Goal: Information Seeking & Learning: Compare options

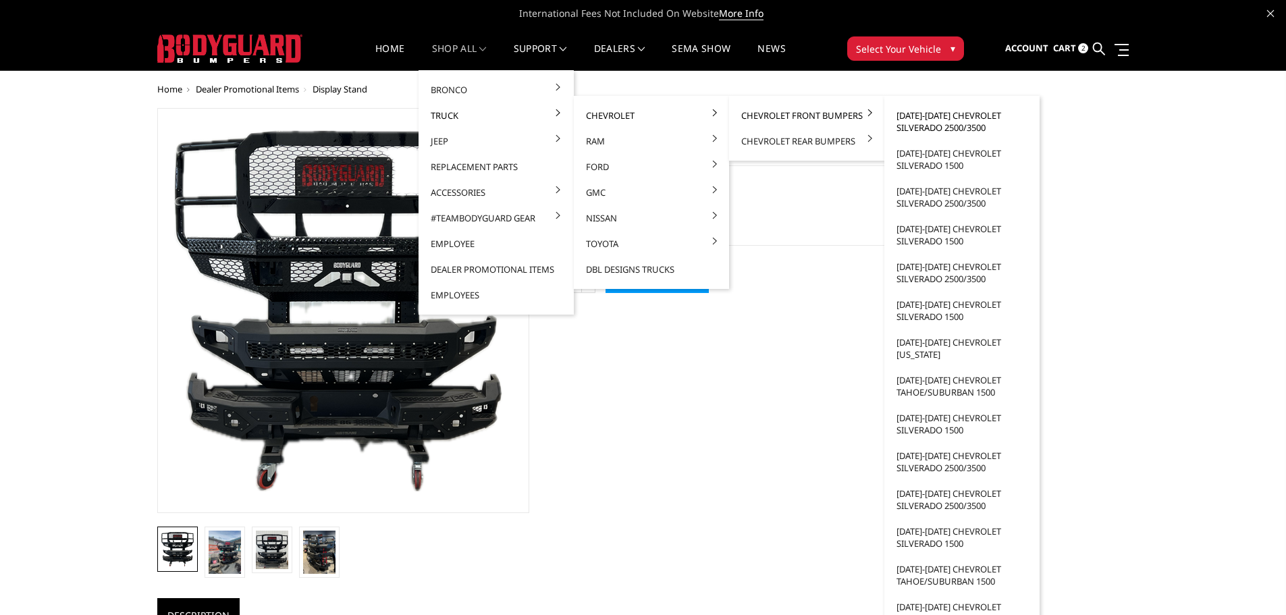
click at [939, 116] on link "[DATE]-[DATE] Chevrolet Silverado 2500/3500" at bounding box center [962, 122] width 144 height 38
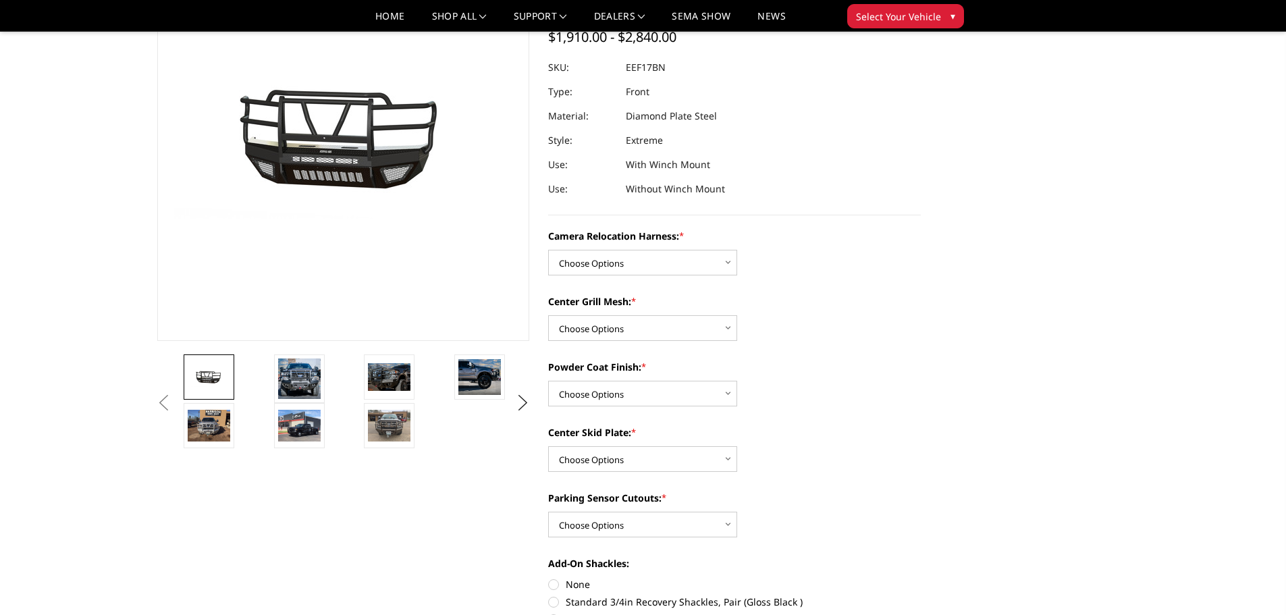
scroll to position [135, 0]
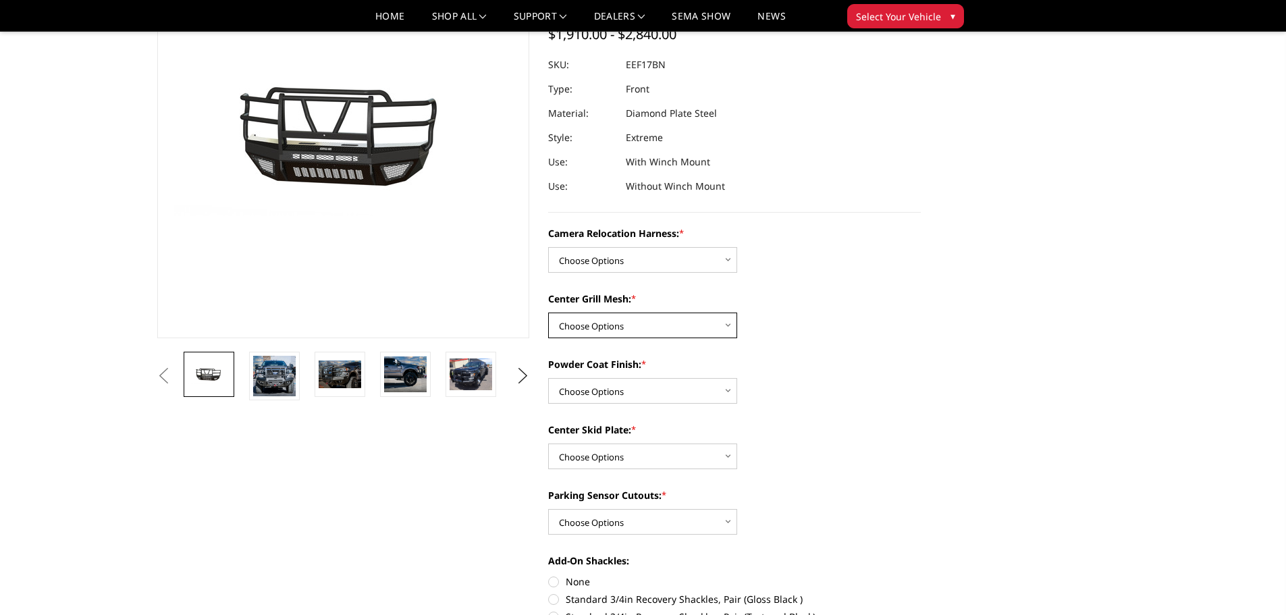
click at [692, 325] on select "Choose Options Without expanded metal With expanded metal" at bounding box center [642, 326] width 189 height 26
select select "3785"
click at [548, 313] on select "Choose Options Without expanded metal With expanded metal" at bounding box center [642, 326] width 189 height 26
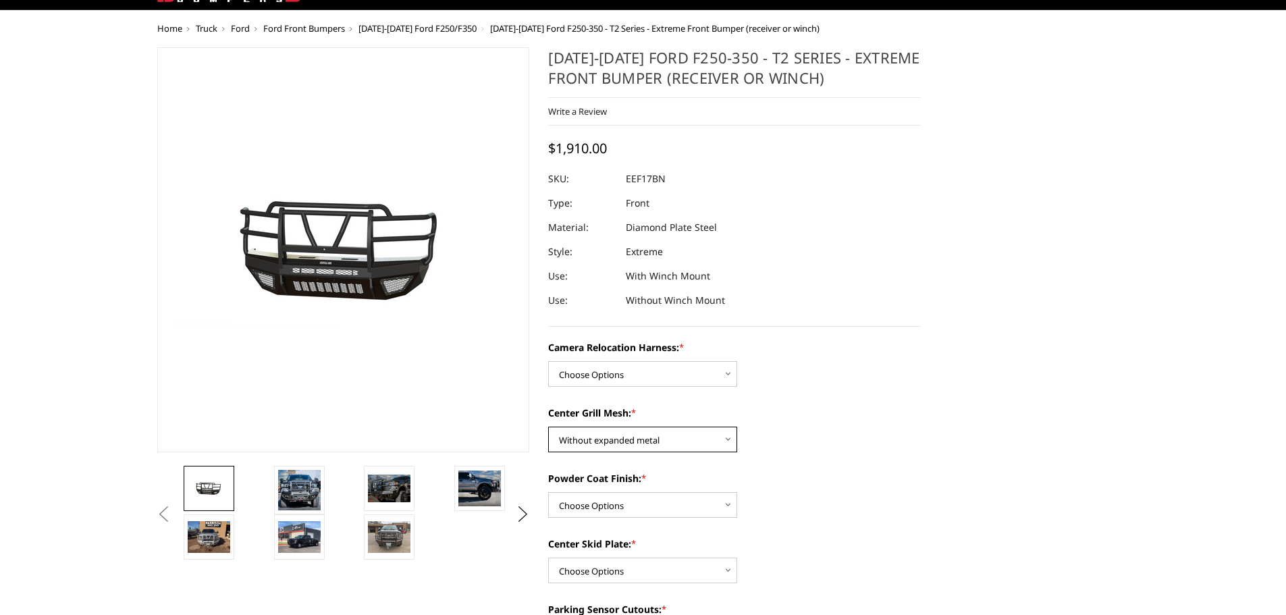
scroll to position [0, 0]
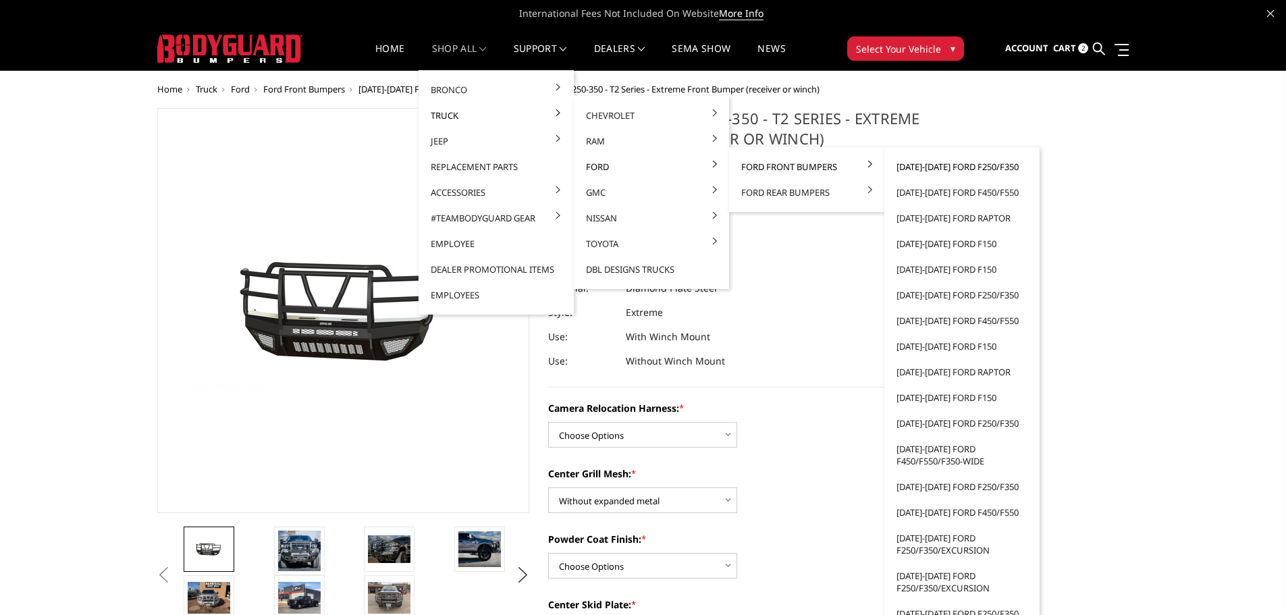
click at [959, 166] on link "[DATE]-[DATE] Ford F250/F350" at bounding box center [962, 167] width 144 height 26
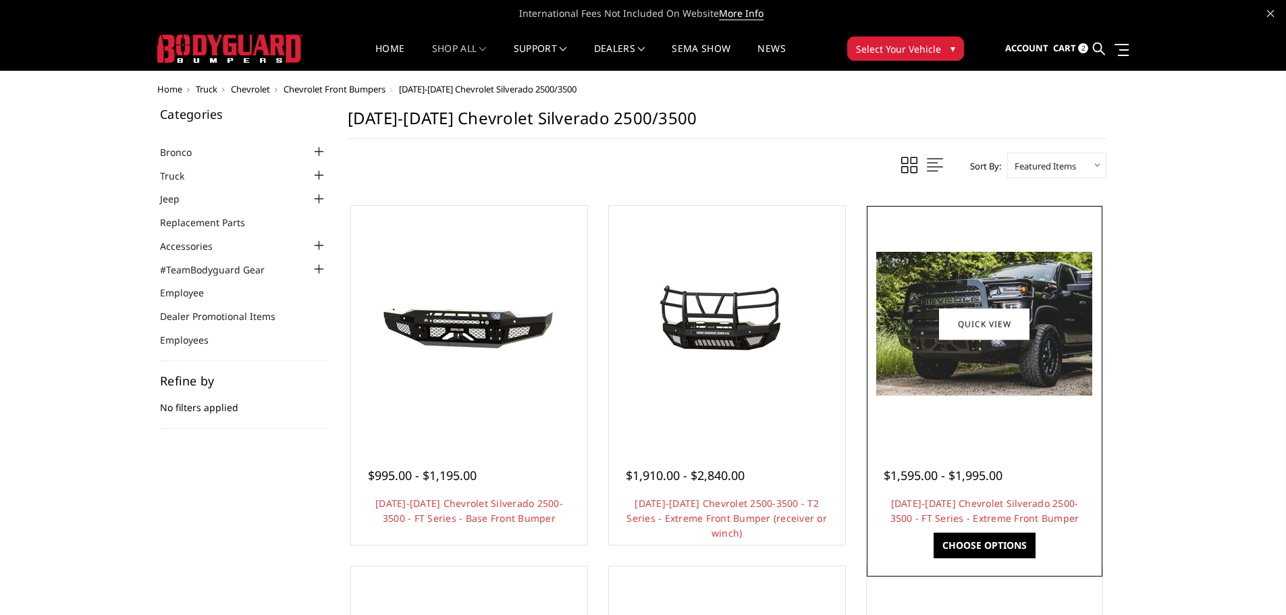
click at [987, 365] on img at bounding box center [984, 324] width 216 height 144
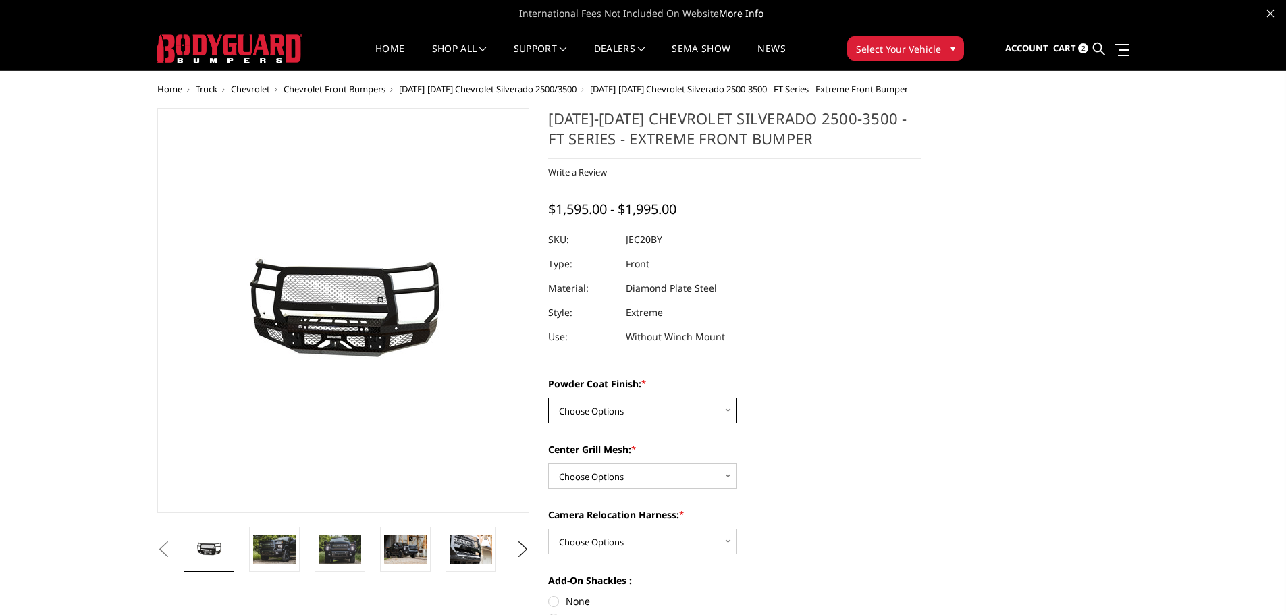
click at [696, 410] on select "Choose Options Bare Metal Gloss Black Powder Coat Textured Black Powder Coat" at bounding box center [642, 411] width 189 height 26
select select "3243"
click at [548, 398] on select "Choose Options Bare Metal Gloss Black Powder Coat Textured Black Powder Coat" at bounding box center [642, 411] width 189 height 26
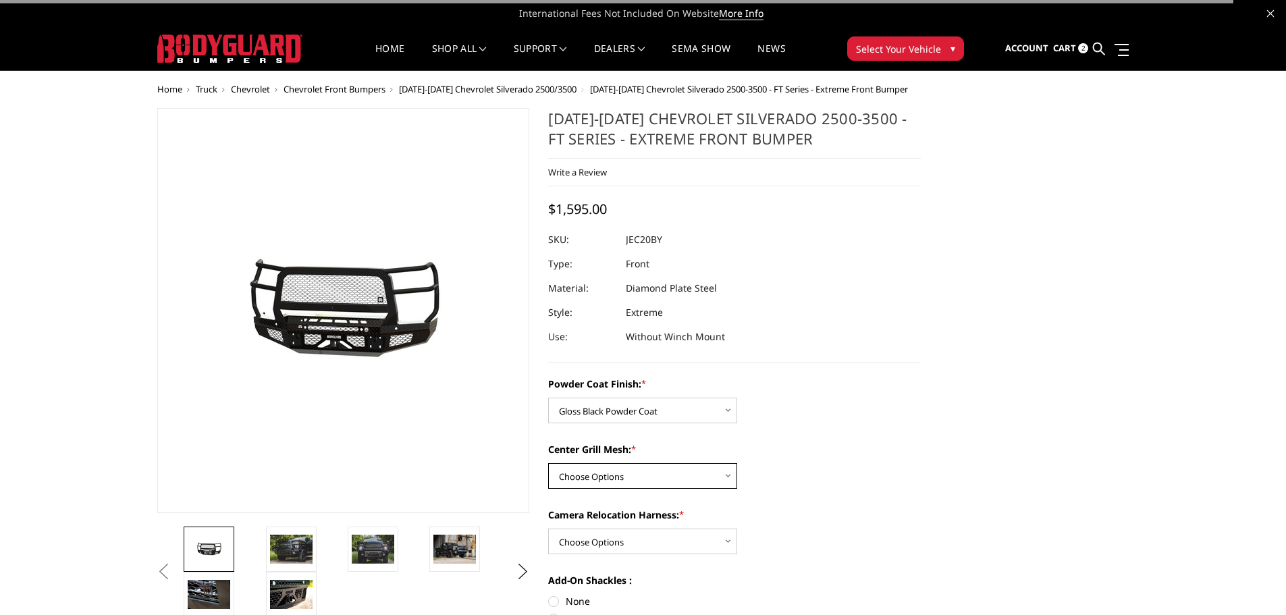
click at [653, 471] on select "Choose Options WITH Expanded Metal in Center Grill WITHOUT Expanded Metal in Ce…" at bounding box center [642, 476] width 189 height 26
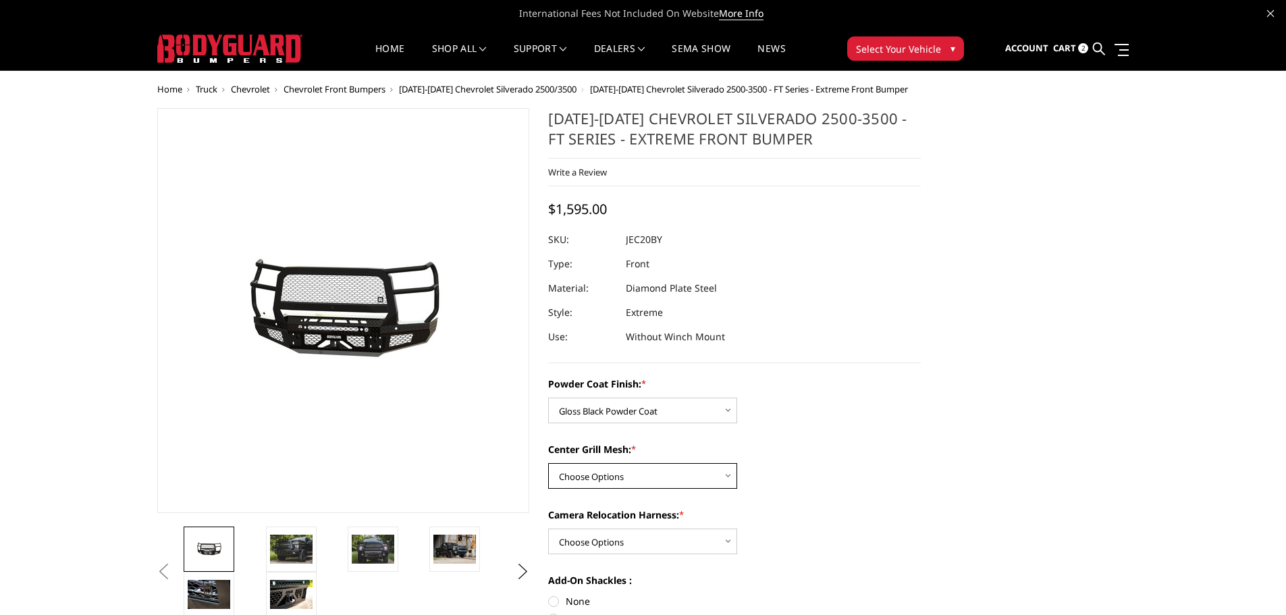
select select "3245"
click at [548, 463] on select "Choose Options WITH Expanded Metal in Center Grill WITHOUT Expanded Metal in Ce…" at bounding box center [642, 476] width 189 height 26
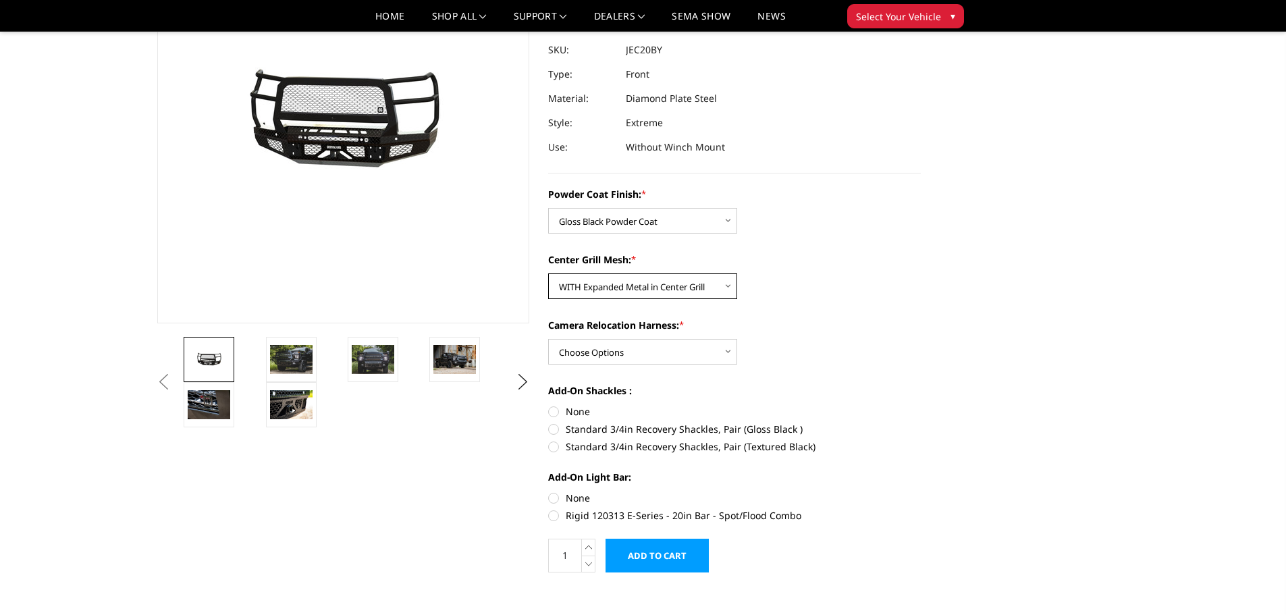
scroll to position [203, 0]
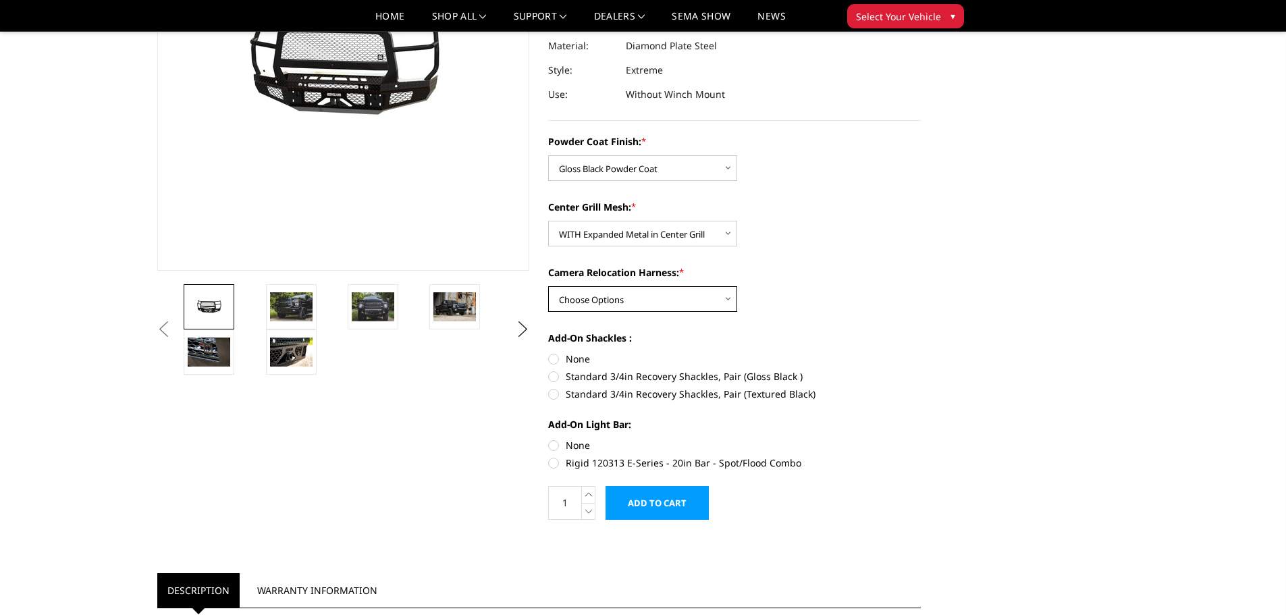
click at [658, 295] on select "Choose Options WITH Camera Relocation Harness WITHOUT Camera Relocation Harness" at bounding box center [642, 299] width 189 height 26
select select "3248"
click at [548, 286] on select "Choose Options WITH Camera Relocation Harness WITHOUT Camera Relocation Harness" at bounding box center [642, 299] width 189 height 26
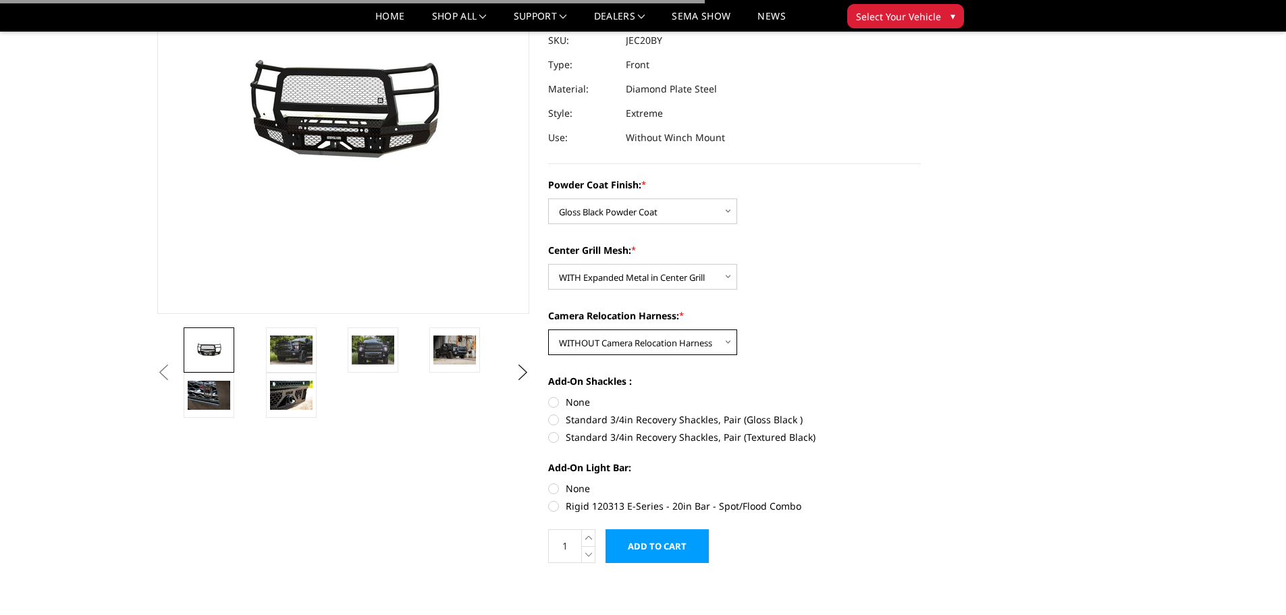
scroll to position [135, 0]
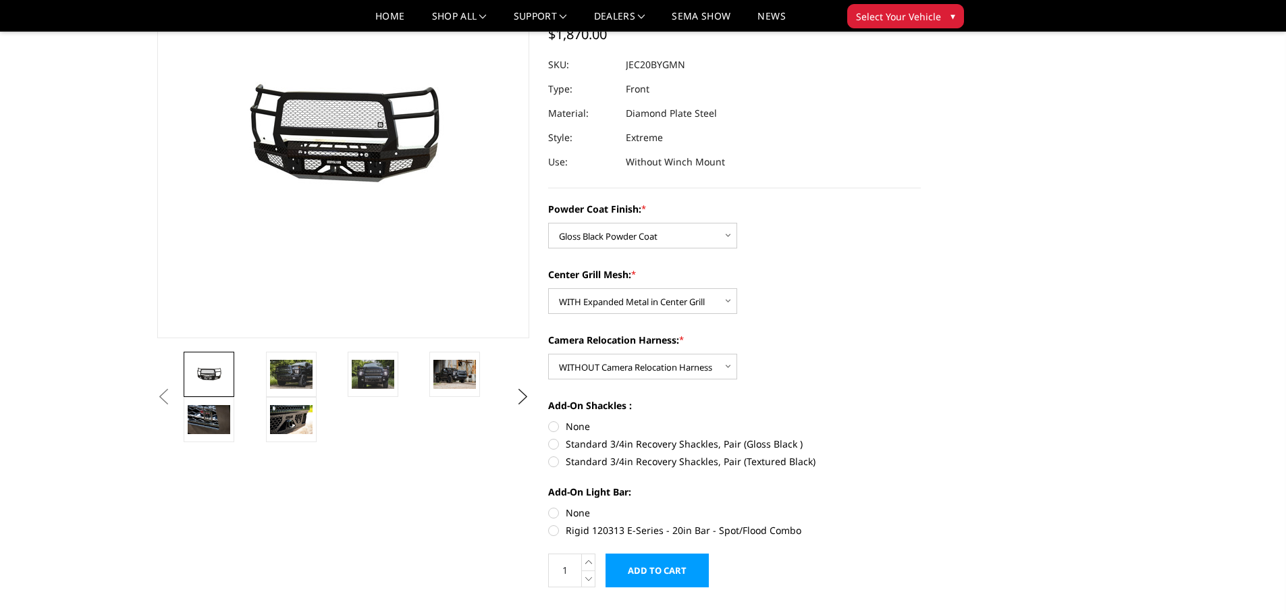
click at [552, 430] on label "None" at bounding box center [734, 426] width 373 height 14
click at [549, 420] on input "None" at bounding box center [548, 419] width 1 height 1
radio input "true"
click at [554, 514] on label "None" at bounding box center [734, 513] width 373 height 14
click at [549, 506] on input "None" at bounding box center [548, 506] width 1 height 1
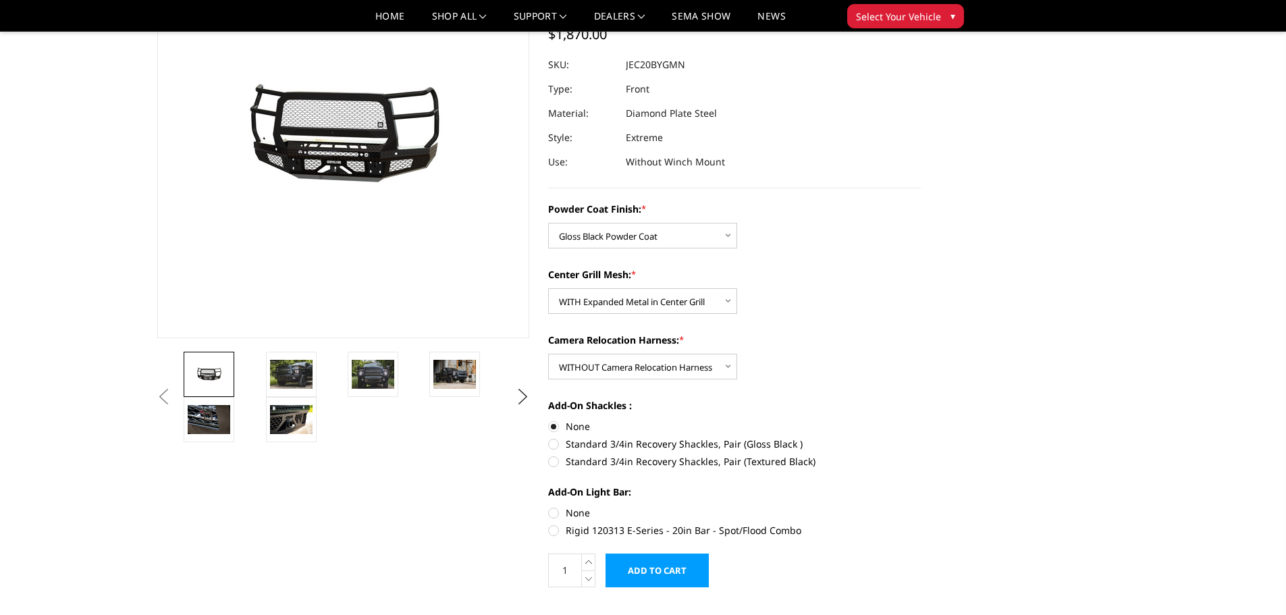
radio input "true"
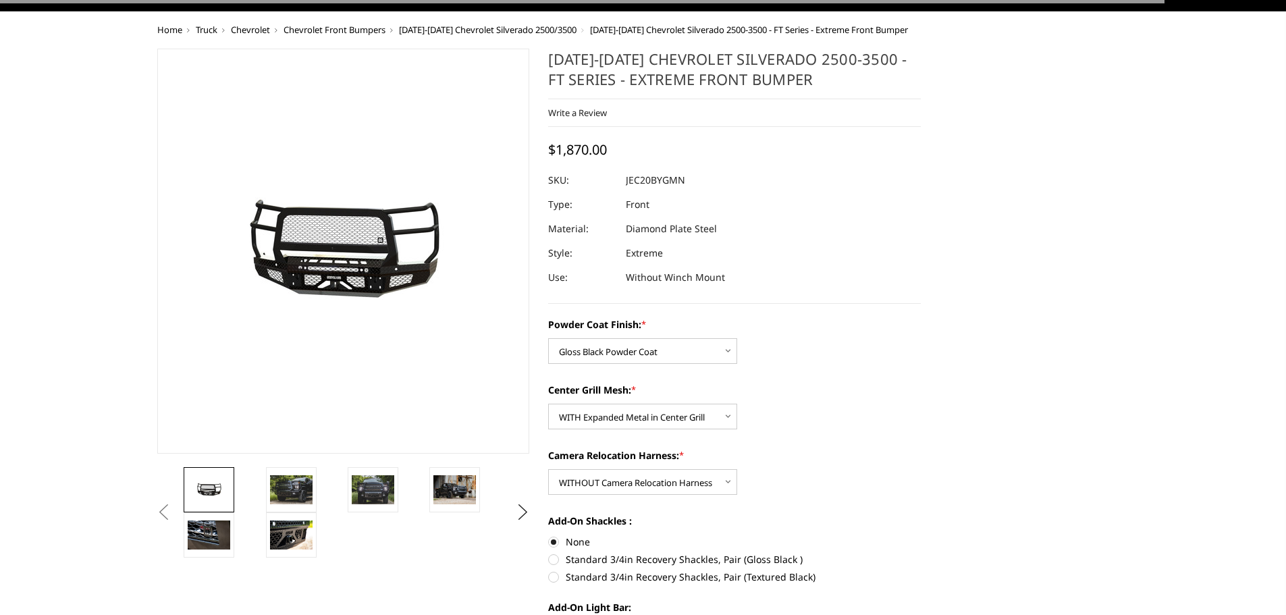
scroll to position [0, 0]
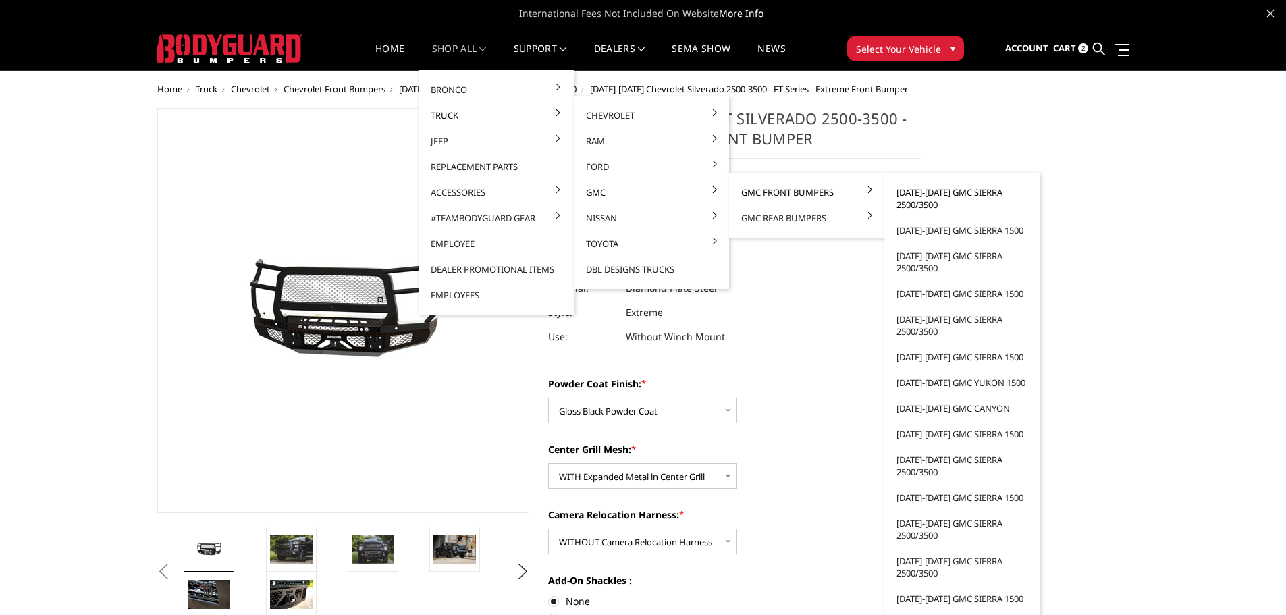
click at [924, 194] on link "[DATE]-[DATE] GMC Sierra 2500/3500" at bounding box center [962, 199] width 144 height 38
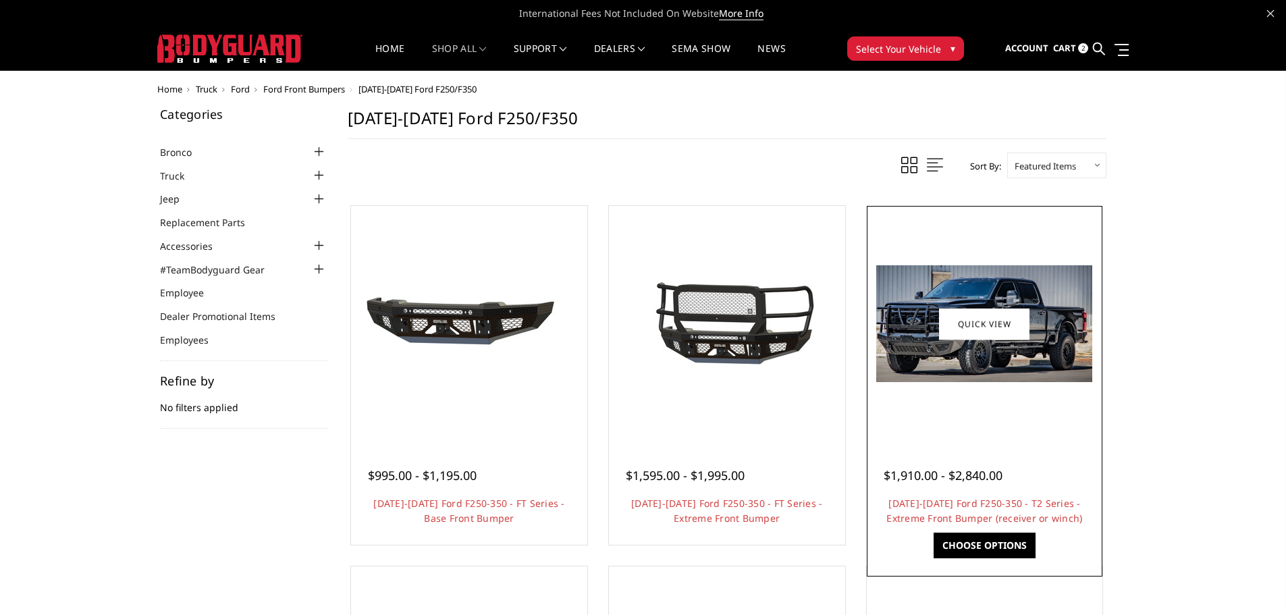
click at [945, 392] on div at bounding box center [985, 324] width 230 height 230
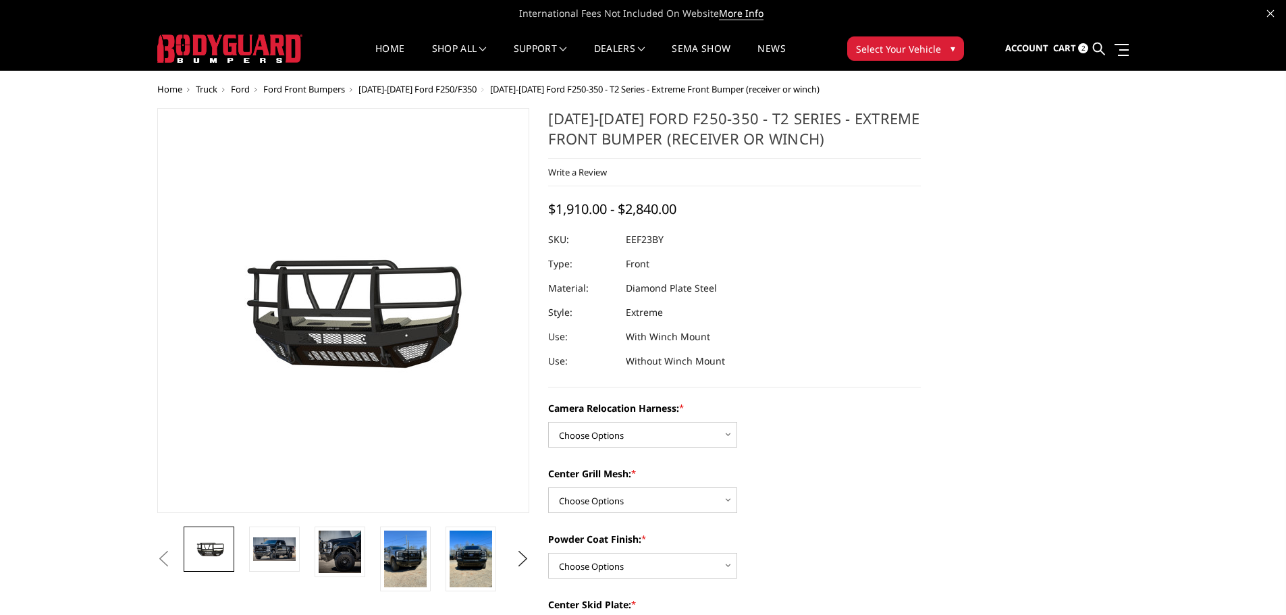
scroll to position [68, 0]
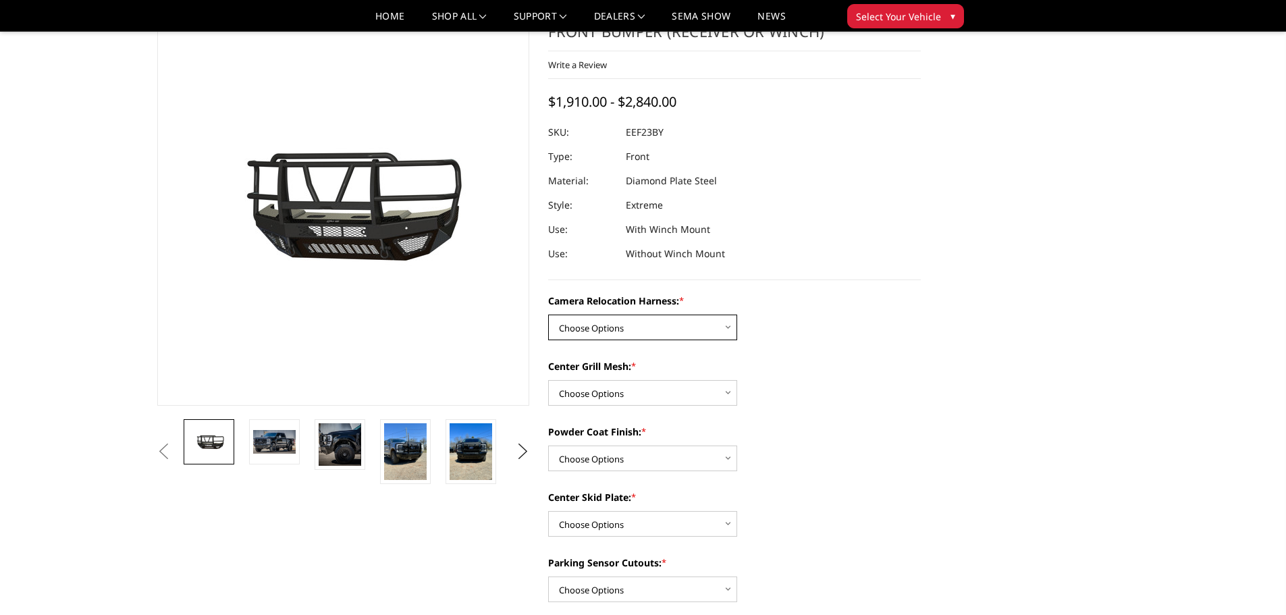
click at [703, 327] on select "Choose Options Without camera harness With camera harness" at bounding box center [642, 328] width 189 height 26
select select "3754"
click at [548, 315] on select "Choose Options Without camera harness With camera harness" at bounding box center [642, 328] width 189 height 26
click at [669, 395] on select "Choose Options Without expanded metal With expanded metal" at bounding box center [642, 393] width 189 height 26
select select "3752"
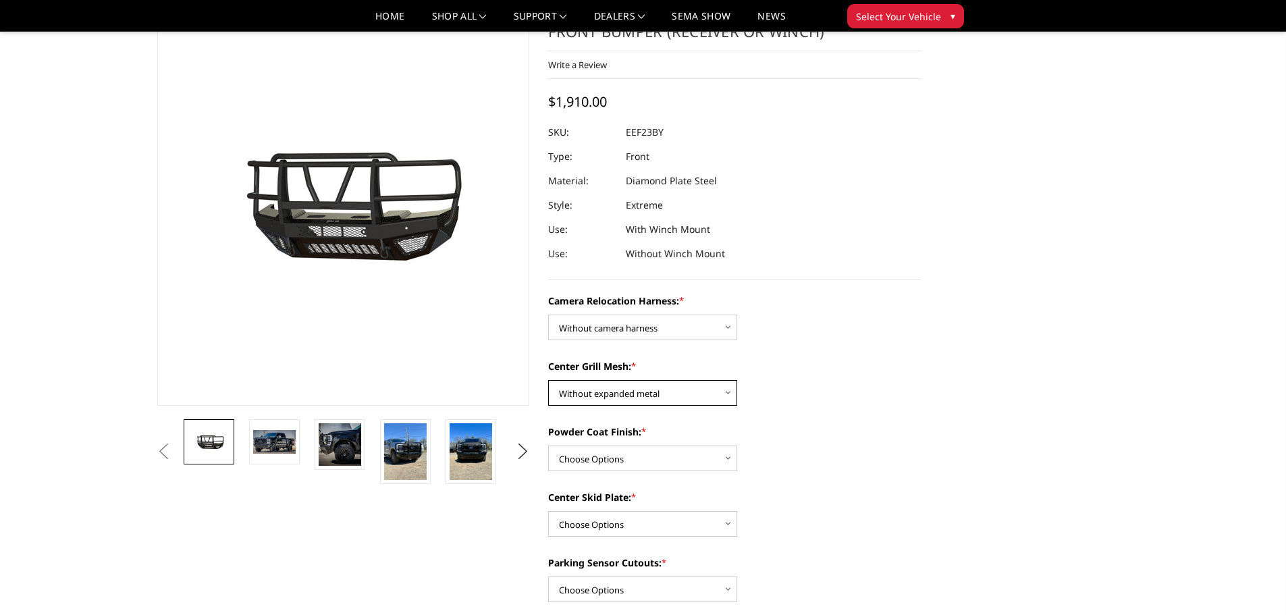
click at [548, 380] on select "Choose Options Without expanded metal With expanded metal" at bounding box center [642, 393] width 189 height 26
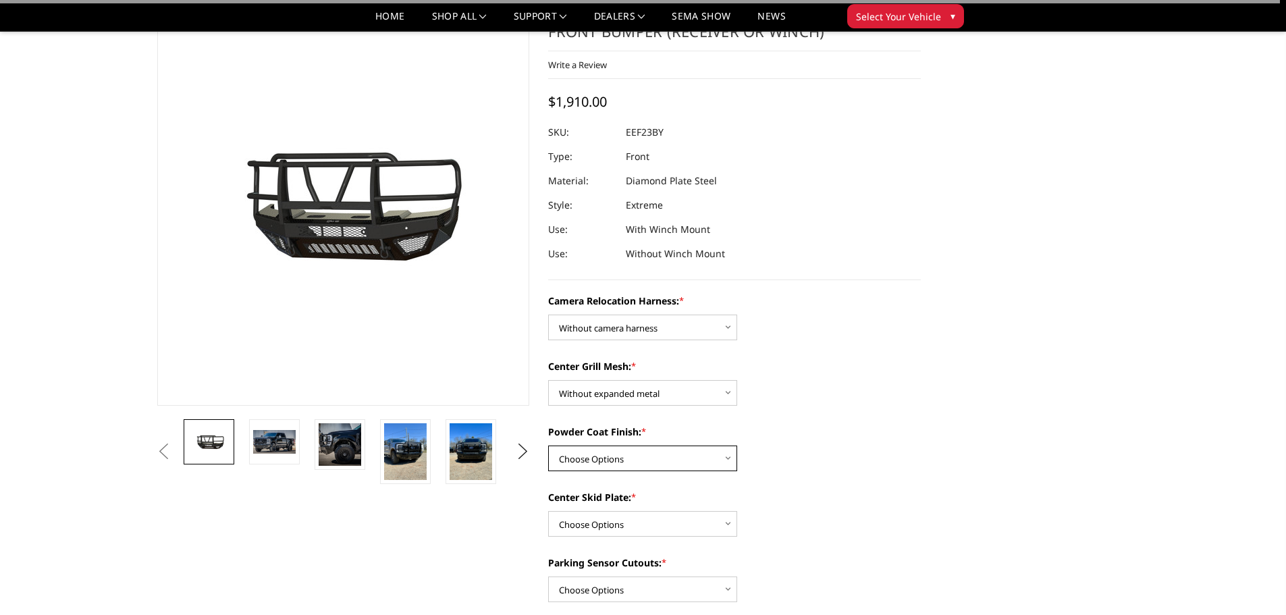
click at [666, 464] on select "Choose Options Textured Black Powder Coat Gloss Black Powder Coat Bare Metal" at bounding box center [642, 459] width 189 height 26
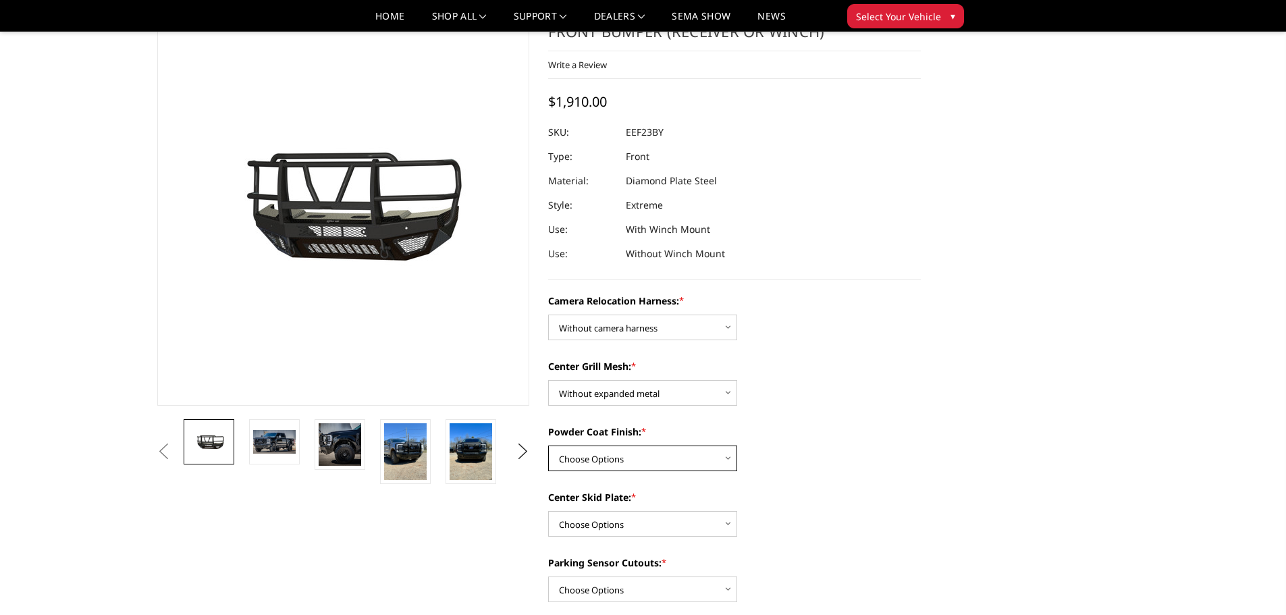
select select "3749"
click at [548, 446] on select "Choose Options Textured Black Powder Coat Gloss Black Powder Coat Bare Metal" at bounding box center [642, 459] width 189 height 26
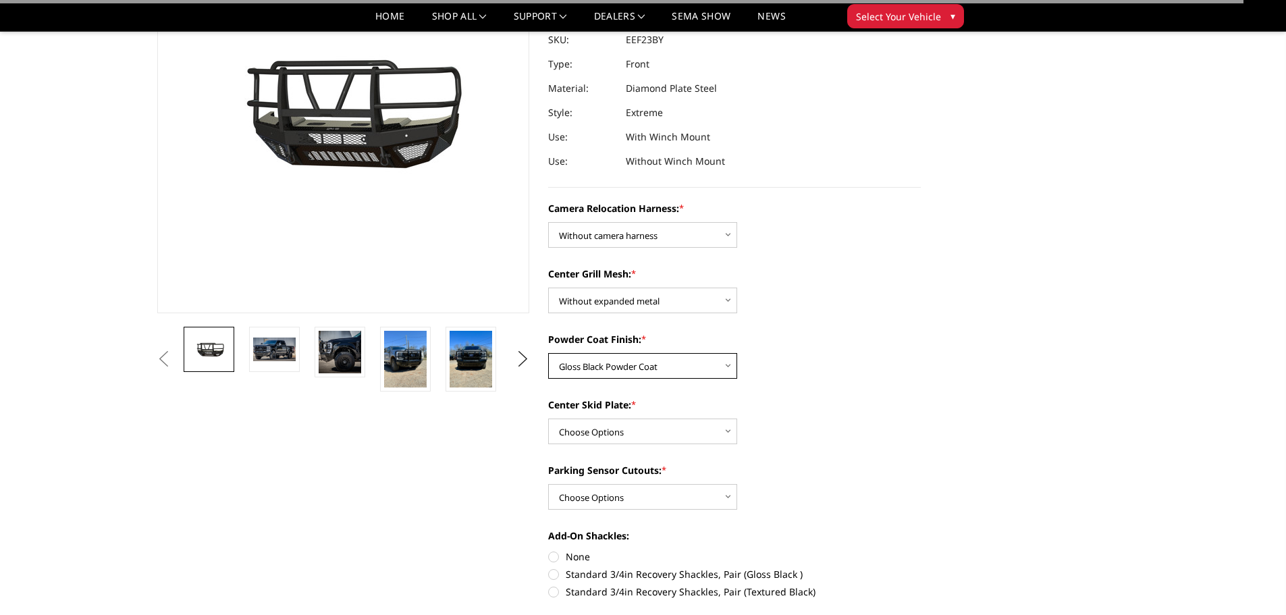
scroll to position [270, 0]
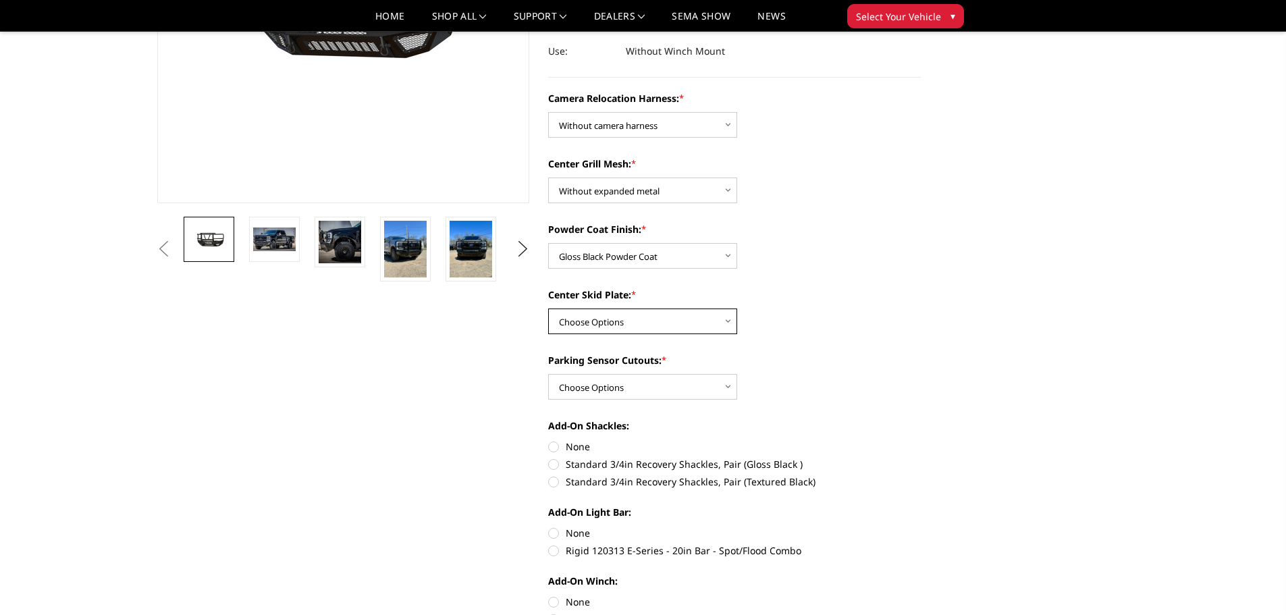
click at [672, 312] on select "Choose Options Winch Mount Skid Plate Standard Skid Plate (included) 2" Receive…" at bounding box center [642, 322] width 189 height 26
select select "3746"
click at [548, 309] on select "Choose Options Winch Mount Skid Plate Standard Skid Plate (included) 2" Receive…" at bounding box center [642, 322] width 189 height 26
click at [674, 389] on select "Choose Options Yes - With Parking Sensor Cutouts" at bounding box center [642, 387] width 189 height 26
select select "3744"
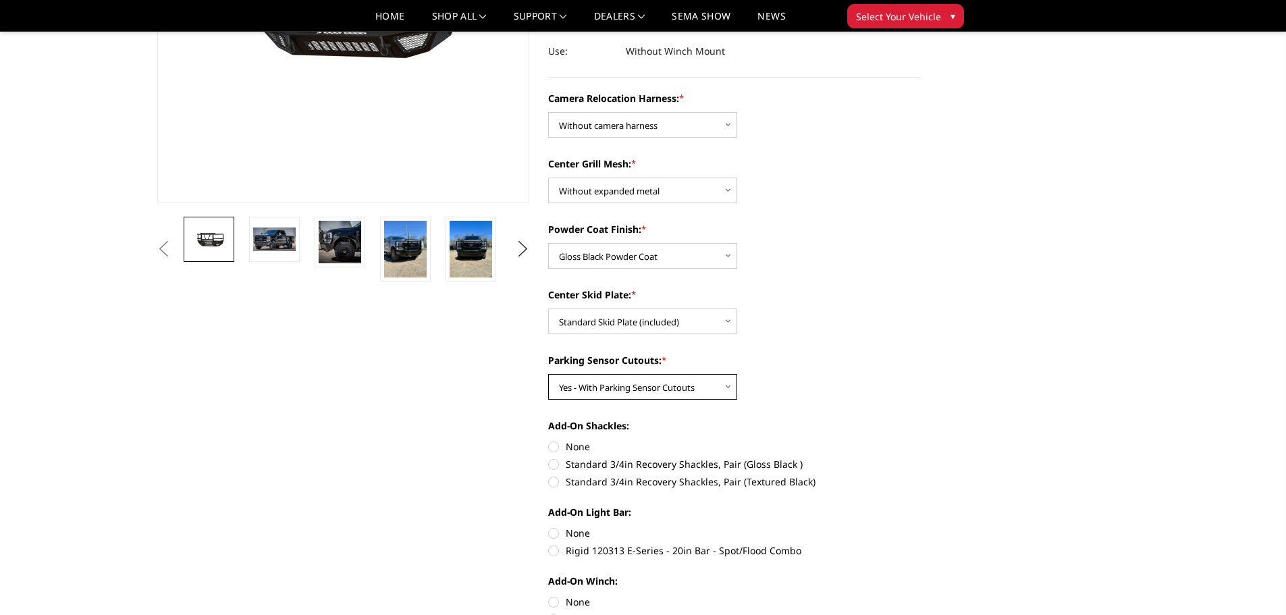
click at [548, 374] on select "Choose Options Yes - With Parking Sensor Cutouts" at bounding box center [642, 387] width 189 height 26
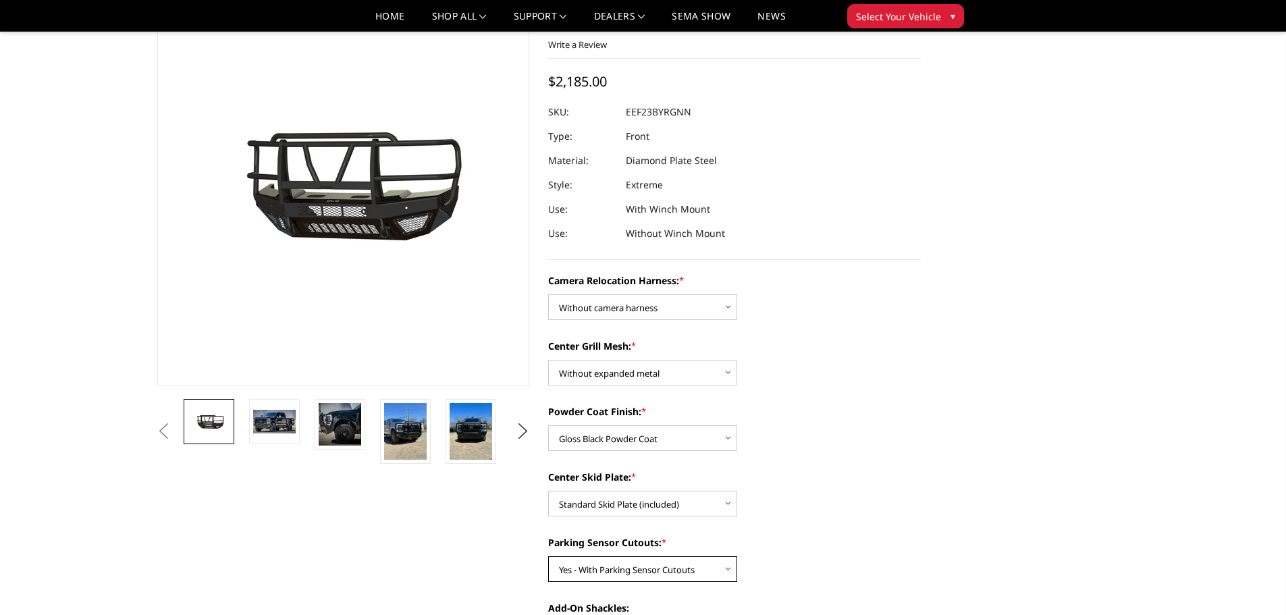
scroll to position [68, 0]
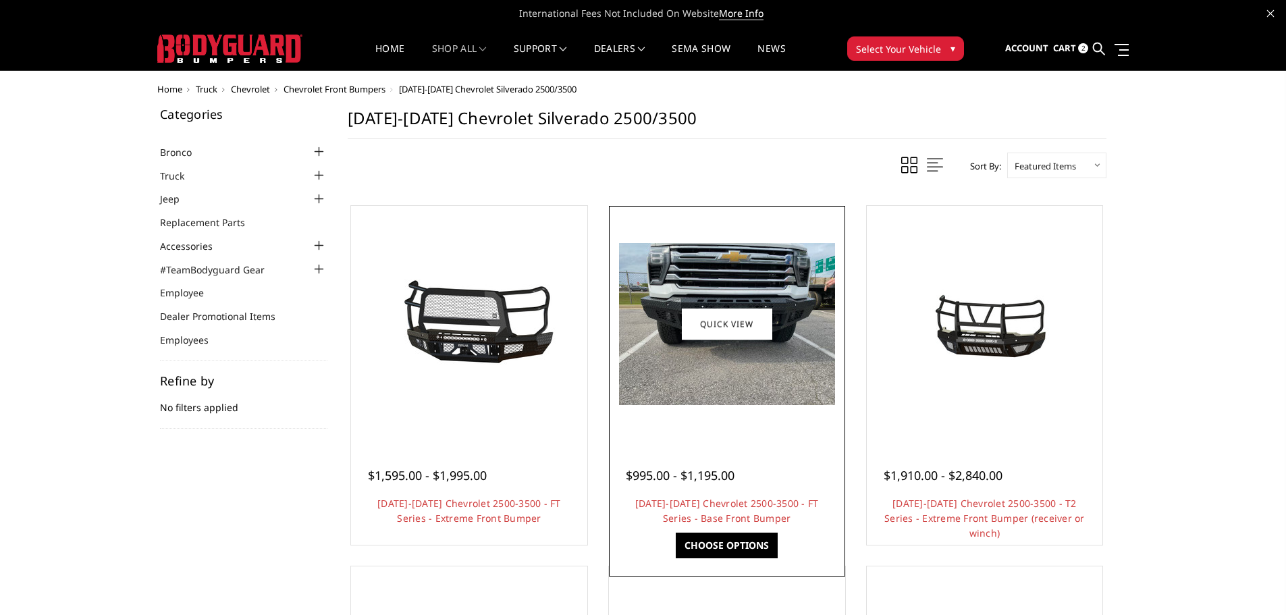
click at [729, 371] on img at bounding box center [727, 324] width 216 height 162
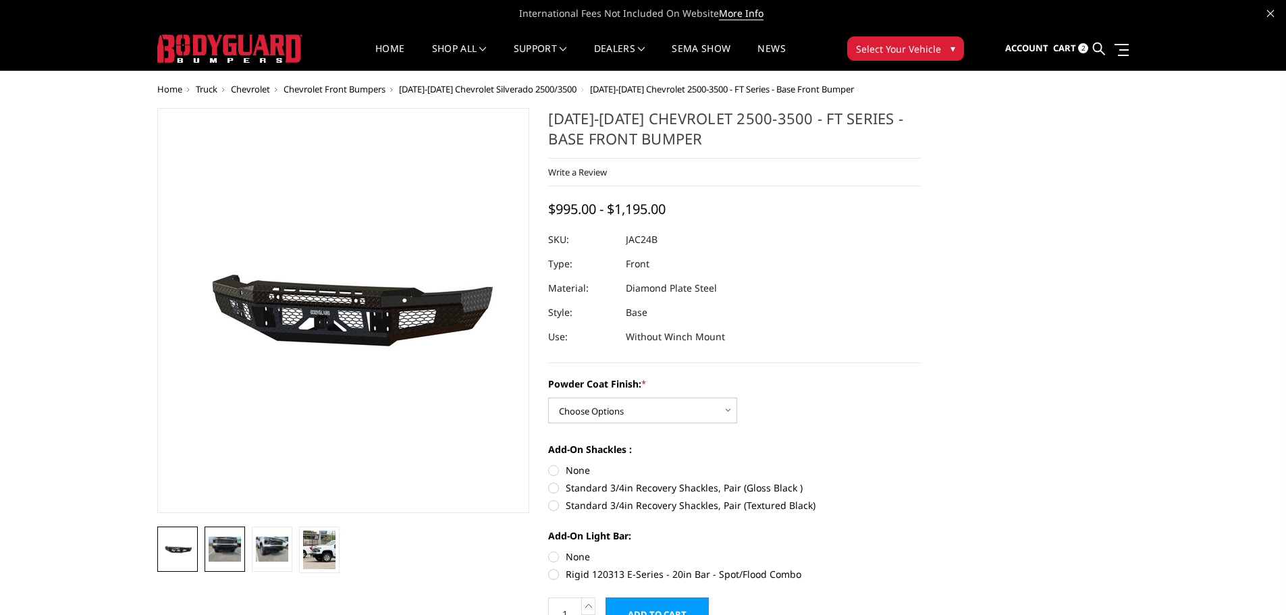
click at [221, 554] on img at bounding box center [225, 549] width 32 height 24
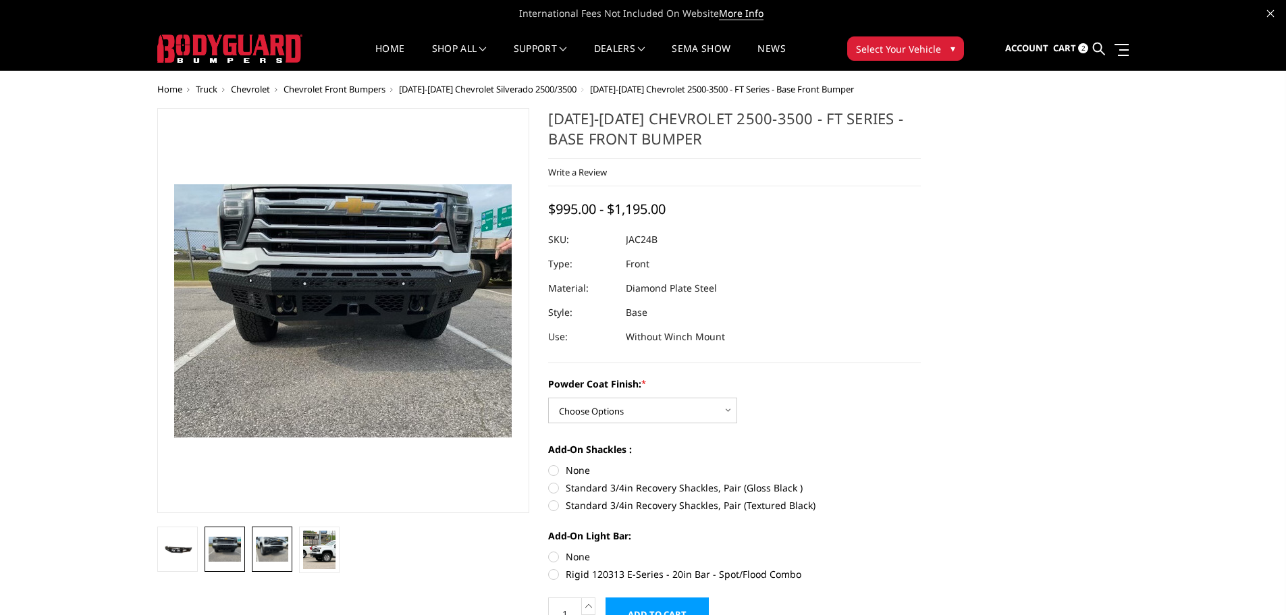
click at [257, 554] on img at bounding box center [272, 549] width 32 height 24
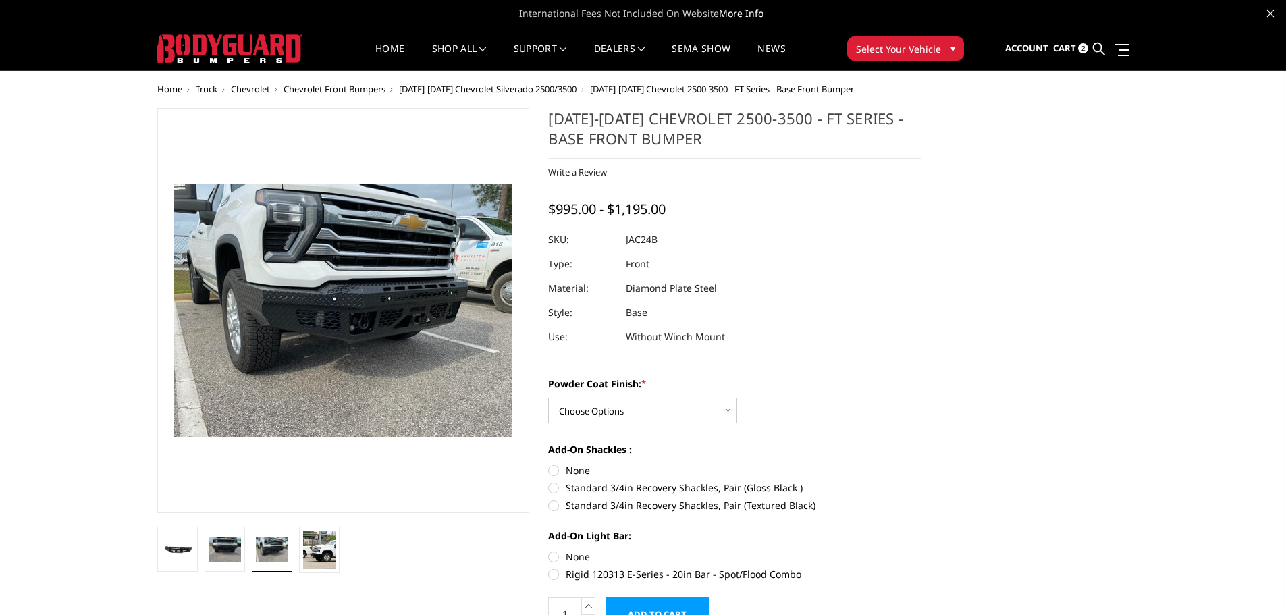
click at [287, 553] on img at bounding box center [272, 549] width 32 height 24
click at [310, 552] on img at bounding box center [319, 550] width 32 height 38
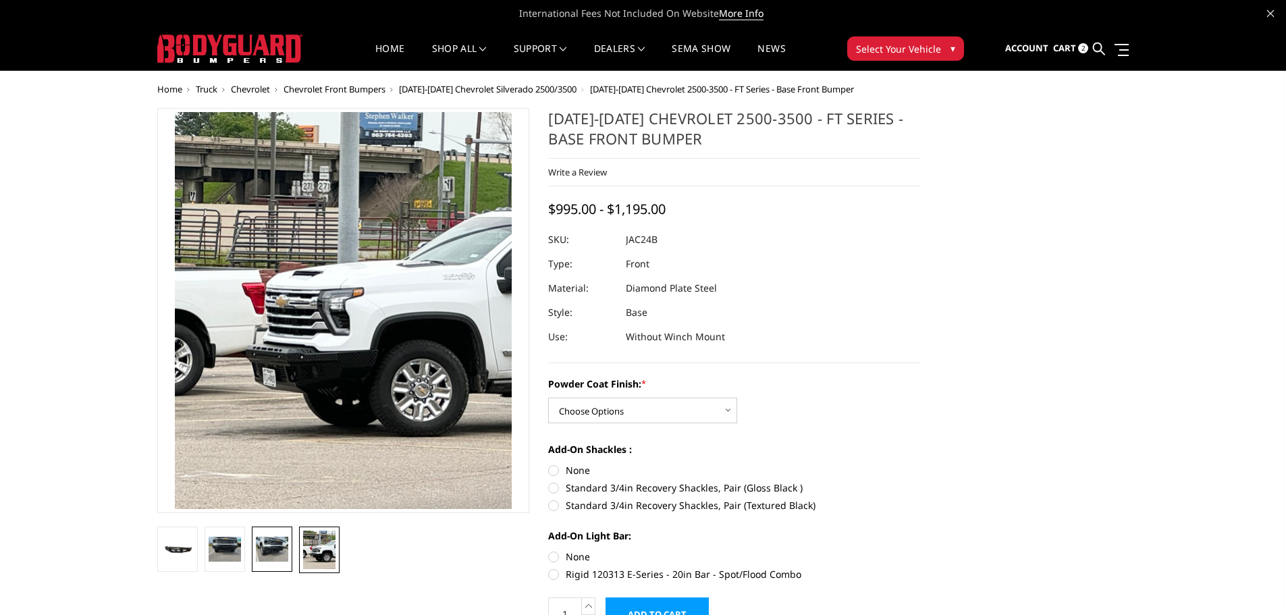
click at [276, 546] on img at bounding box center [272, 549] width 32 height 24
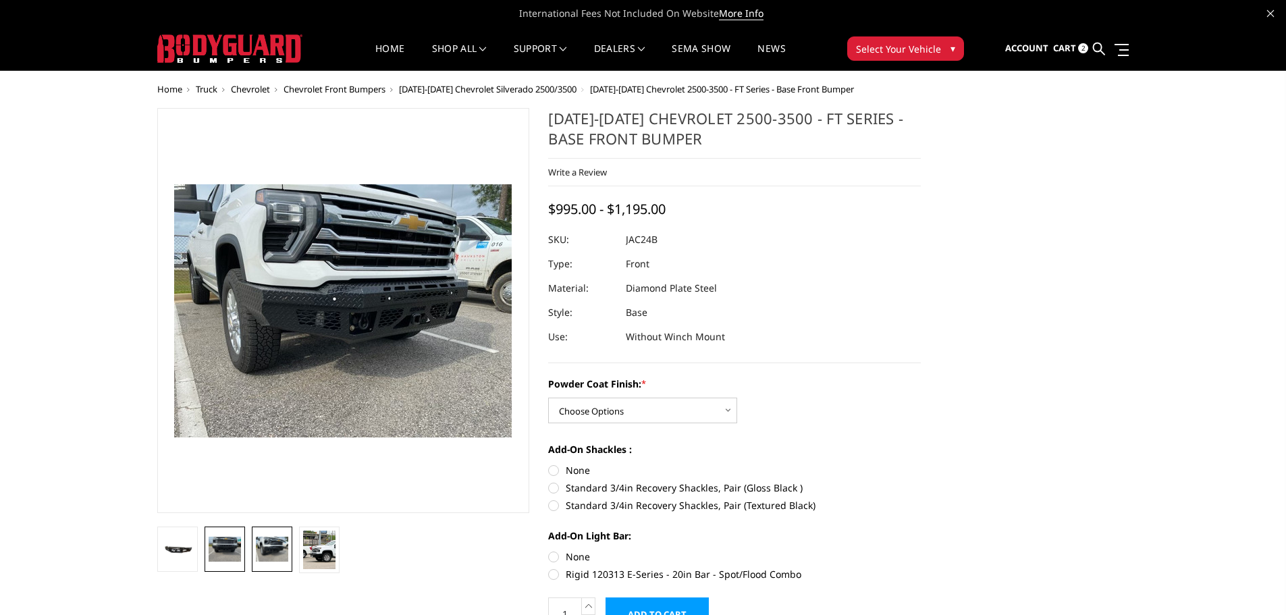
click at [232, 550] on img at bounding box center [225, 549] width 32 height 24
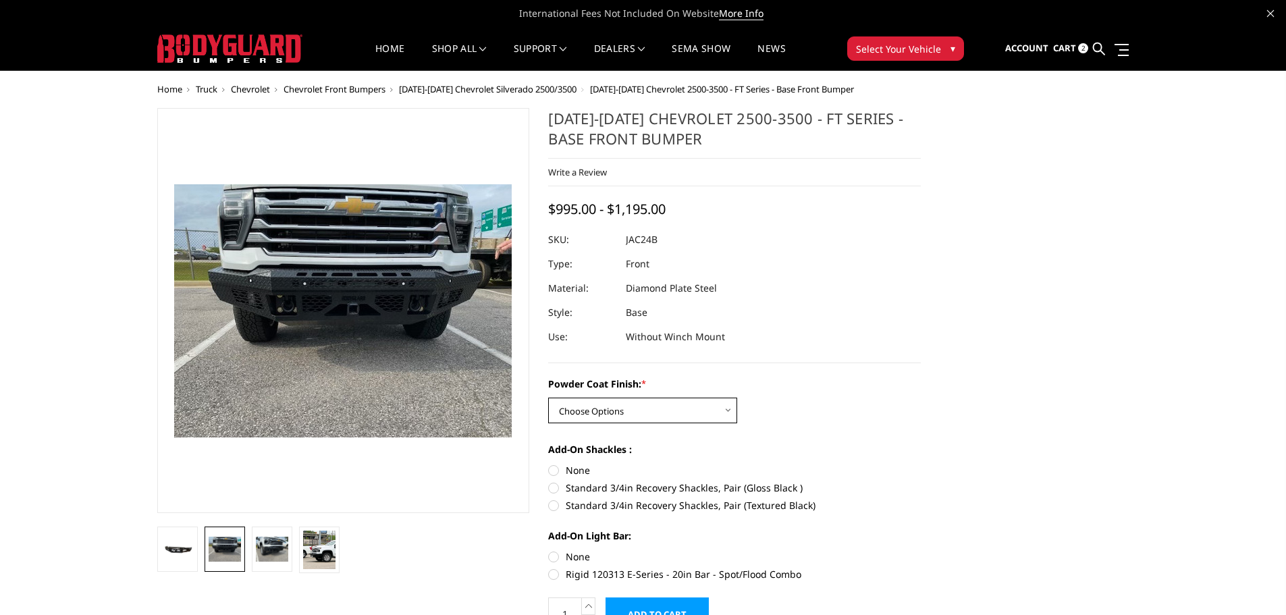
click at [697, 411] on select "Choose Options Bare Metal Gloss Black Powder Coat Textured Black Powder Coat" at bounding box center [642, 411] width 189 height 26
select select "3385"
click at [548, 398] on select "Choose Options Bare Metal Gloss Black Powder Coat Textured Black Powder Coat" at bounding box center [642, 411] width 189 height 26
click at [556, 471] on label "None" at bounding box center [734, 470] width 373 height 14
click at [549, 464] on input "None" at bounding box center [548, 463] width 1 height 1
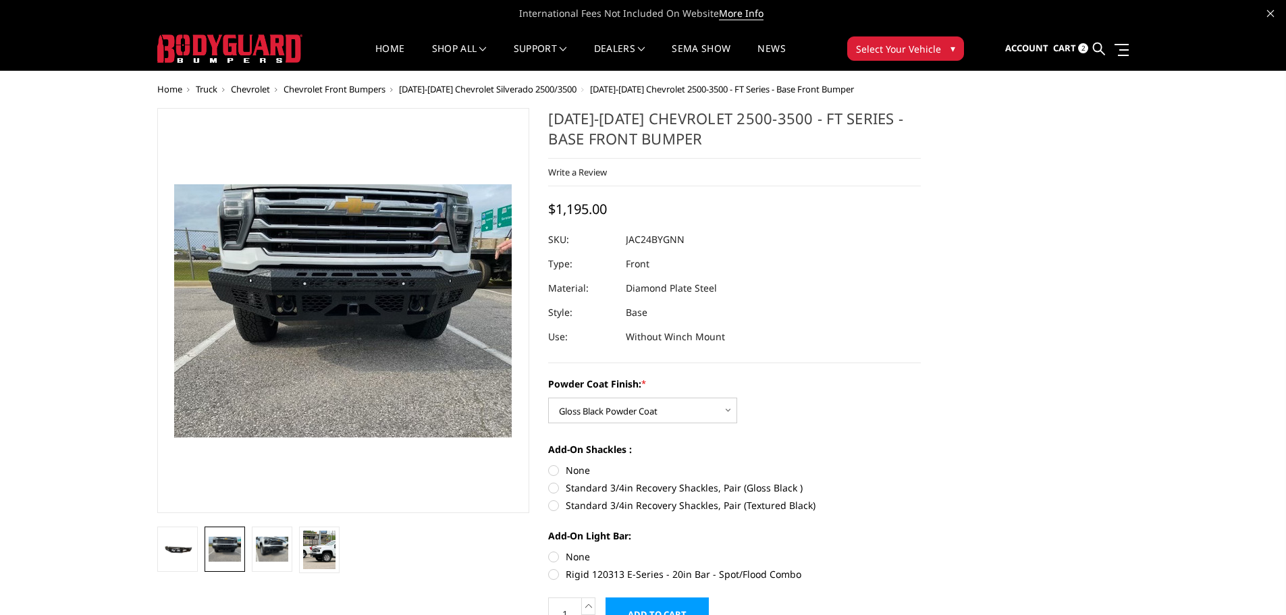
radio input "true"
click at [554, 552] on label "None" at bounding box center [734, 557] width 373 height 14
click at [549, 550] on input "None" at bounding box center [548, 550] width 1 height 1
radio input "true"
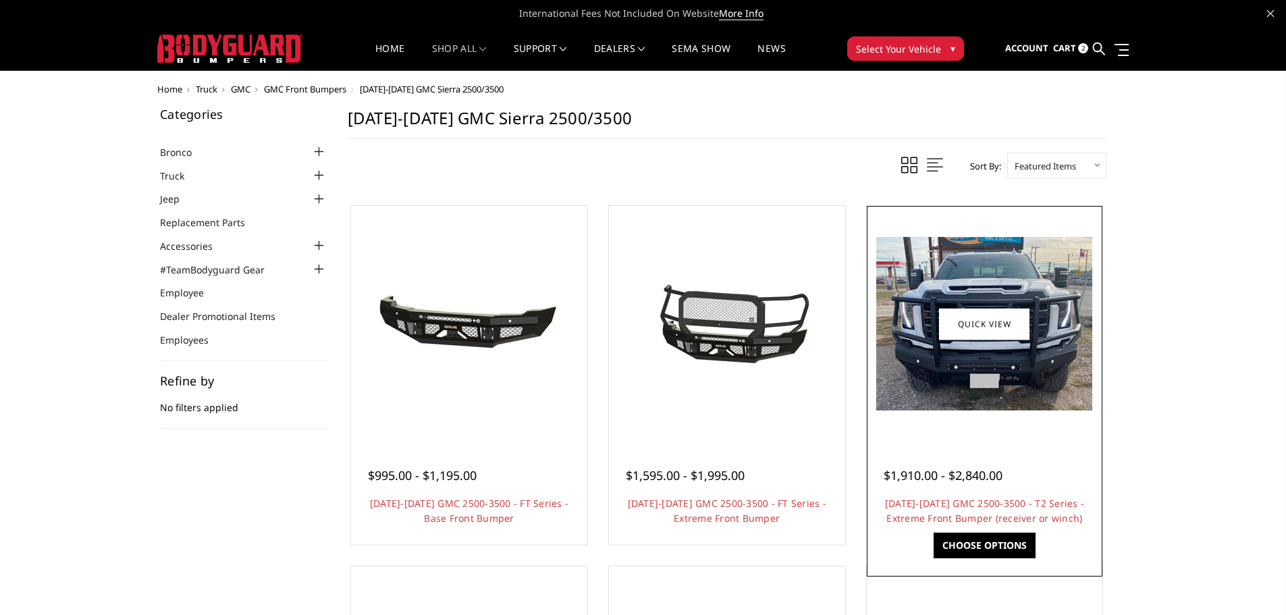
click at [959, 367] on img at bounding box center [984, 324] width 216 height 174
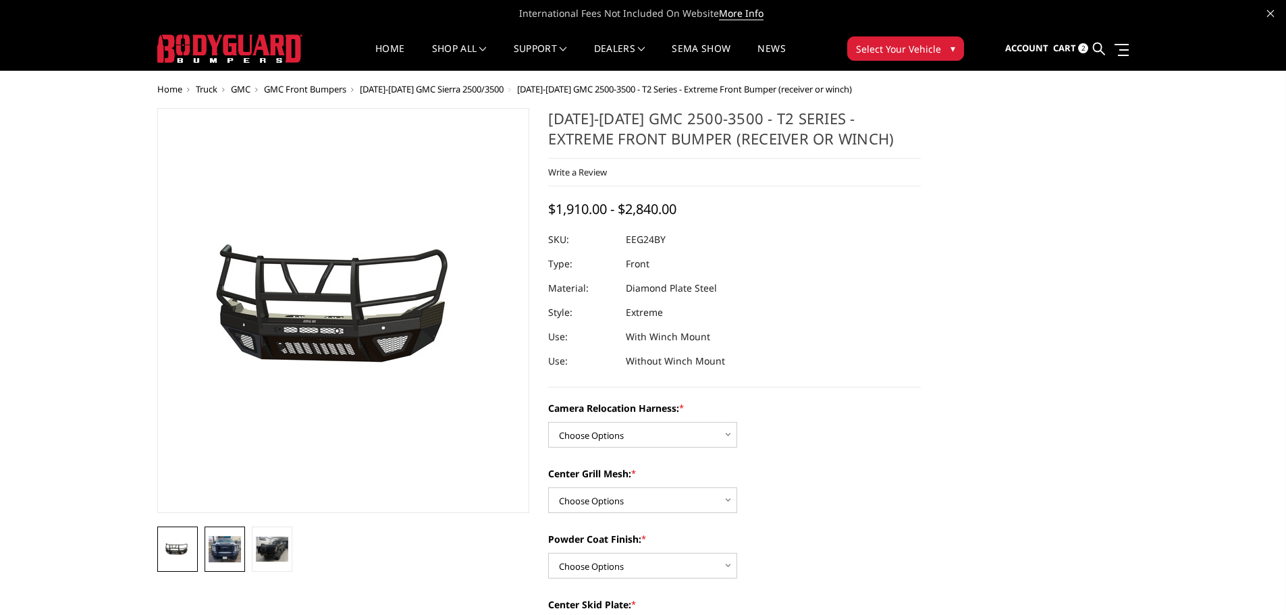
click at [221, 550] on img at bounding box center [225, 549] width 32 height 26
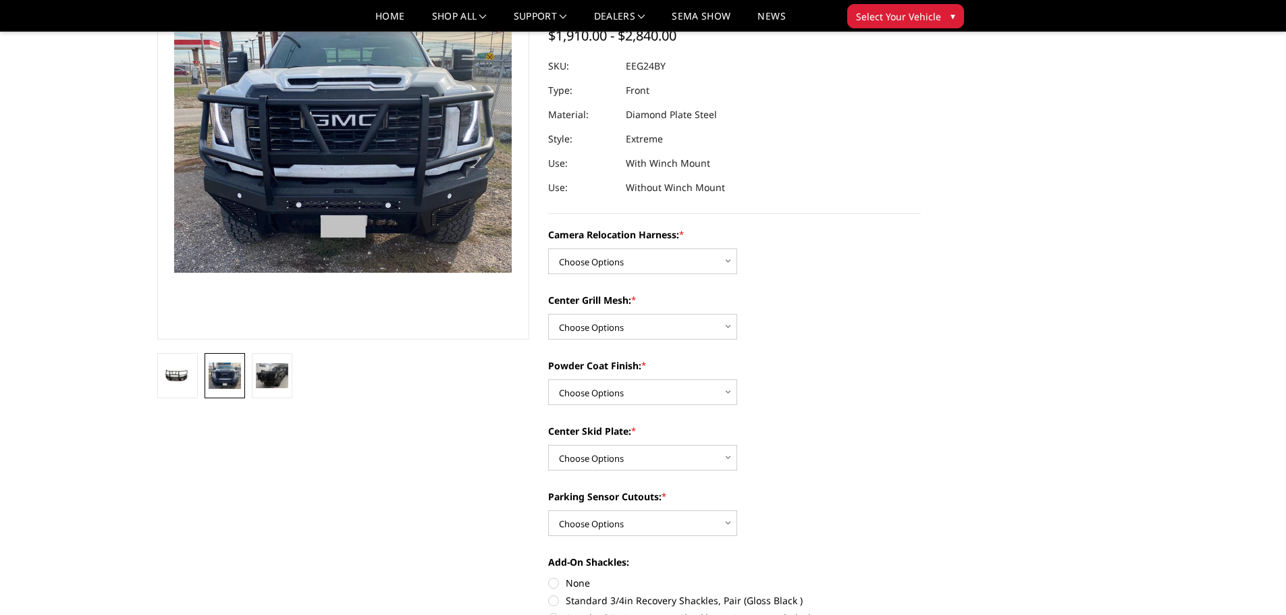
scroll to position [135, 0]
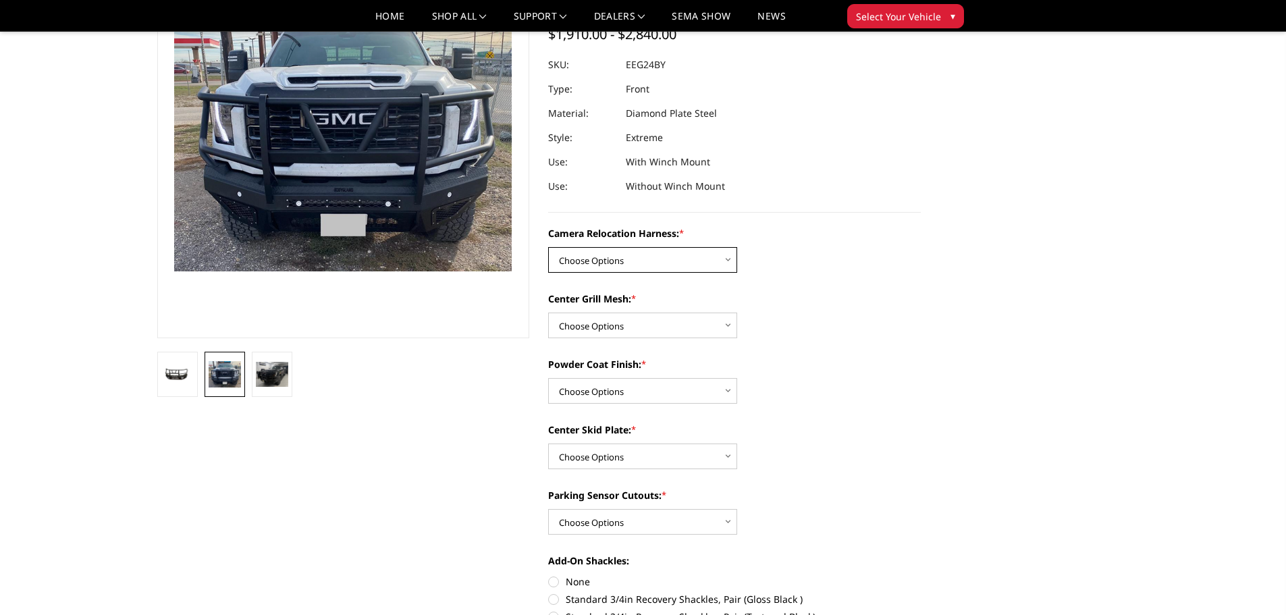
click at [689, 263] on select "Choose Options Without camera harness With camera harness" at bounding box center [642, 260] width 189 height 26
select select "3743"
click at [548, 247] on select "Choose Options Without camera harness With camera harness" at bounding box center [642, 260] width 189 height 26
click at [686, 324] on select "Choose Options Without expanded metal With expanded metal" at bounding box center [642, 326] width 189 height 26
select select "3741"
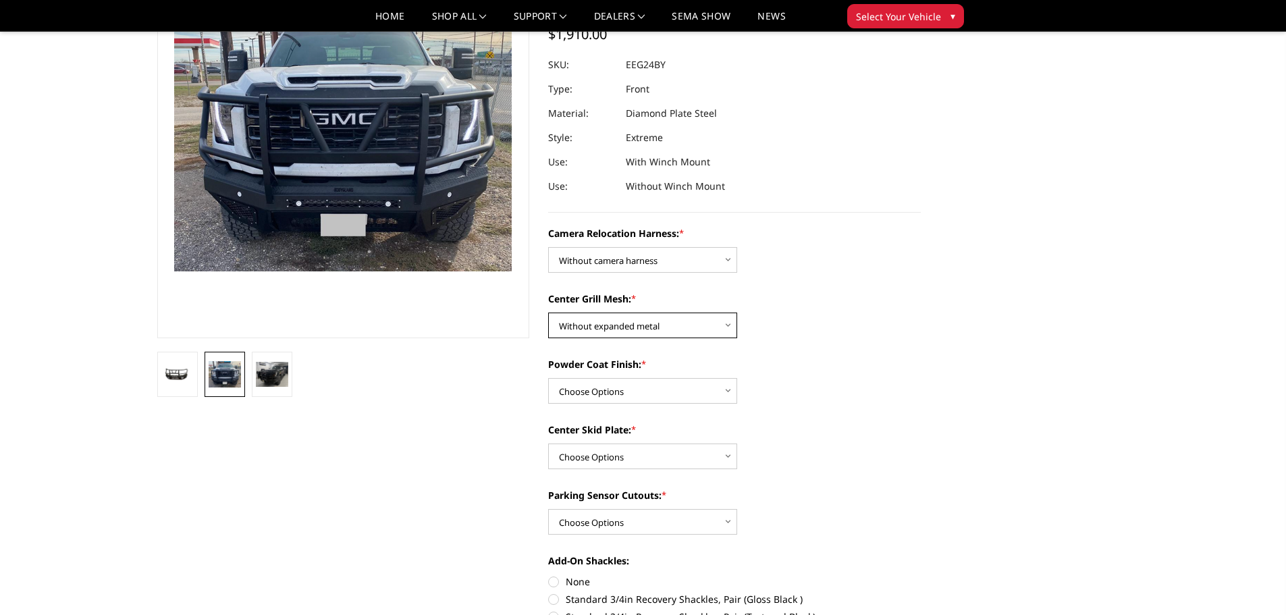
click at [548, 313] on select "Choose Options Without expanded metal With expanded metal" at bounding box center [642, 326] width 189 height 26
click at [656, 388] on select "Choose Options Textured Black Powder Coat Gloss Black Powder Coat Bare Metal" at bounding box center [642, 391] width 189 height 26
click at [797, 412] on div "Camera Relocation Harness: * Choose Options Without camera harness With camera …" at bounding box center [734, 580] width 373 height 708
click at [702, 454] on select "Choose Options Winch Mount Skid Plate Standard Skid Plate (included) 2" Receive…" at bounding box center [642, 457] width 189 height 26
select select "3736"
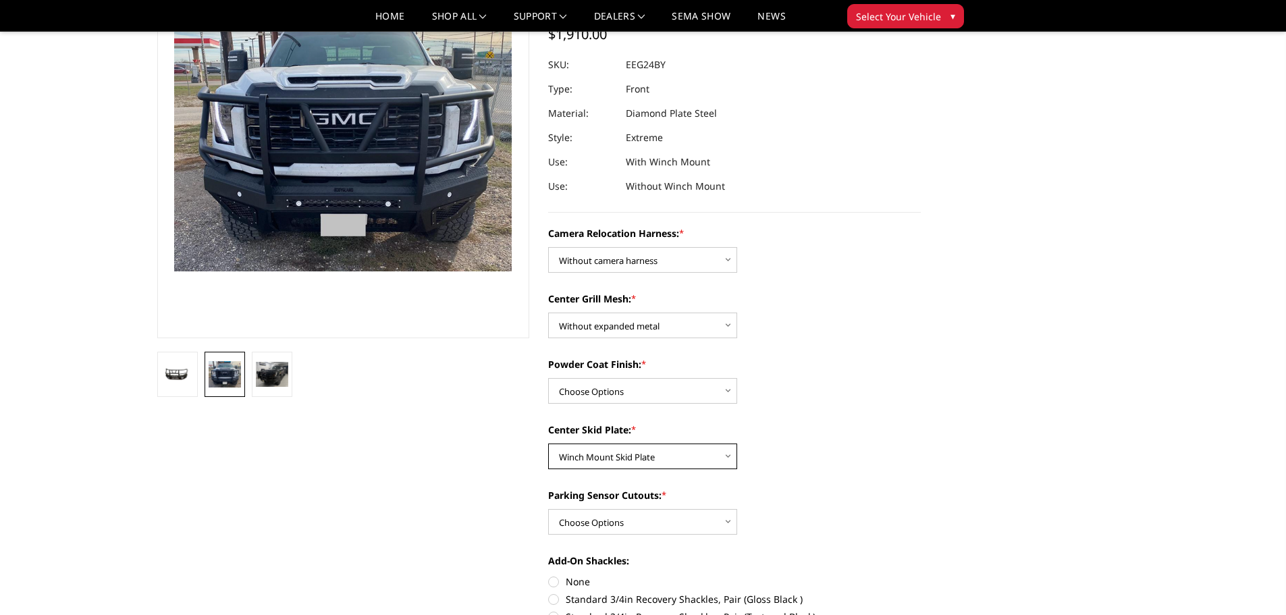
click at [548, 444] on select "Choose Options Winch Mount Skid Plate Standard Skid Plate (included) 2" Receive…" at bounding box center [642, 457] width 189 height 26
click at [683, 523] on select "Choose Options Yes - With Parking Sensor Cutouts" at bounding box center [642, 522] width 189 height 26
select select "3733"
click at [548, 509] on select "Choose Options Yes - With Parking Sensor Cutouts" at bounding box center [642, 522] width 189 height 26
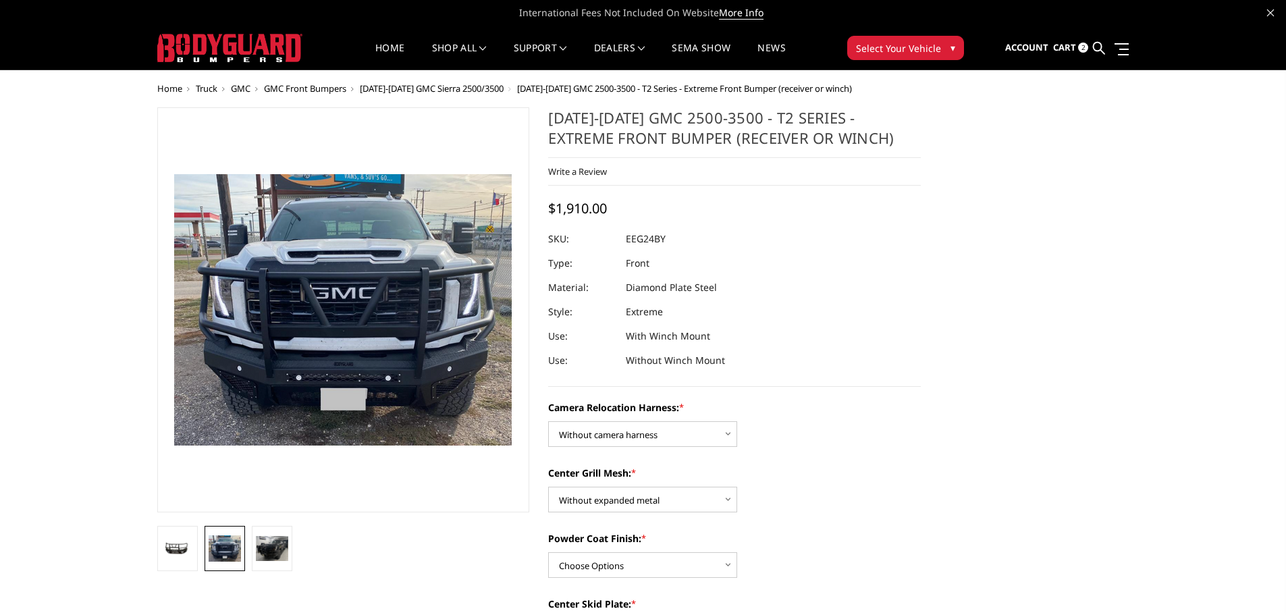
scroll to position [68, 0]
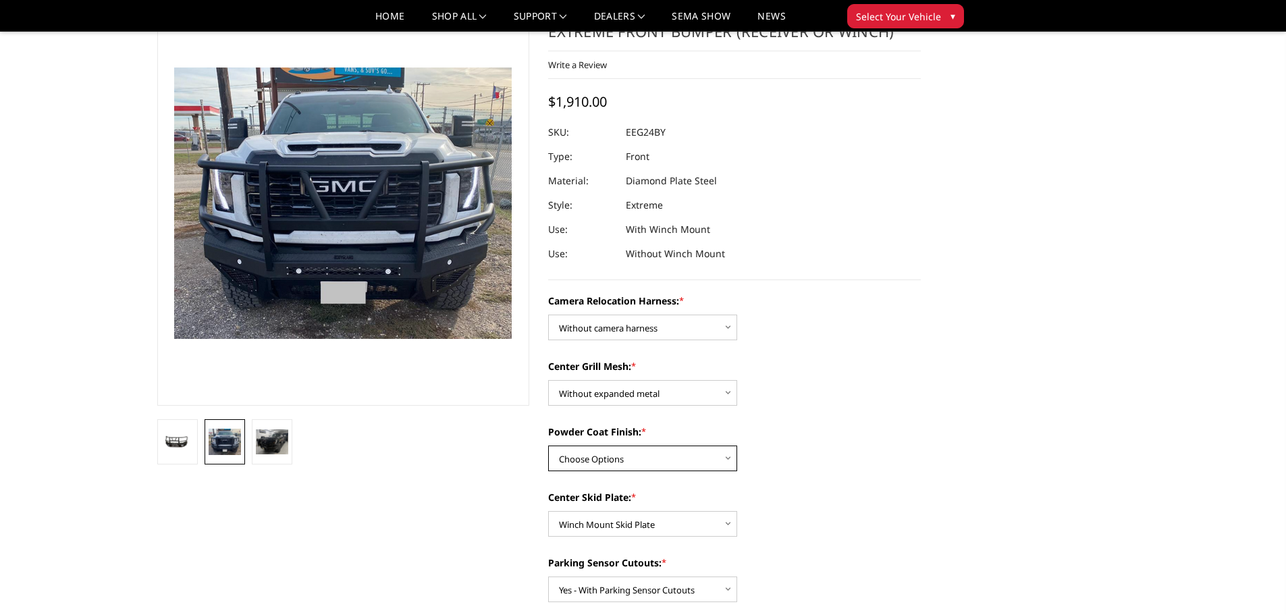
click at [705, 458] on select "Choose Options Textured Black Powder Coat Gloss Black Powder Coat Bare Metal" at bounding box center [642, 459] width 189 height 26
click at [548, 446] on select "Choose Options Textured Black Powder Coat Gloss Black Powder Coat Bare Metal" at bounding box center [642, 459] width 189 height 26
click at [707, 456] on select "Choose Options Textured Black Powder Coat Gloss Black Powder Coat Bare Metal" at bounding box center [642, 459] width 189 height 26
select select "3738"
click at [548, 446] on select "Choose Options Textured Black Powder Coat Gloss Black Powder Coat Bare Metal" at bounding box center [642, 459] width 189 height 26
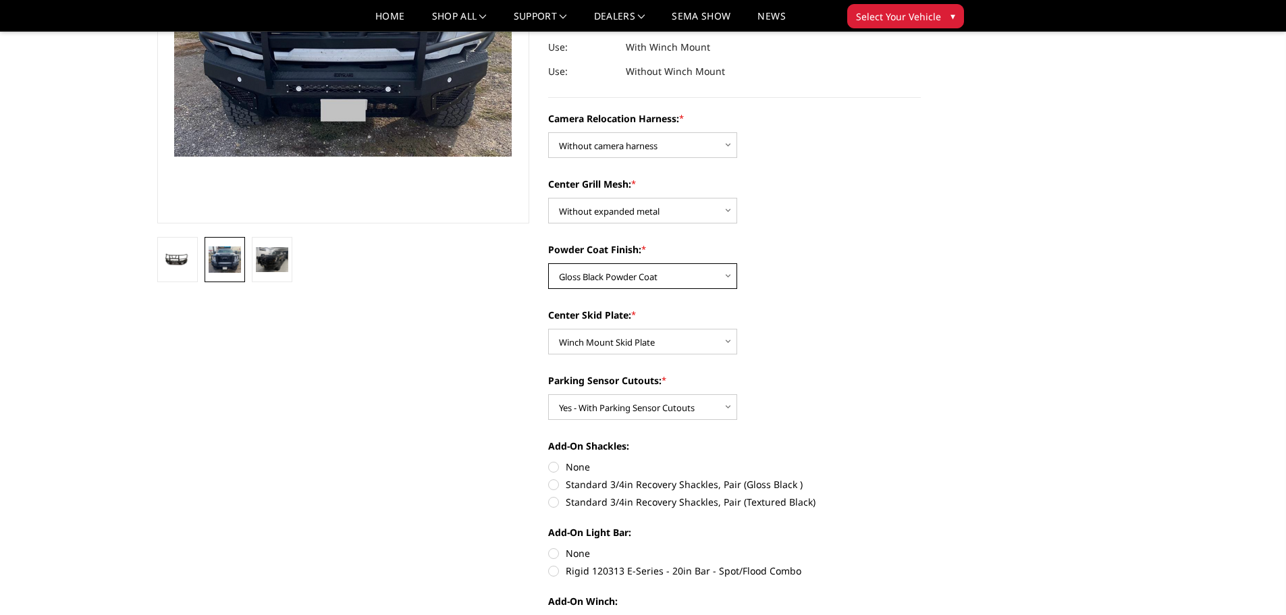
scroll to position [270, 0]
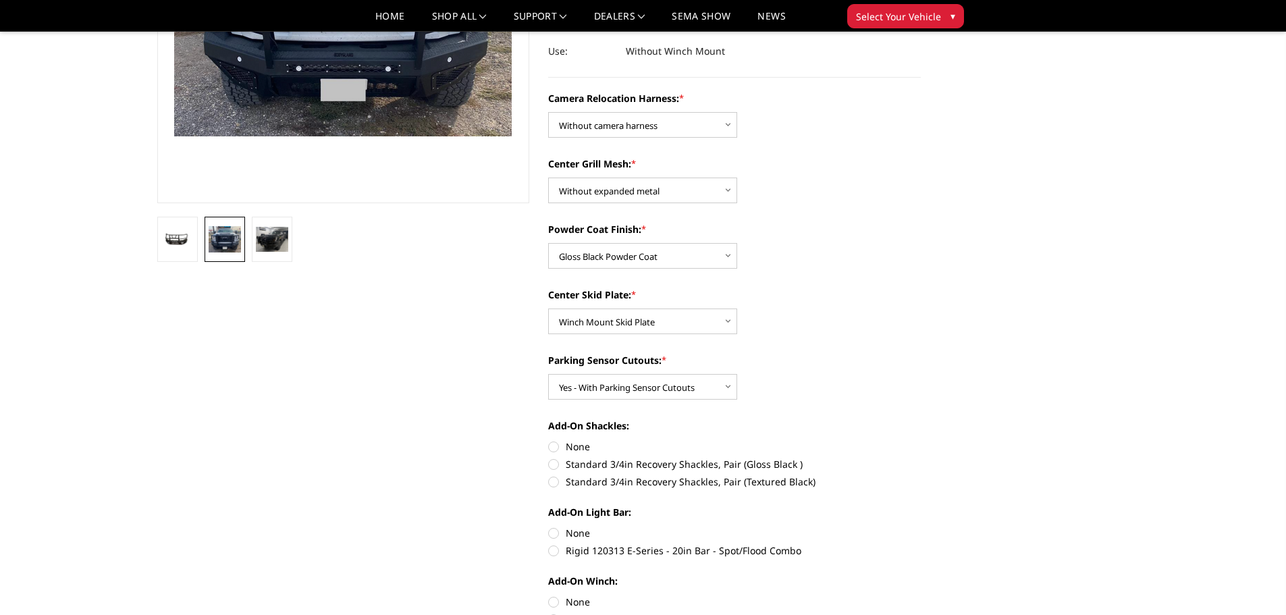
click at [556, 444] on label "None" at bounding box center [734, 447] width 373 height 14
click at [549, 440] on input "None" at bounding box center [548, 440] width 1 height 1
radio input "true"
click at [550, 527] on label "None" at bounding box center [734, 533] width 373 height 14
click at [549, 527] on input "None" at bounding box center [548, 526] width 1 height 1
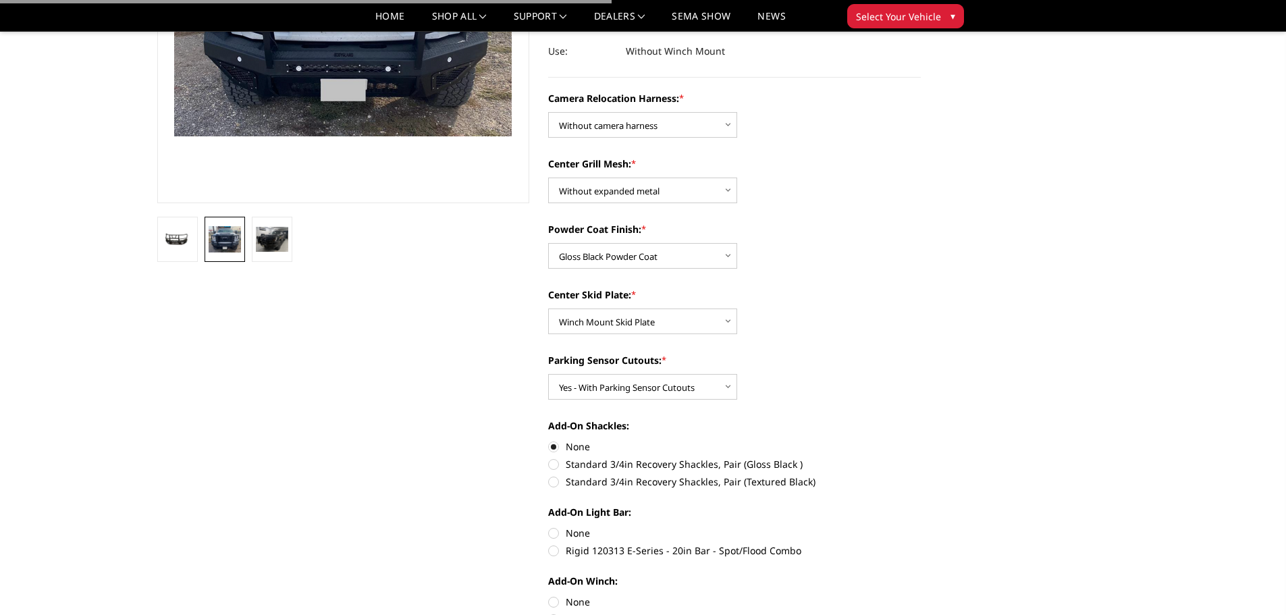
radio input "true"
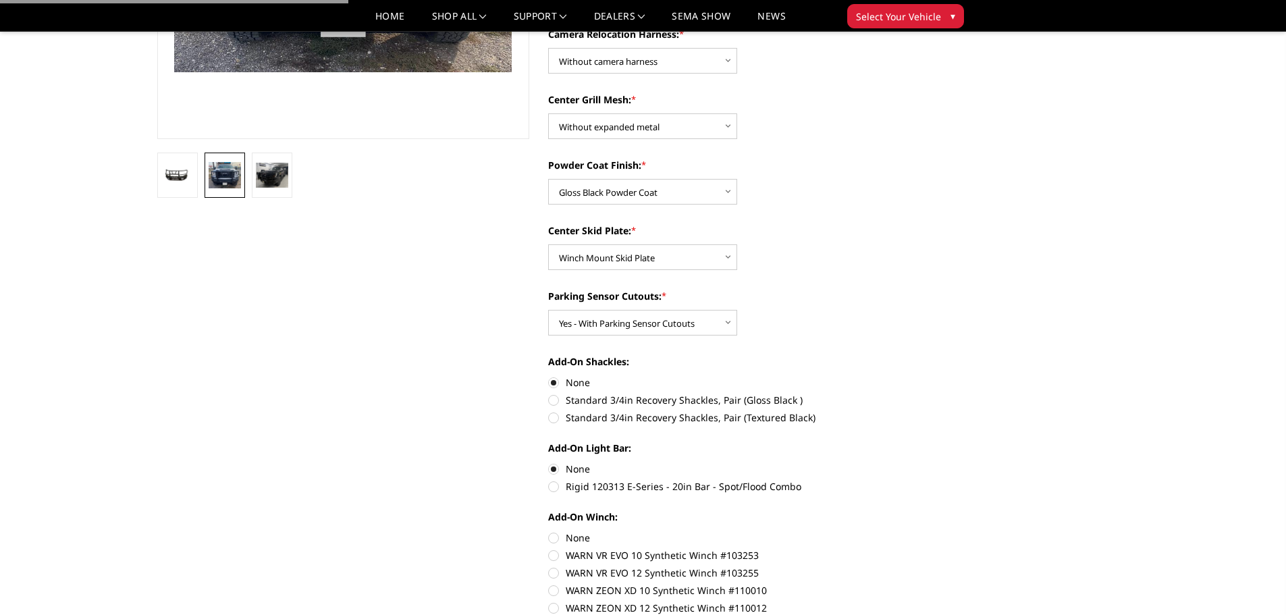
scroll to position [405, 0]
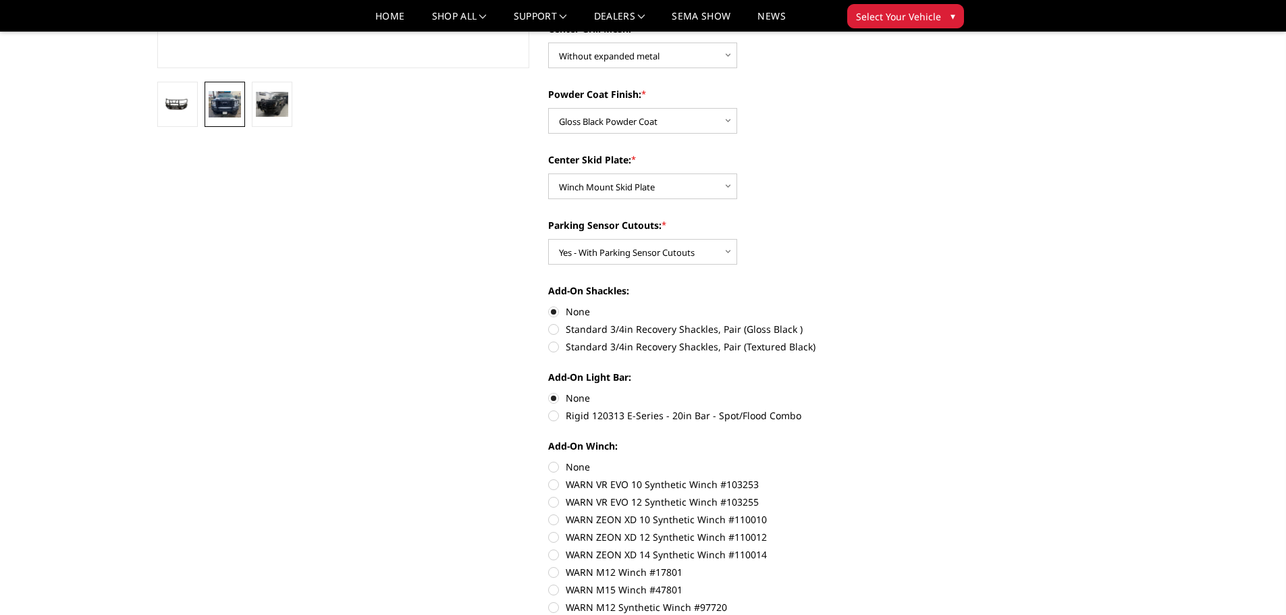
click at [555, 468] on label "None" at bounding box center [734, 467] width 373 height 14
click at [549, 460] on input "None" at bounding box center [548, 460] width 1 height 1
radio input "true"
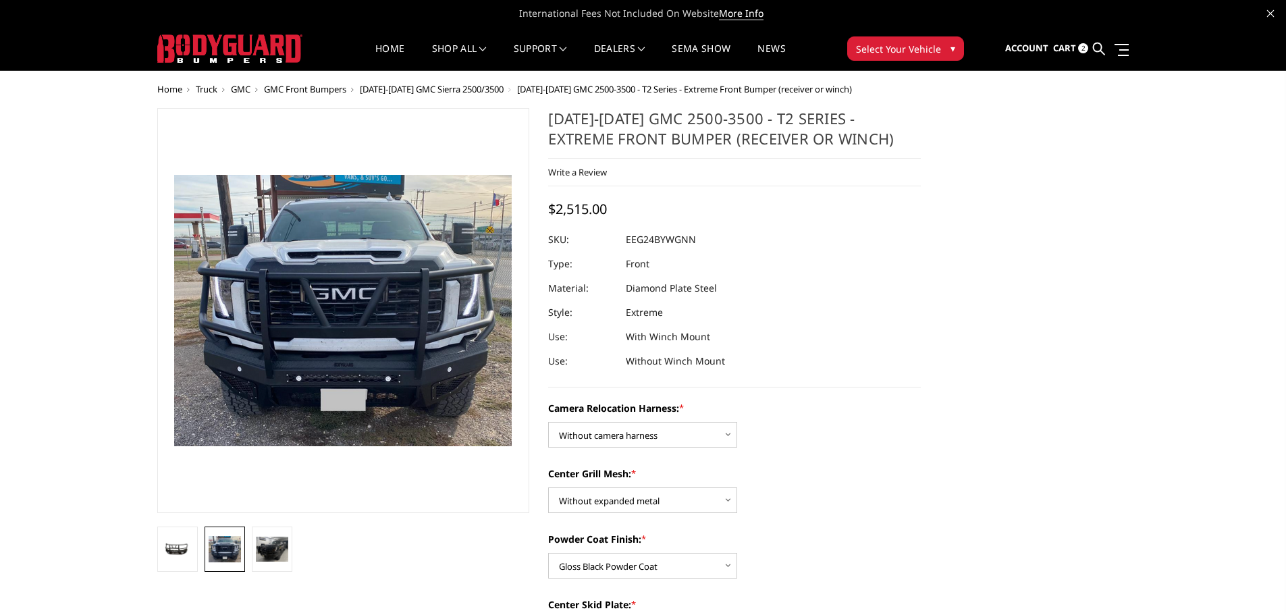
scroll to position [68, 0]
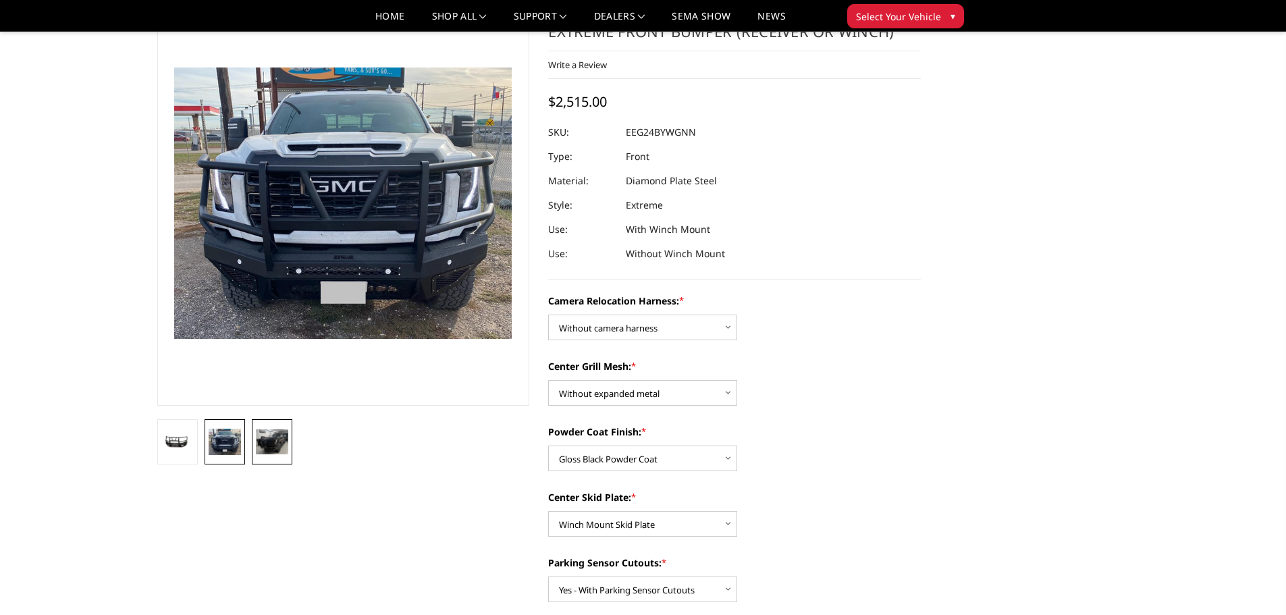
click at [275, 441] on img at bounding box center [272, 441] width 32 height 25
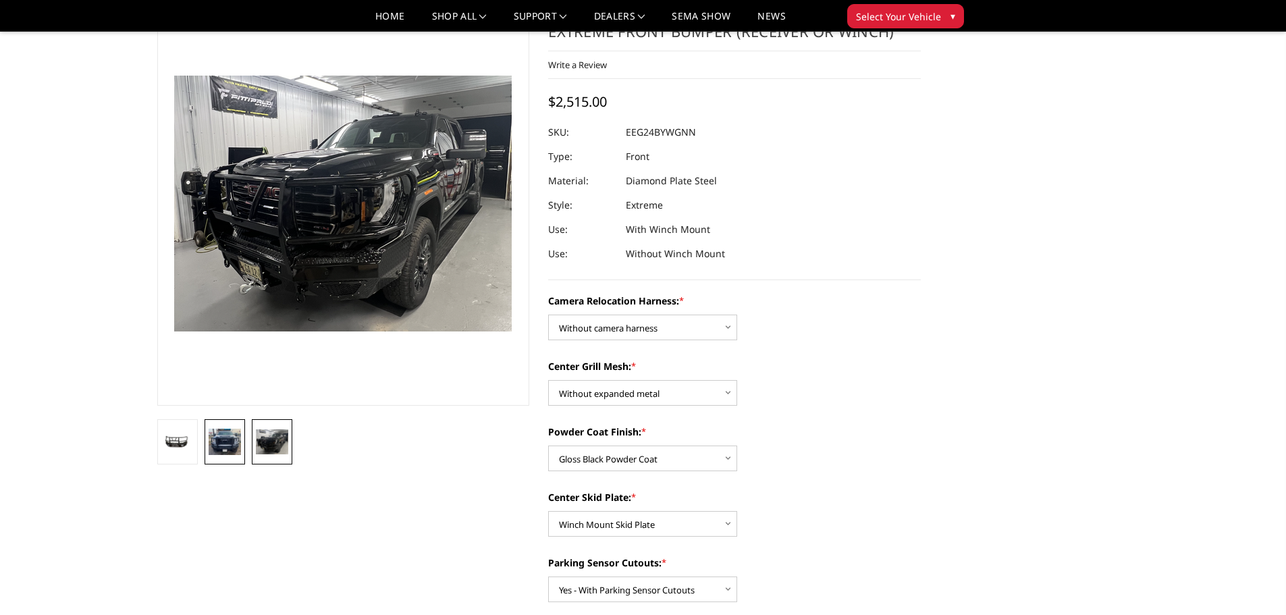
click at [230, 437] on img at bounding box center [225, 442] width 32 height 26
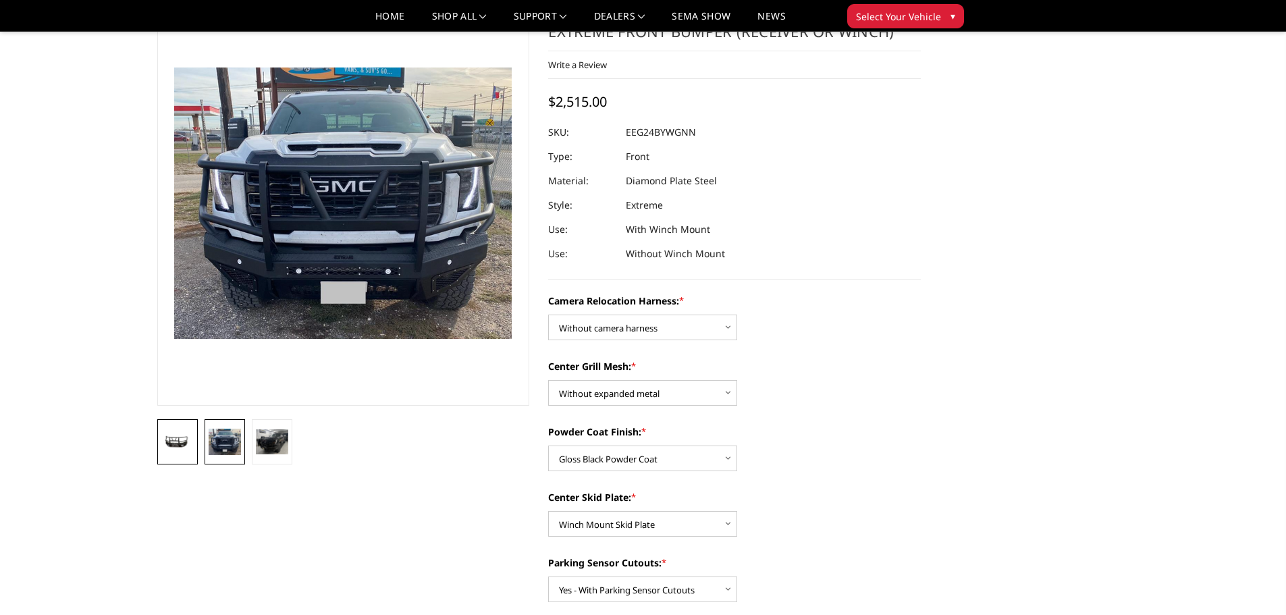
click at [190, 437] on img at bounding box center [177, 443] width 32 height 16
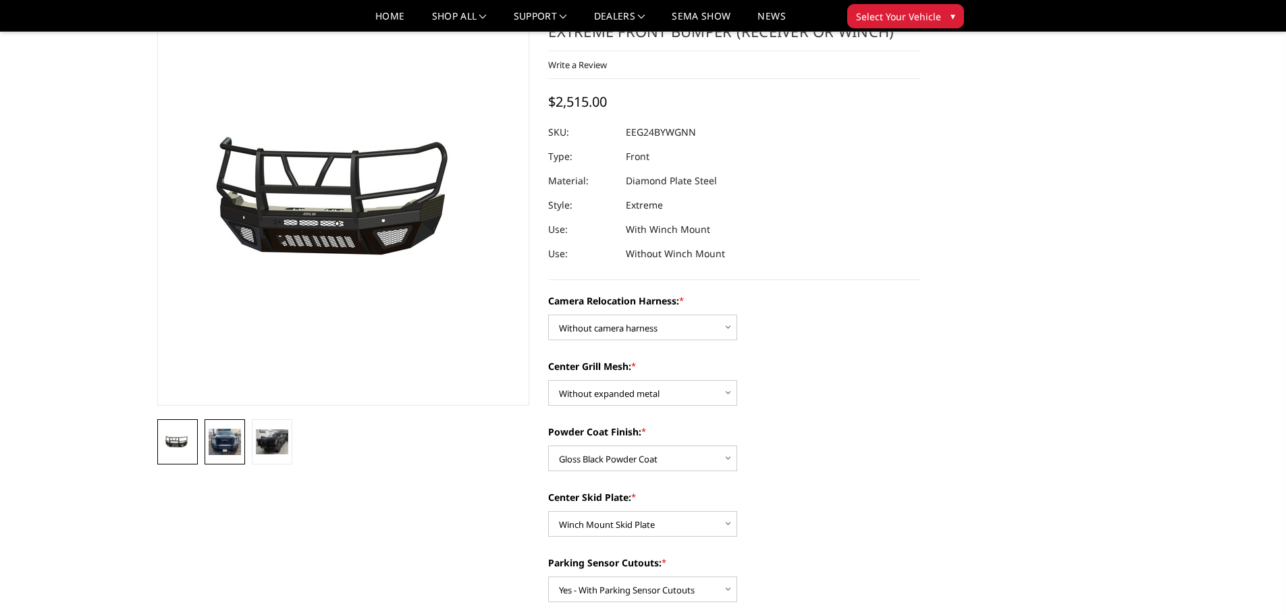
click at [228, 436] on img at bounding box center [225, 442] width 32 height 26
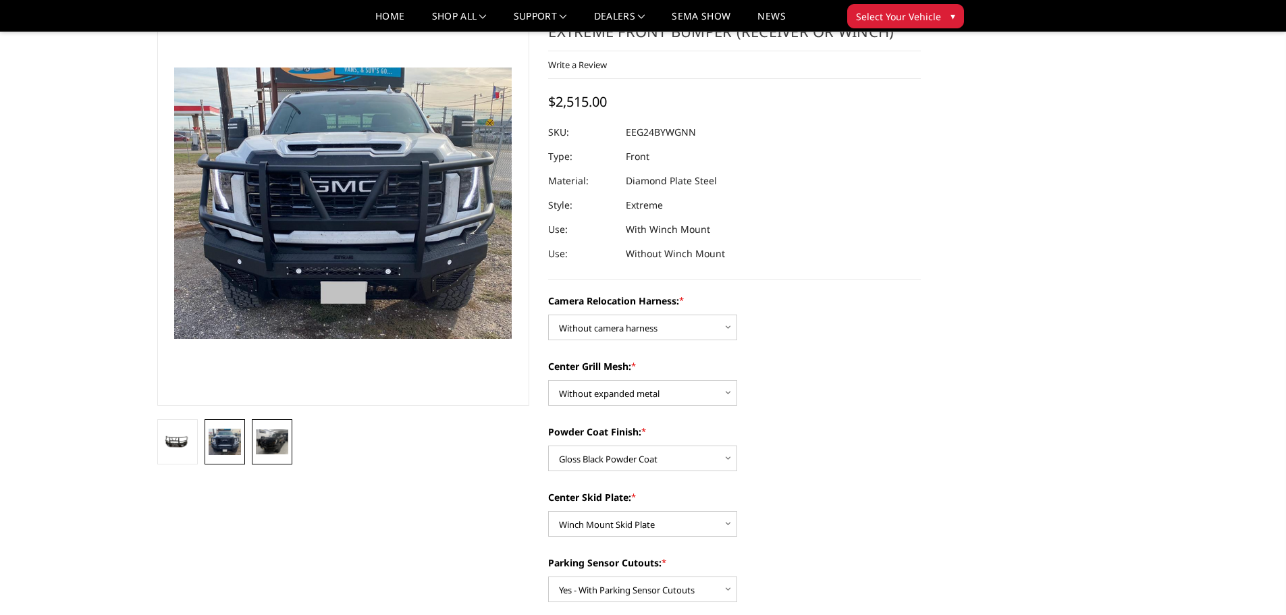
click at [263, 444] on img at bounding box center [272, 441] width 32 height 25
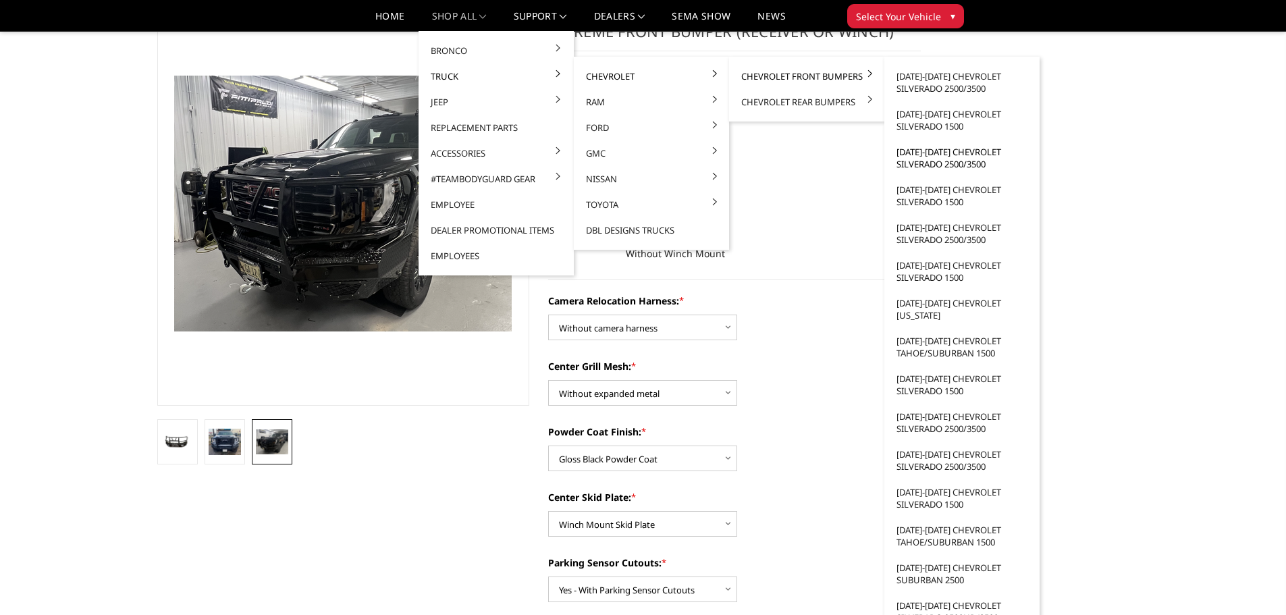
click at [932, 164] on link "[DATE]-[DATE] Chevrolet Silverado 2500/3500" at bounding box center [962, 158] width 144 height 38
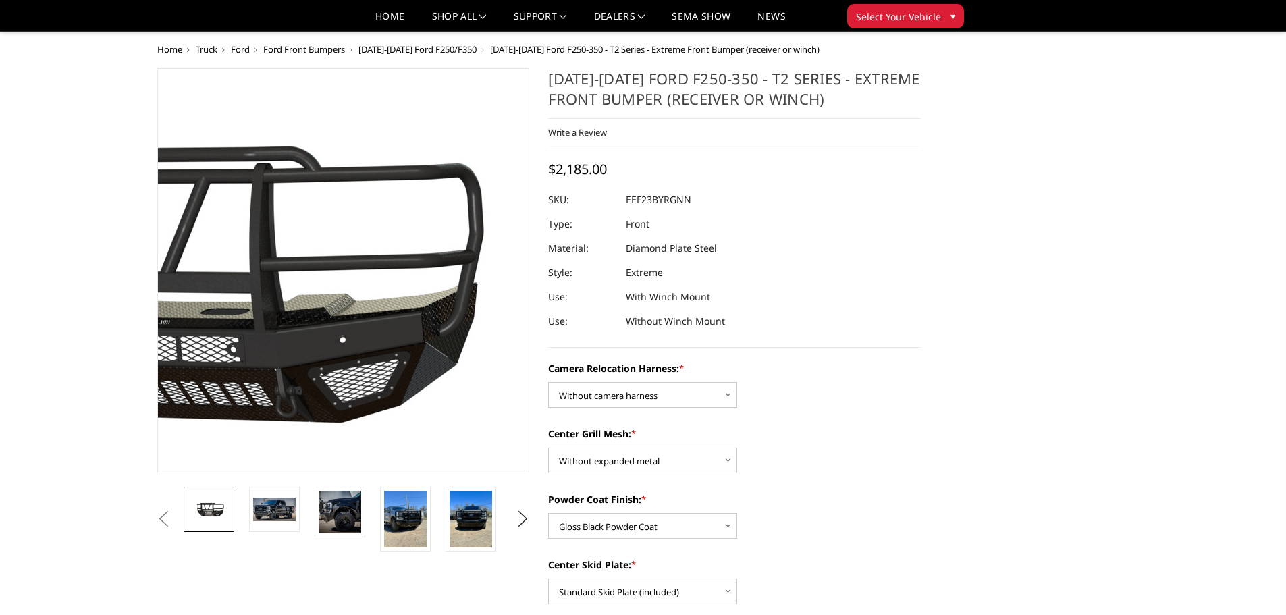
select select "3754"
select select "3752"
select select "3749"
select select "3746"
select select "3744"
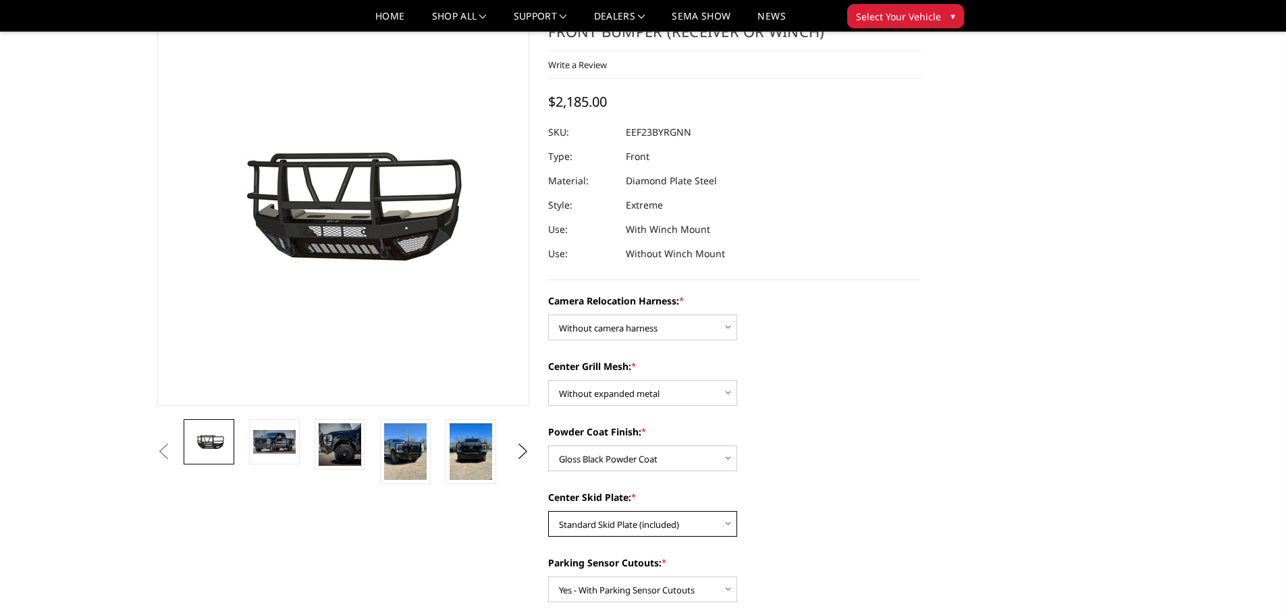
click at [688, 522] on select "Choose Options Winch Mount Skid Plate Standard Skid Plate (included) 2" Receive…" at bounding box center [642, 524] width 189 height 26
select select "3747"
click at [548, 511] on select "Choose Options Winch Mount Skid Plate Standard Skid Plate (included) 2" Receive…" at bounding box center [642, 524] width 189 height 26
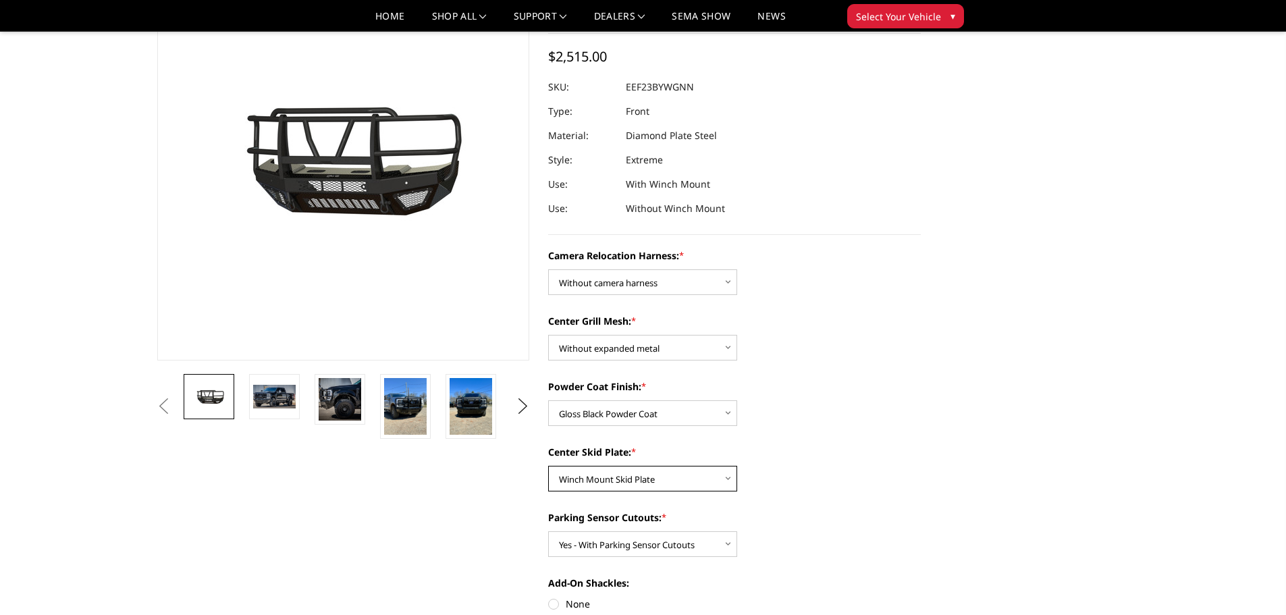
scroll to position [135, 0]
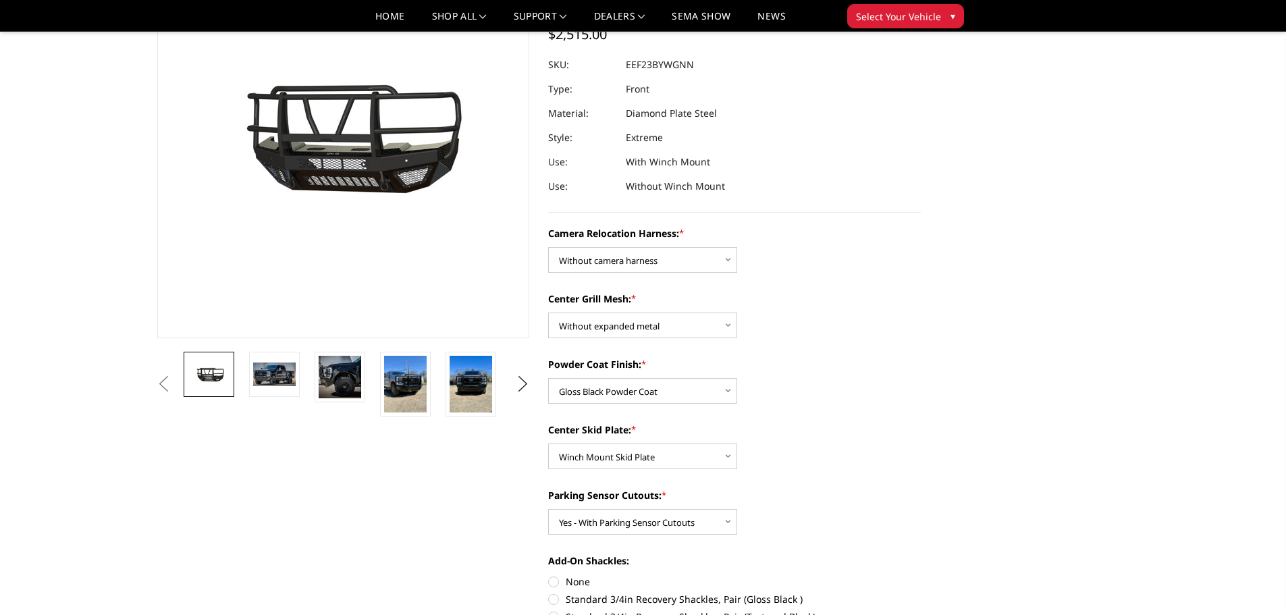
click at [807, 452] on div "Center Skid Plate: * Choose Options Winch Mount Skid Plate Standard Skid Plate …" at bounding box center [734, 446] width 373 height 47
click at [557, 582] on label "None" at bounding box center [734, 582] width 373 height 14
click at [549, 575] on input "None" at bounding box center [548, 575] width 1 height 1
radio input "true"
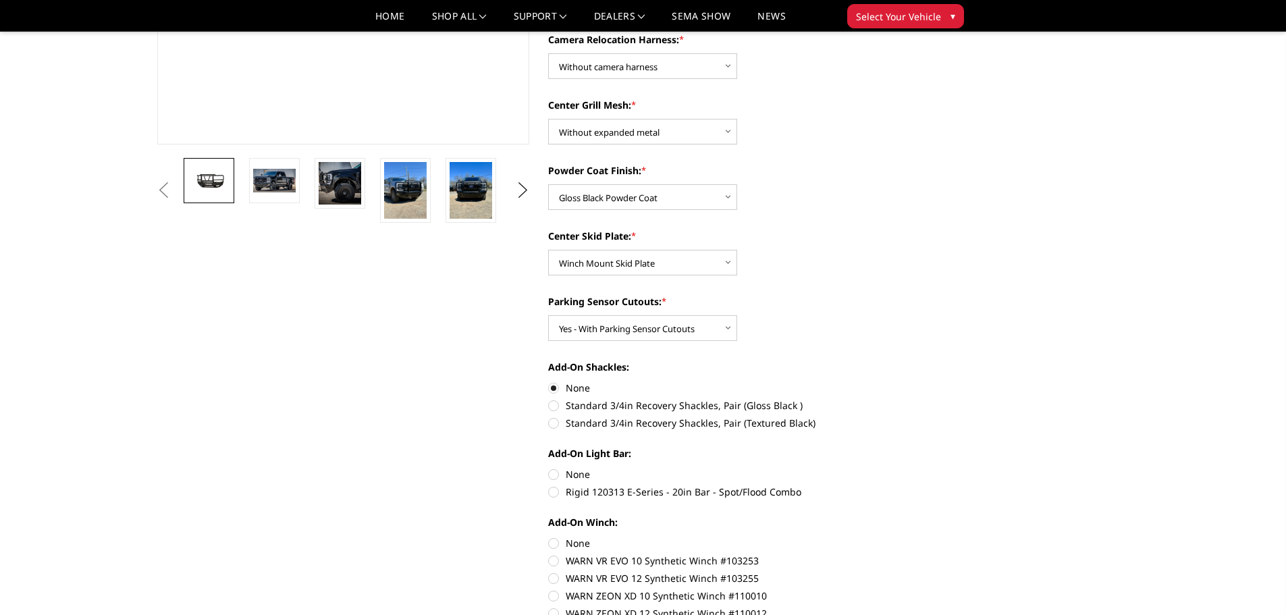
scroll to position [338, 0]
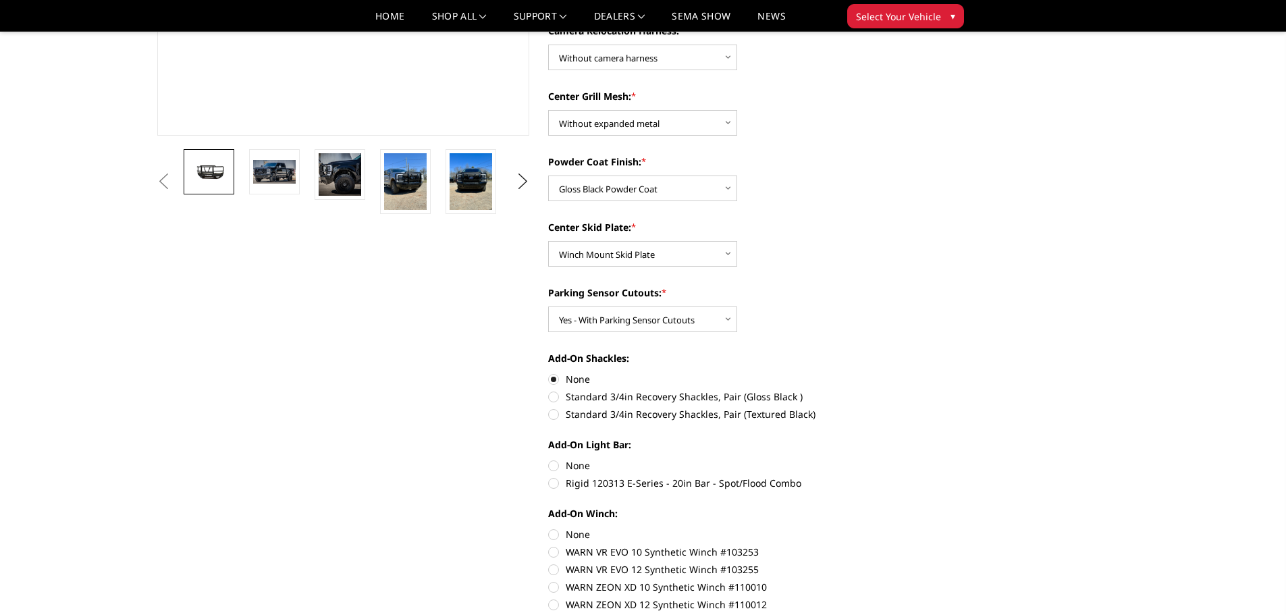
click at [554, 468] on label "None" at bounding box center [734, 465] width 373 height 14
click at [549, 459] on input "None" at bounding box center [548, 458] width 1 height 1
radio input "true"
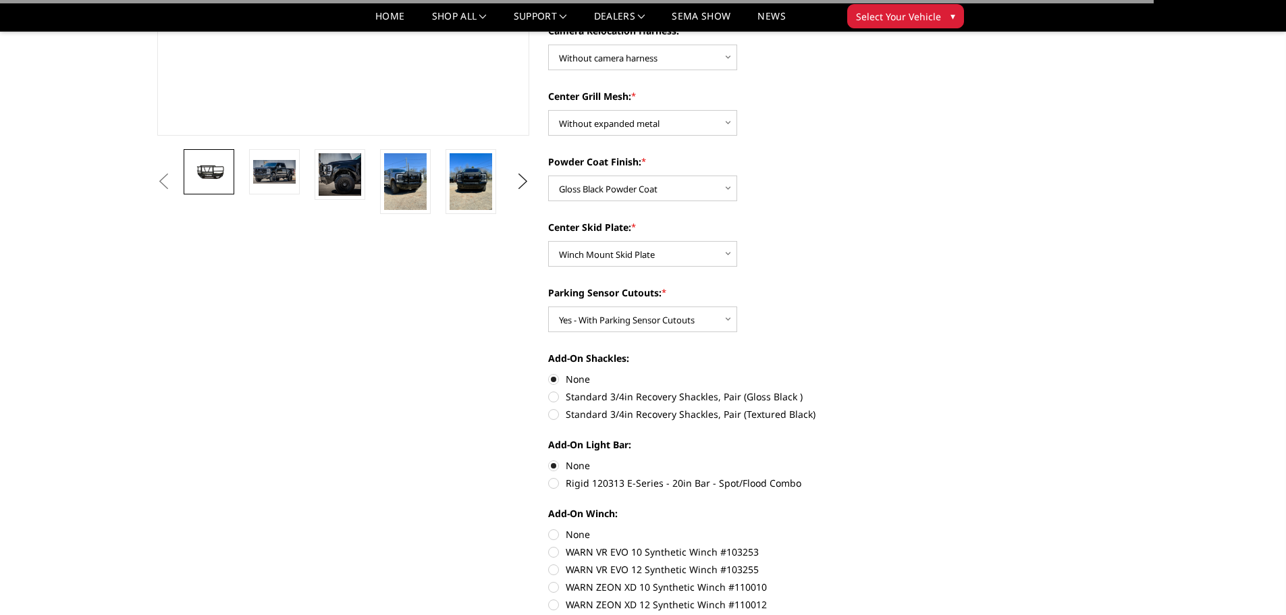
click at [554, 537] on label "None" at bounding box center [734, 534] width 373 height 14
click at [549, 528] on input "None" at bounding box center [548, 527] width 1 height 1
radio input "true"
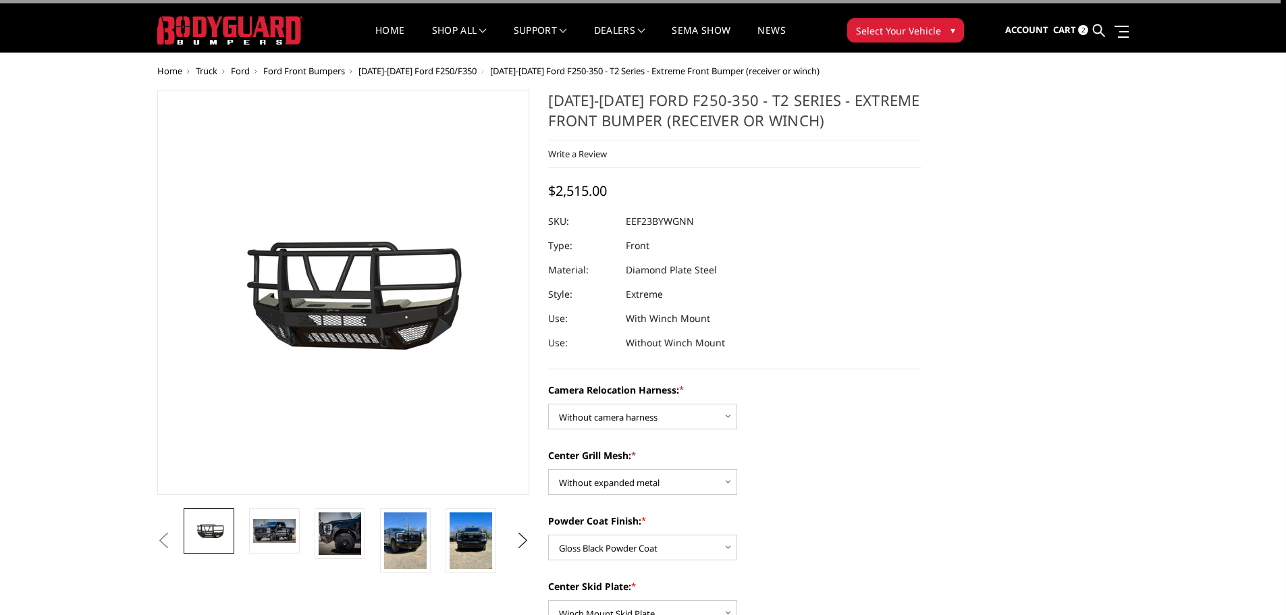
scroll to position [0, 0]
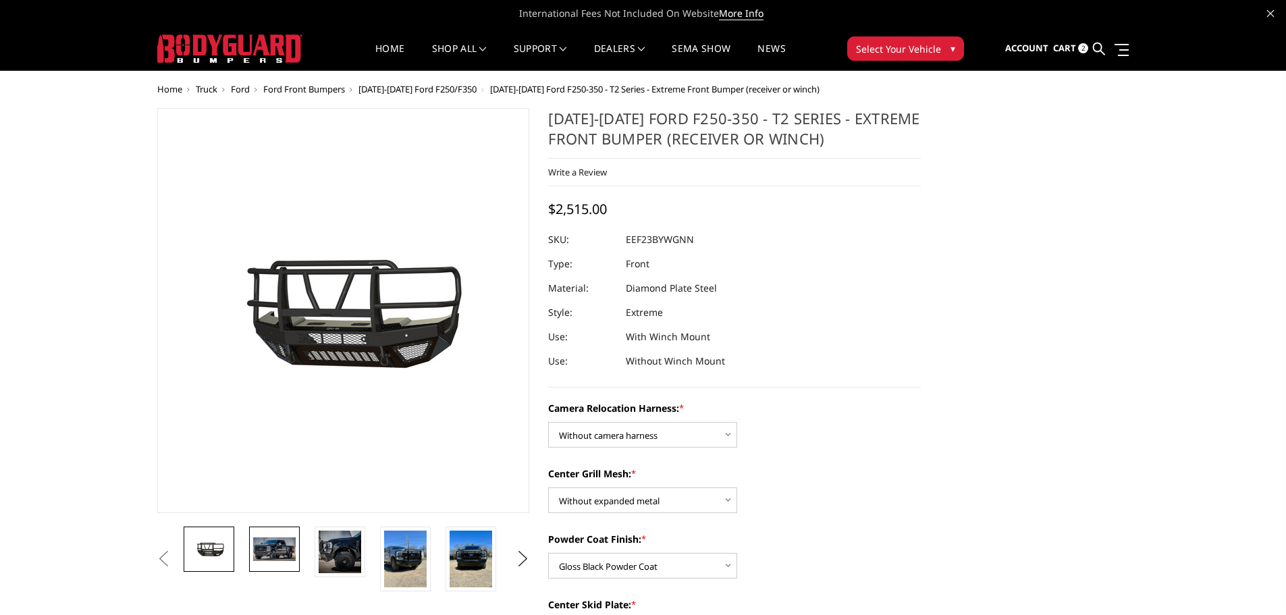
click at [265, 545] on img at bounding box center [274, 548] width 43 height 23
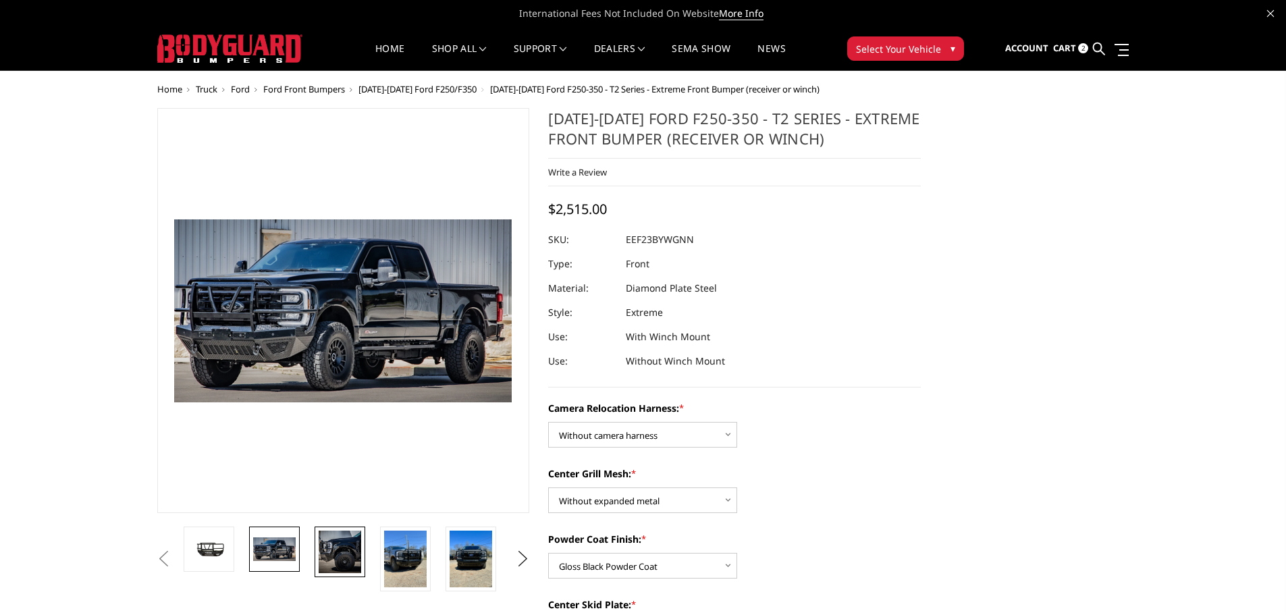
click at [345, 560] on img at bounding box center [340, 552] width 43 height 43
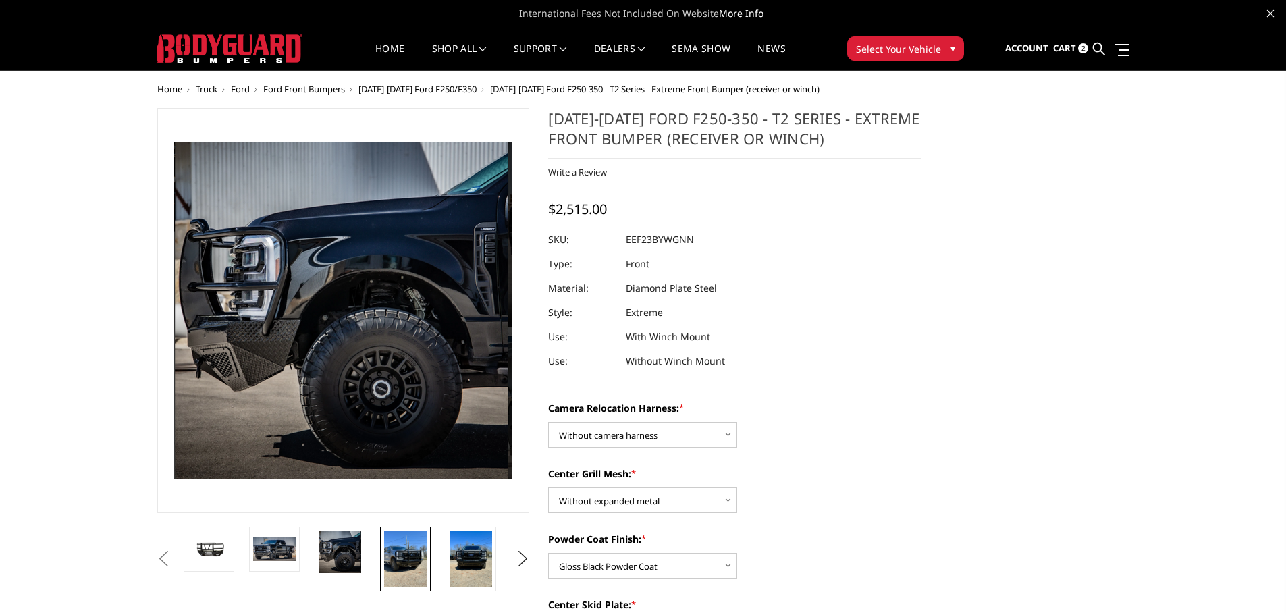
click at [388, 552] on img at bounding box center [405, 559] width 43 height 57
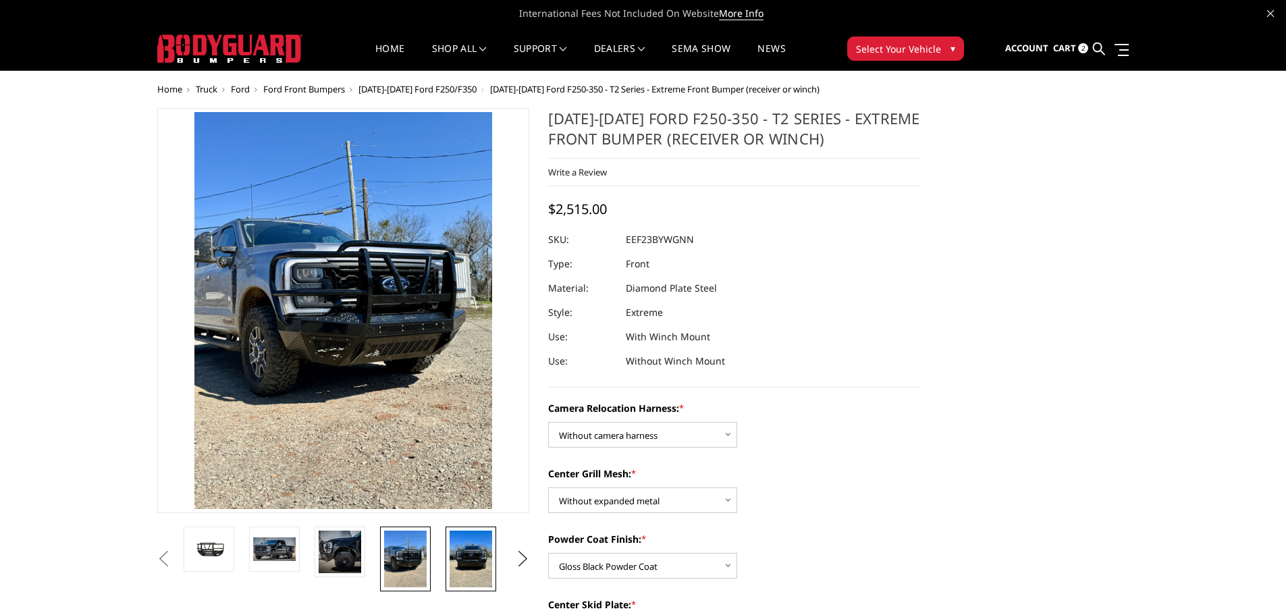
click at [470, 551] on img at bounding box center [471, 559] width 43 height 57
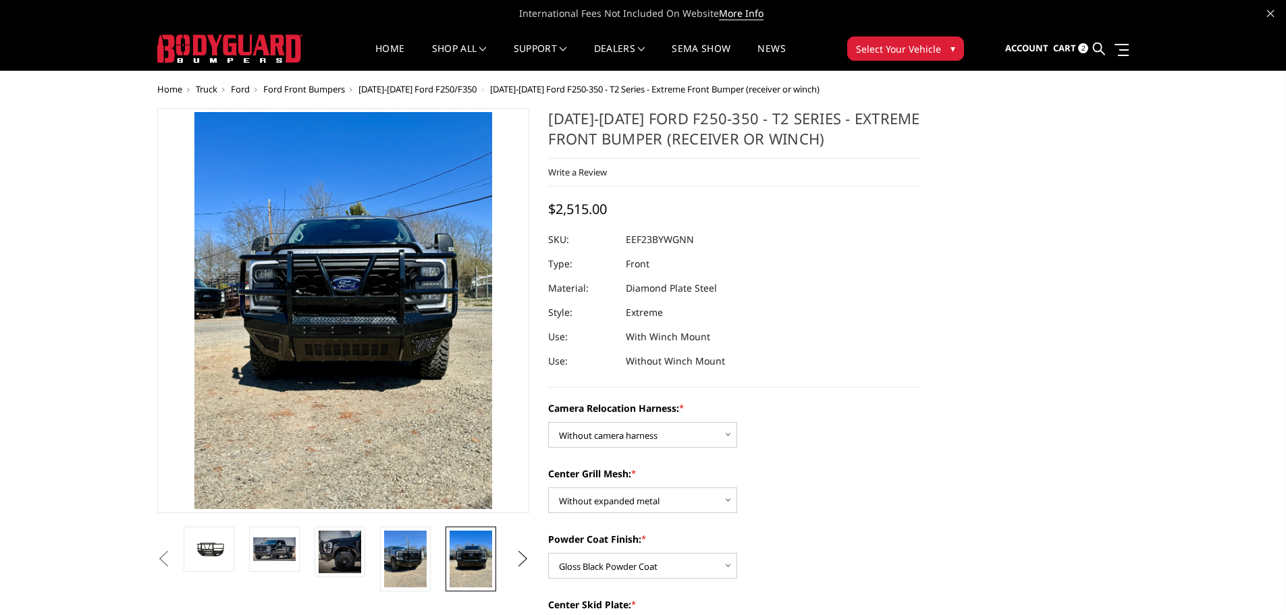
click at [520, 554] on button "Next" at bounding box center [522, 559] width 20 height 20
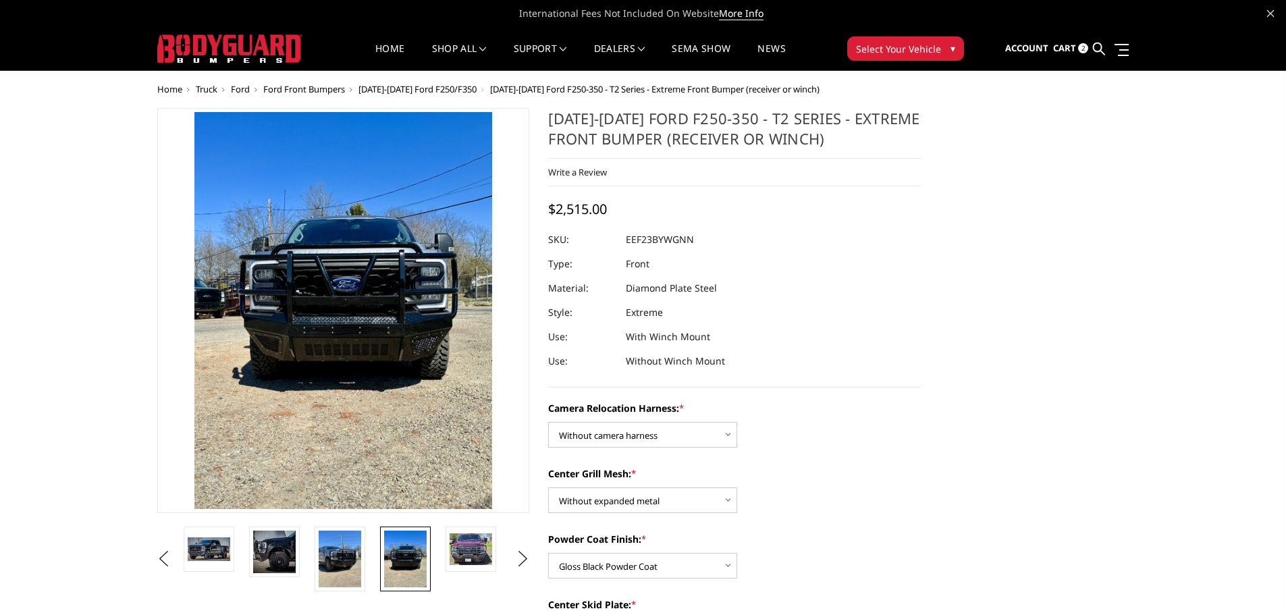
click at [397, 565] on img at bounding box center [405, 559] width 43 height 57
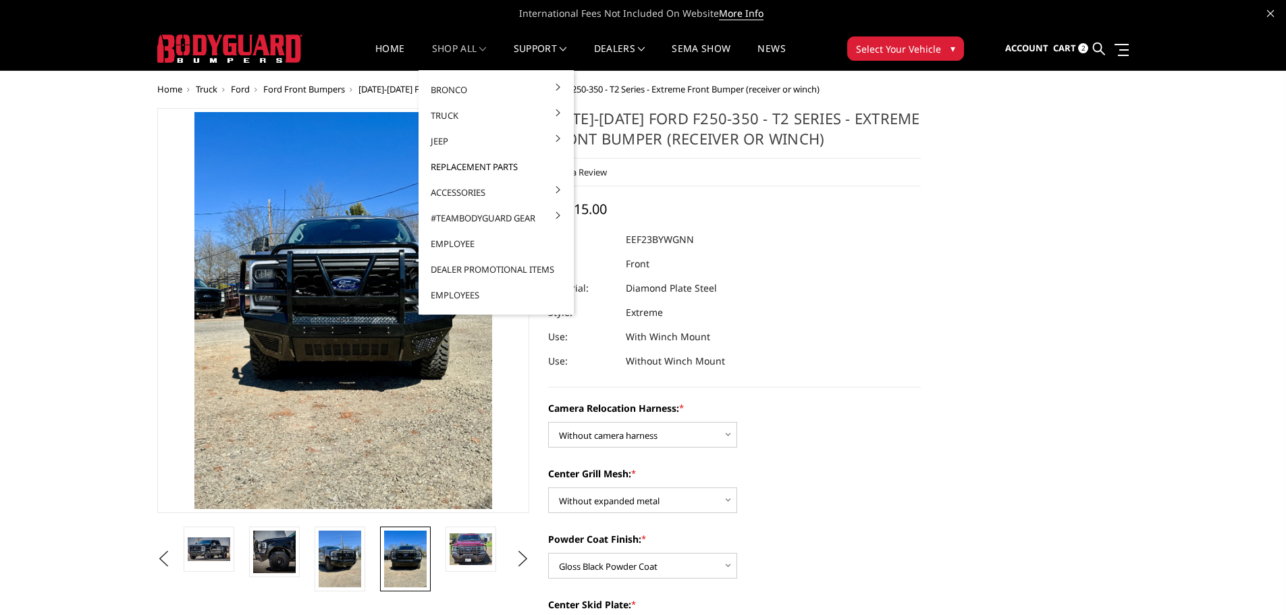
click at [466, 169] on link "Replacement Parts" at bounding box center [496, 167] width 144 height 26
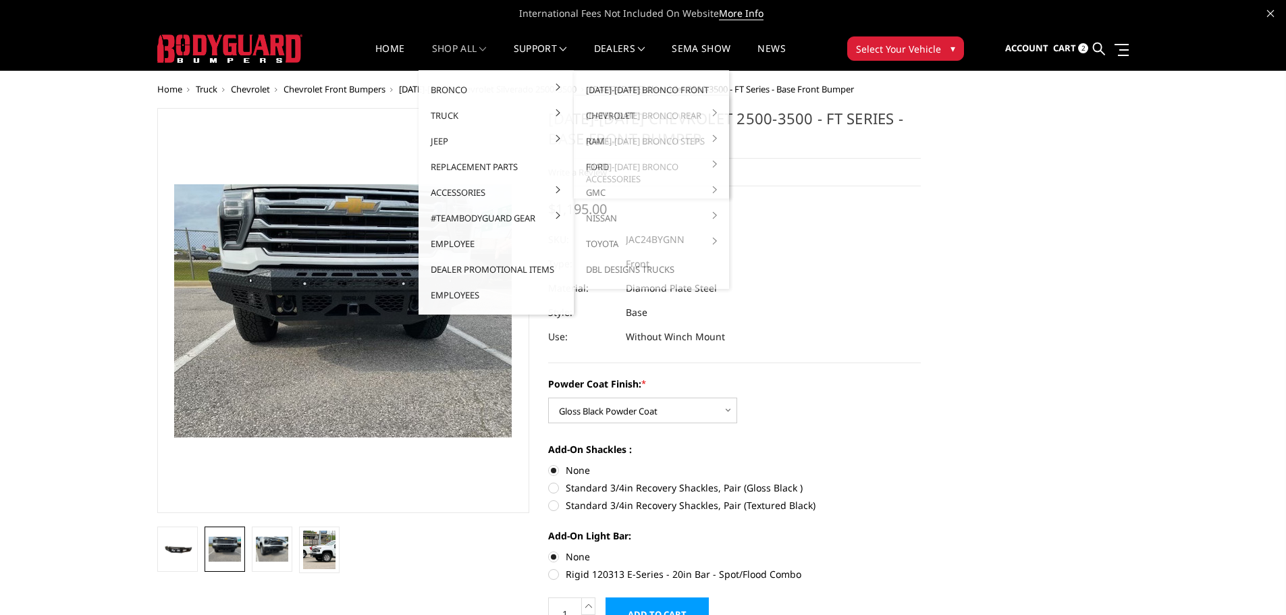
select select "3385"
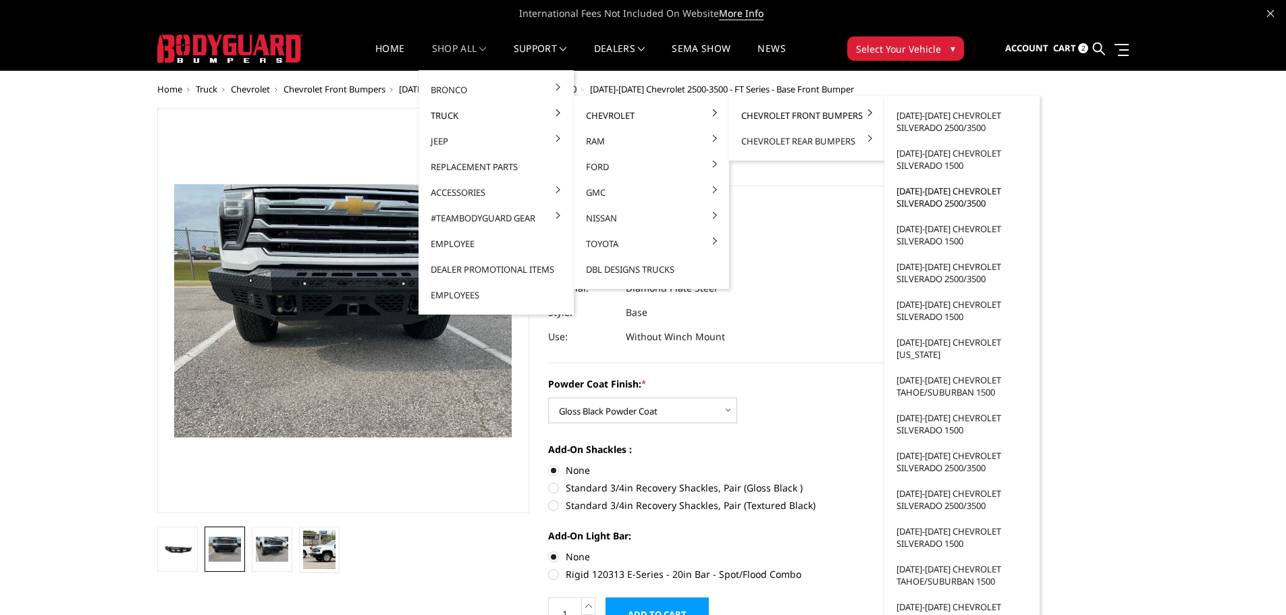
click at [926, 199] on link "[DATE]-[DATE] Chevrolet Silverado 2500/3500" at bounding box center [962, 197] width 144 height 38
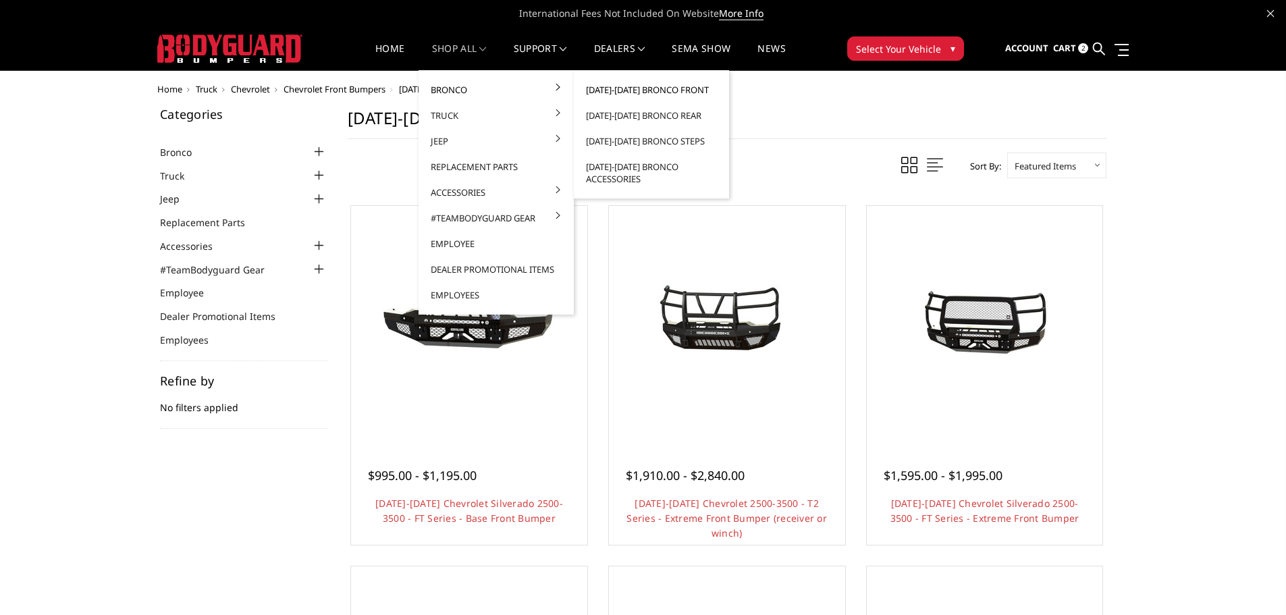
click at [662, 90] on link "[DATE]-[DATE] Bronco Front" at bounding box center [651, 90] width 144 height 26
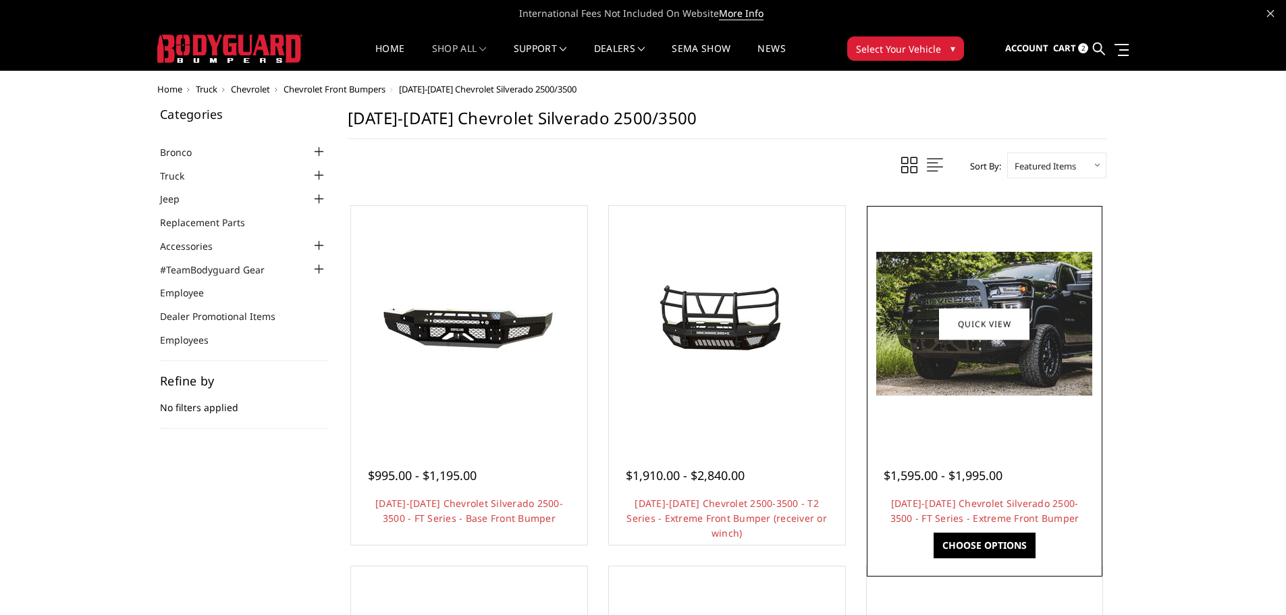
click at [961, 384] on img at bounding box center [984, 324] width 216 height 144
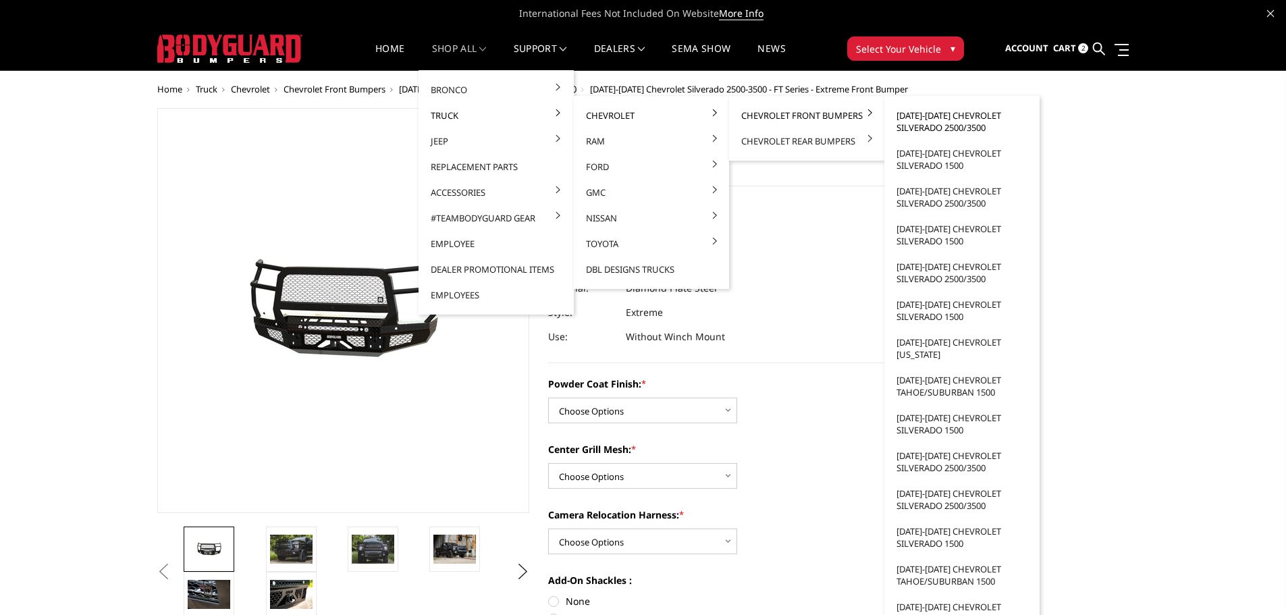
click at [926, 126] on link "[DATE]-[DATE] Chevrolet Silverado 2500/3500" at bounding box center [962, 122] width 144 height 38
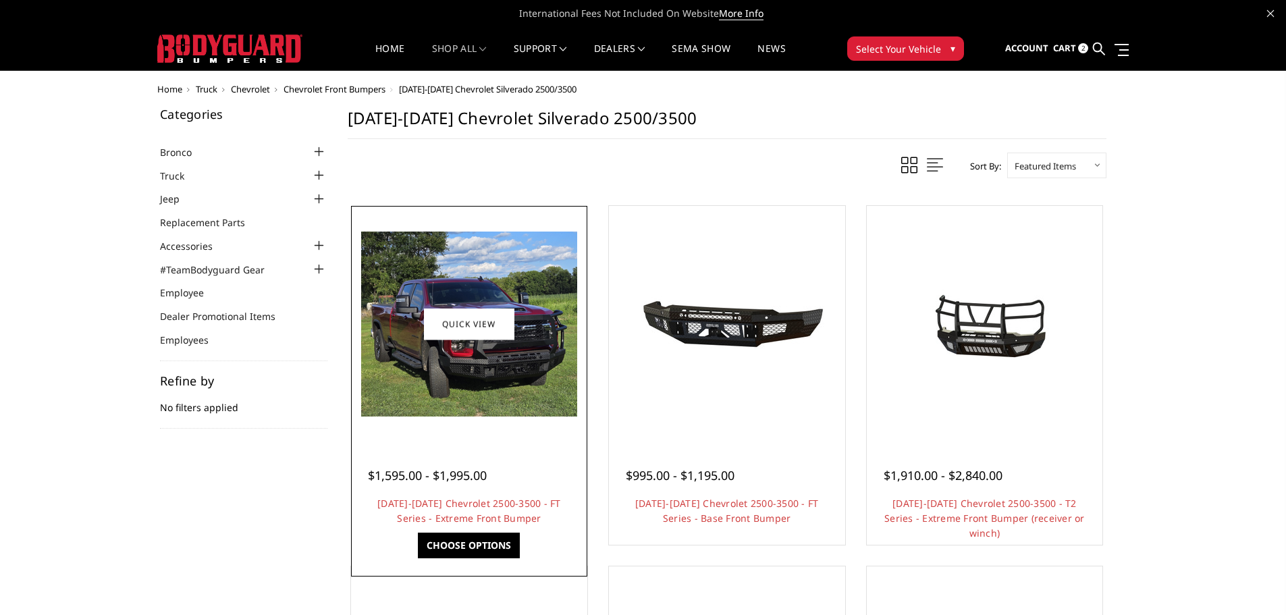
click at [506, 400] on img at bounding box center [469, 324] width 216 height 185
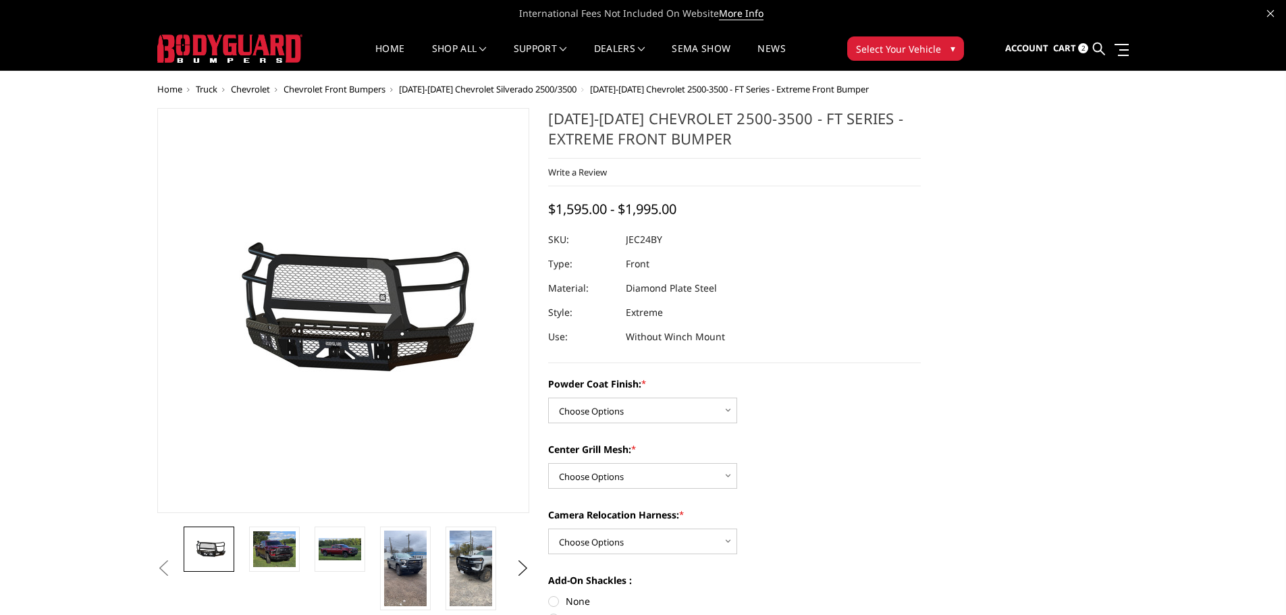
scroll to position [68, 0]
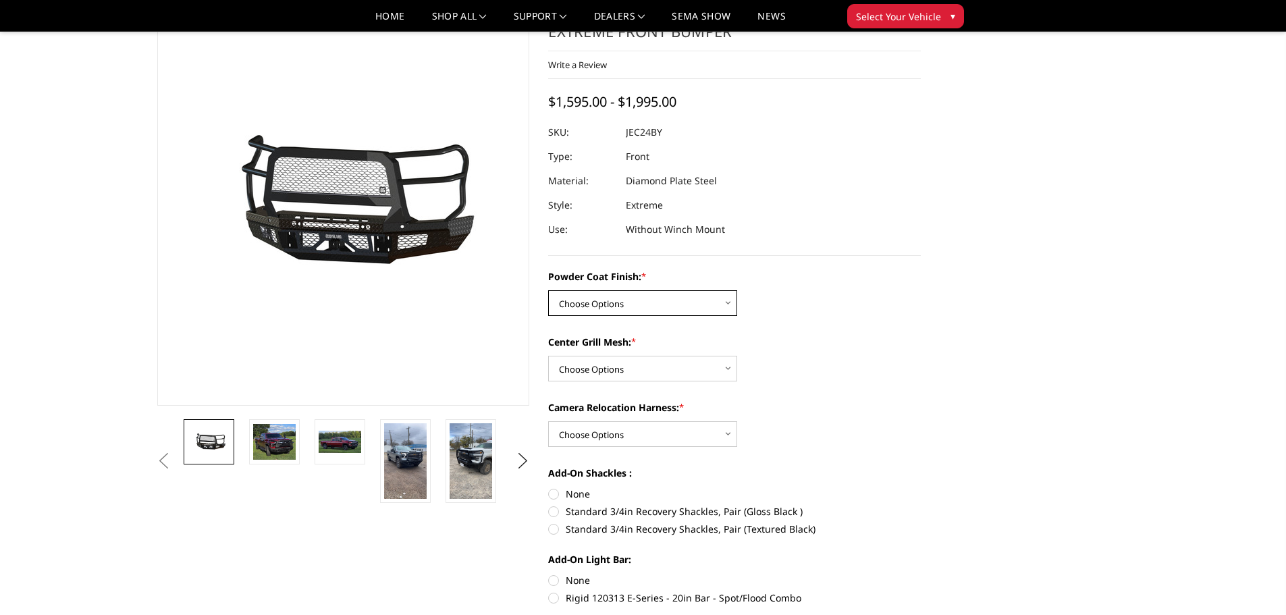
click at [708, 303] on select "Choose Options Bare Metal Gloss Black Powder Coat Textured Black Powder Coat" at bounding box center [642, 303] width 189 height 26
select select "3278"
click at [548, 290] on select "Choose Options Bare Metal Gloss Black Powder Coat Textured Black Powder Coat" at bounding box center [642, 303] width 189 height 26
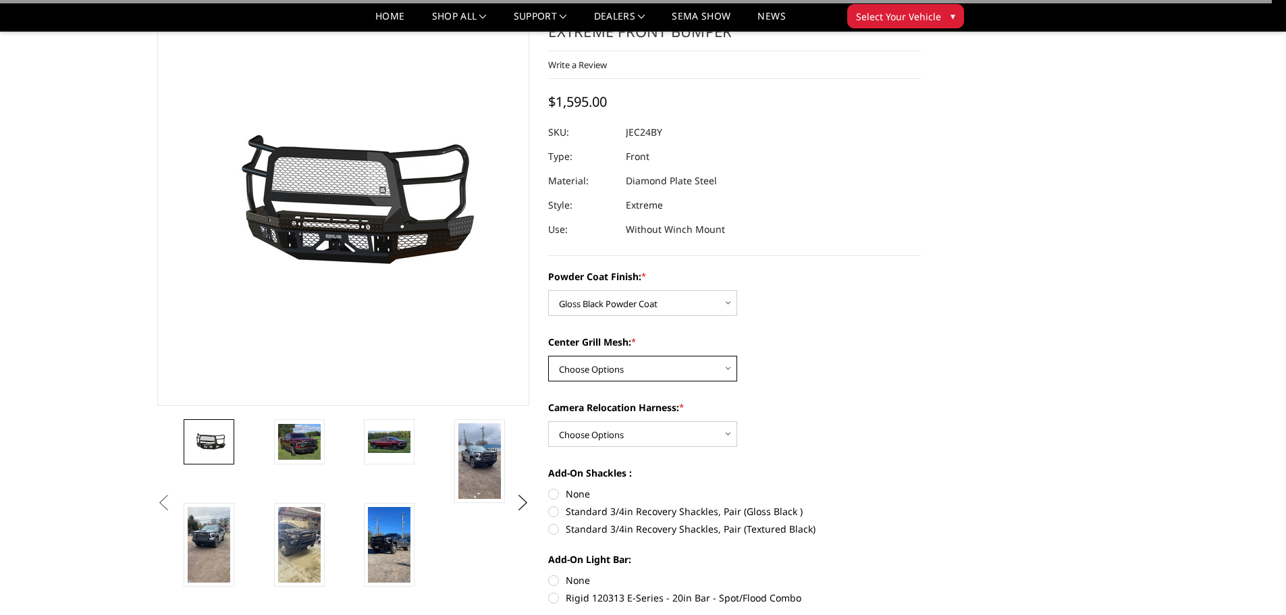
click at [696, 371] on select "Choose Options WITH Expanded Metal in Center Grill WITHOUT Expanded Metal in Ce…" at bounding box center [642, 369] width 189 height 26
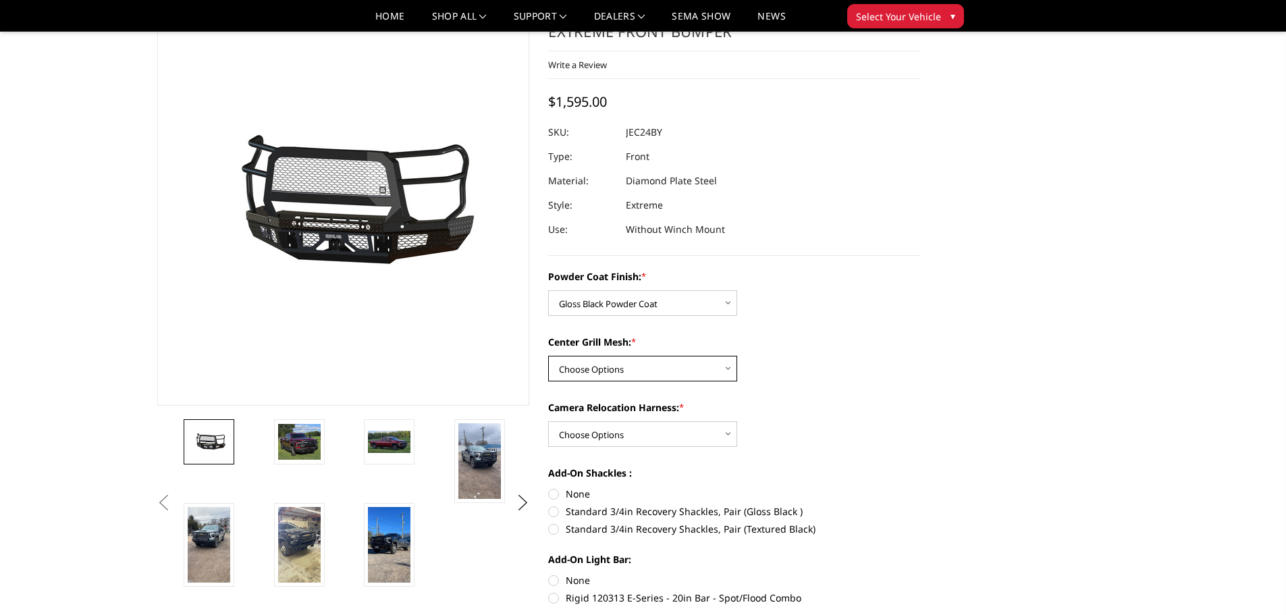
select select "3280"
click at [548, 356] on select "Choose Options WITH Expanded Metal in Center Grill WITHOUT Expanded Metal in Ce…" at bounding box center [642, 369] width 189 height 26
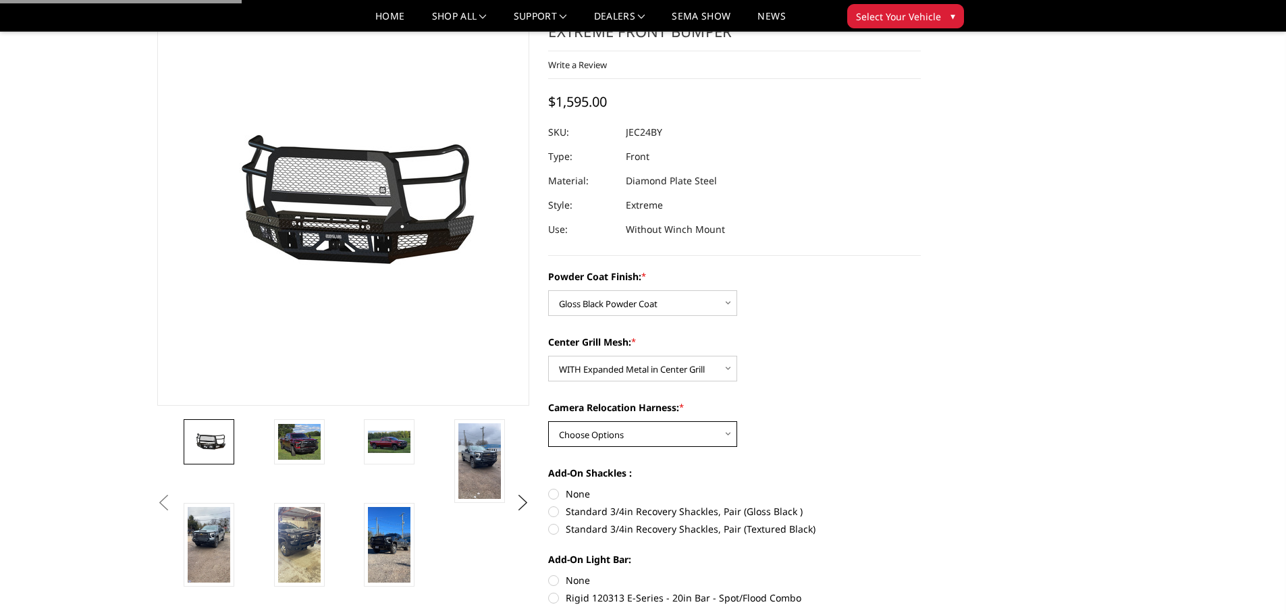
click at [679, 442] on select "Choose Options WITH Camera Relocation Harness WITHOUT Camera Relocation Harness" at bounding box center [642, 434] width 189 height 26
select select "3282"
click at [548, 421] on select "Choose Options WITH Camera Relocation Harness WITHOUT Camera Relocation Harness" at bounding box center [642, 434] width 189 height 26
click at [691, 439] on select "Choose Options WITH Camera Relocation Harness WITHOUT Camera Relocation Harness" at bounding box center [642, 434] width 189 height 26
click at [548, 421] on select "Choose Options WITH Camera Relocation Harness WITHOUT Camera Relocation Harness" at bounding box center [642, 434] width 189 height 26
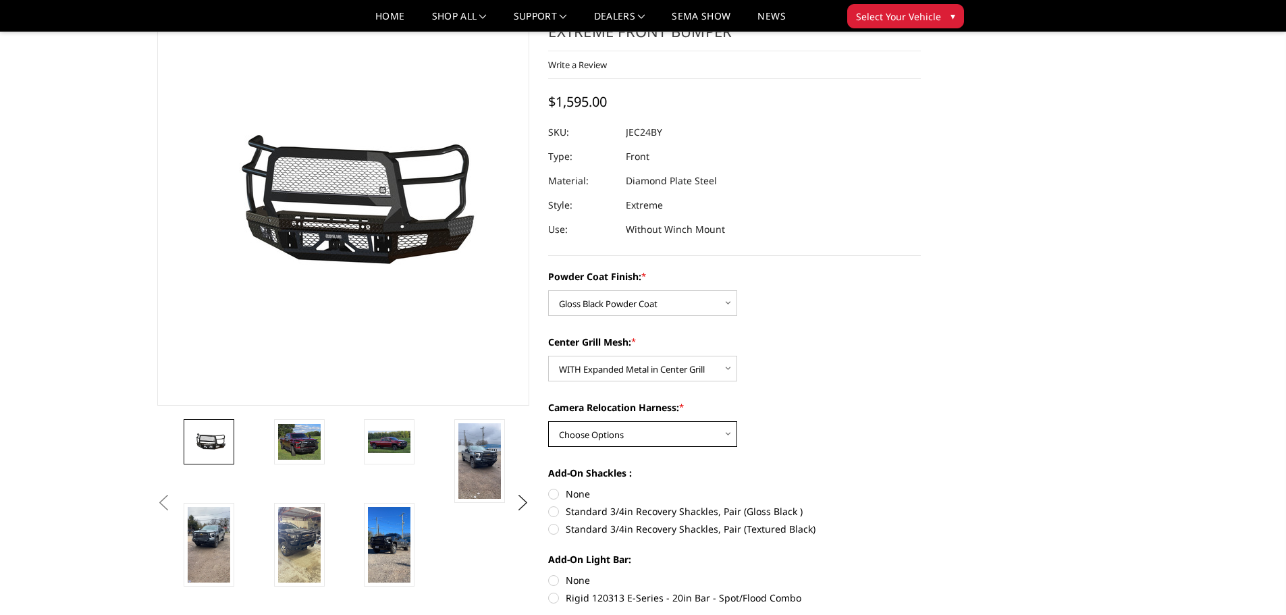
click at [664, 433] on select "Choose Options WITH Camera Relocation Harness WITHOUT Camera Relocation Harness" at bounding box center [642, 434] width 189 height 26
click at [548, 421] on select "Choose Options WITH Camera Relocation Harness WITHOUT Camera Relocation Harness" at bounding box center [642, 434] width 189 height 26
click at [679, 427] on select "Choose Options WITH Camera Relocation Harness WITHOUT Camera Relocation Harness" at bounding box center [642, 434] width 189 height 26
select select "3283"
click at [548, 421] on select "Choose Options WITH Camera Relocation Harness WITHOUT Camera Relocation Harness" at bounding box center [642, 434] width 189 height 26
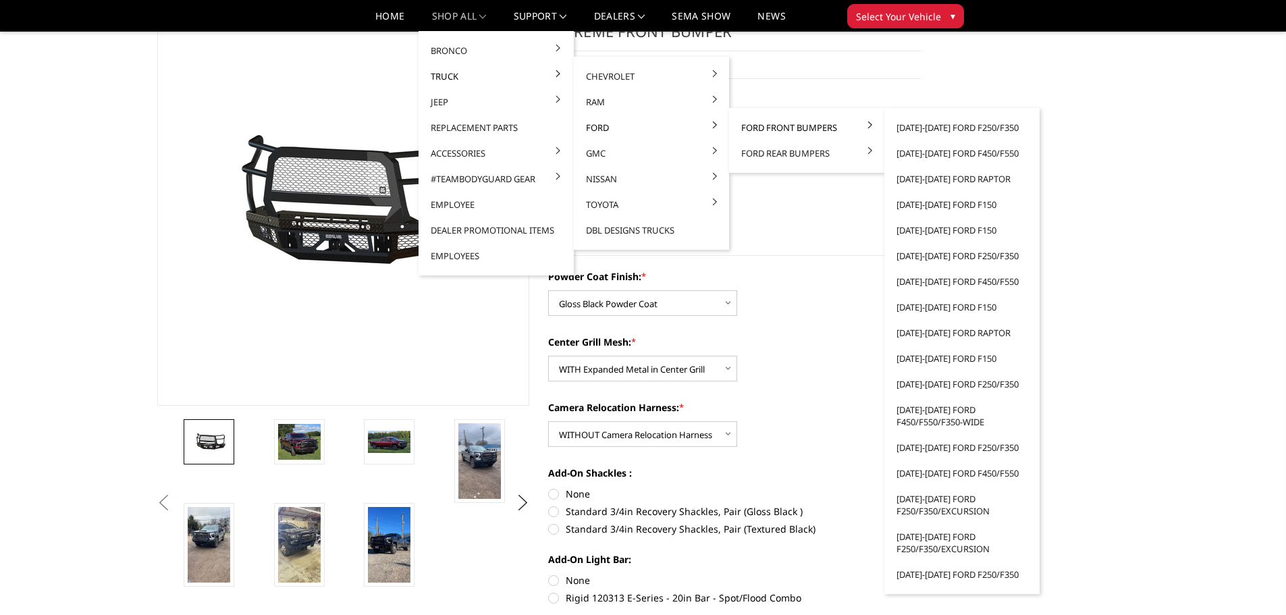
click at [773, 124] on link "Ford Front Bumpers" at bounding box center [807, 128] width 144 height 26
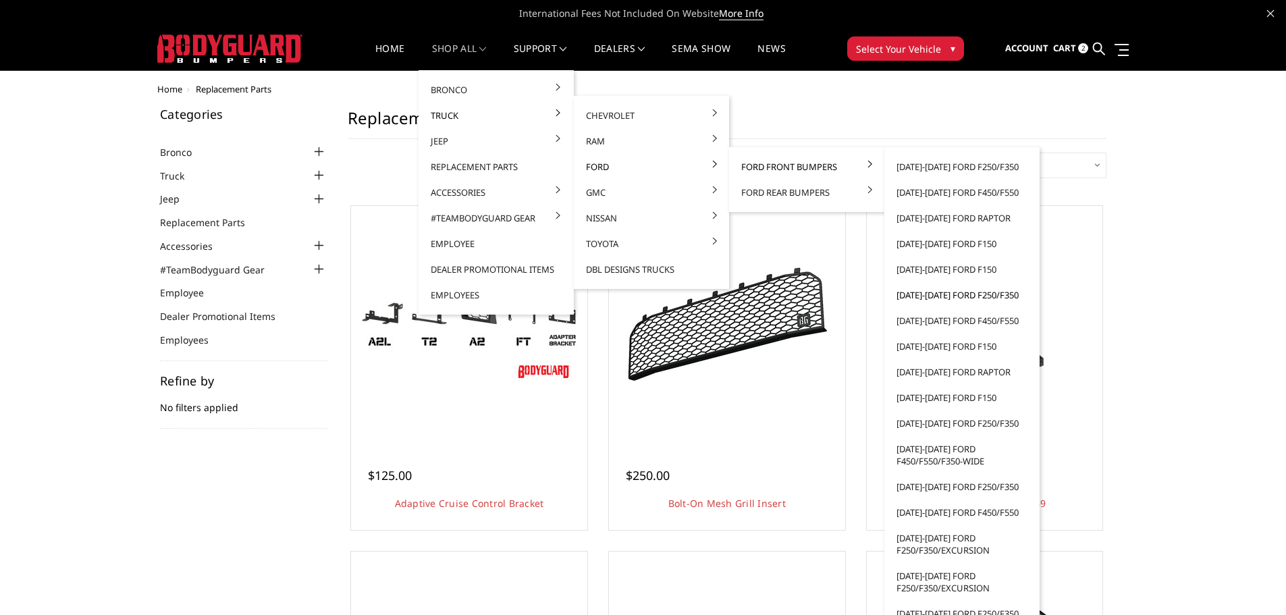
click at [944, 298] on link "[DATE]-[DATE] Ford F250/F350" at bounding box center [962, 295] width 144 height 26
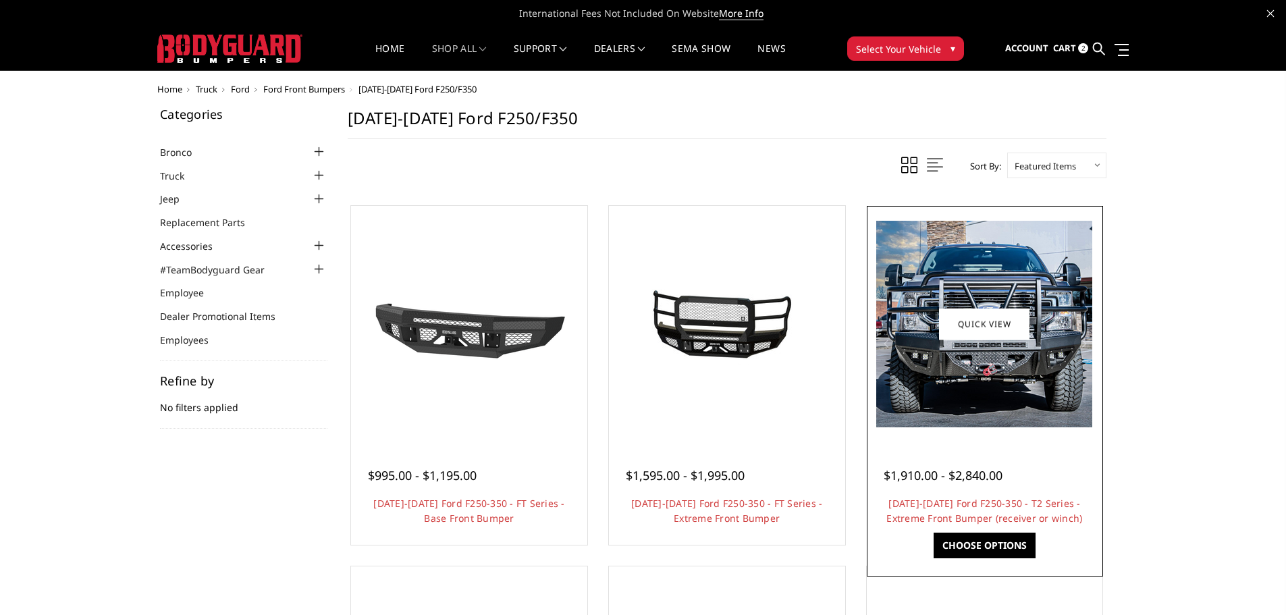
click at [969, 377] on img at bounding box center [984, 324] width 216 height 207
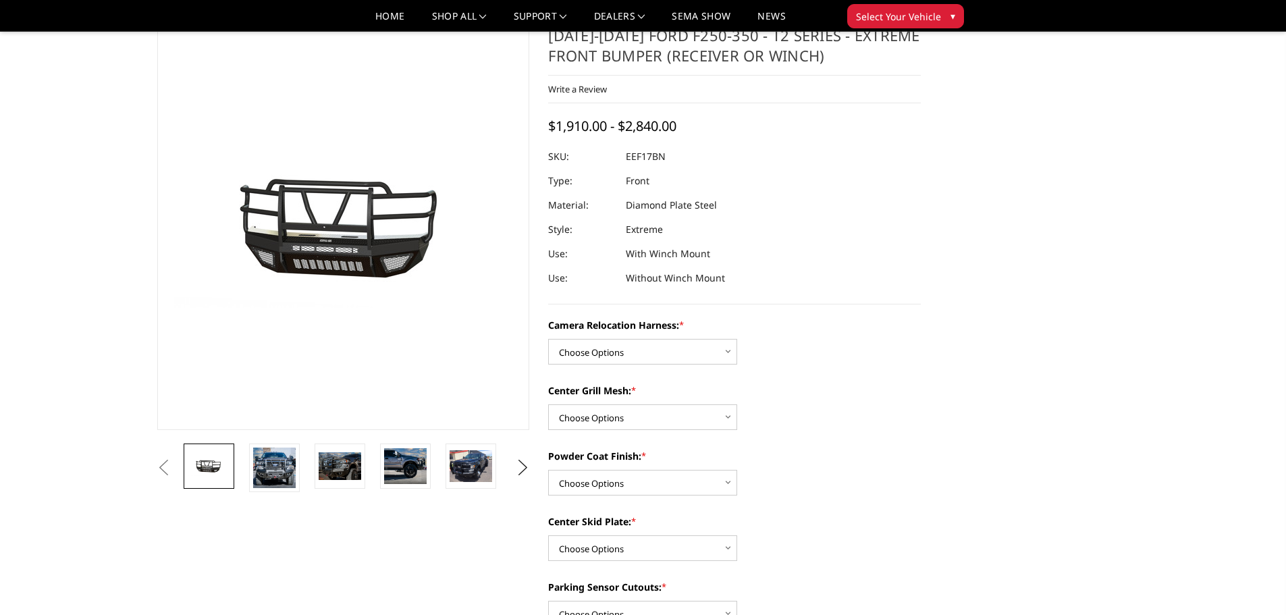
scroll to position [68, 0]
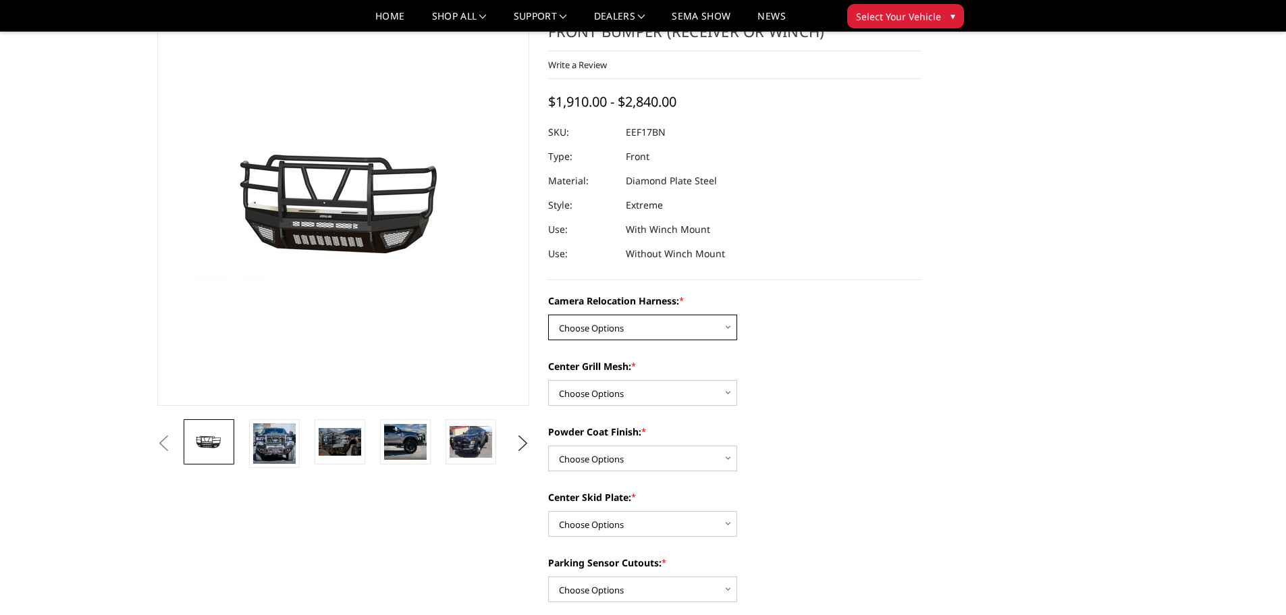
click at [701, 318] on select "Choose Options Without camera harness With camera harness" at bounding box center [642, 328] width 189 height 26
select select "3787"
click at [548, 315] on select "Choose Options Without camera harness With camera harness" at bounding box center [642, 328] width 189 height 26
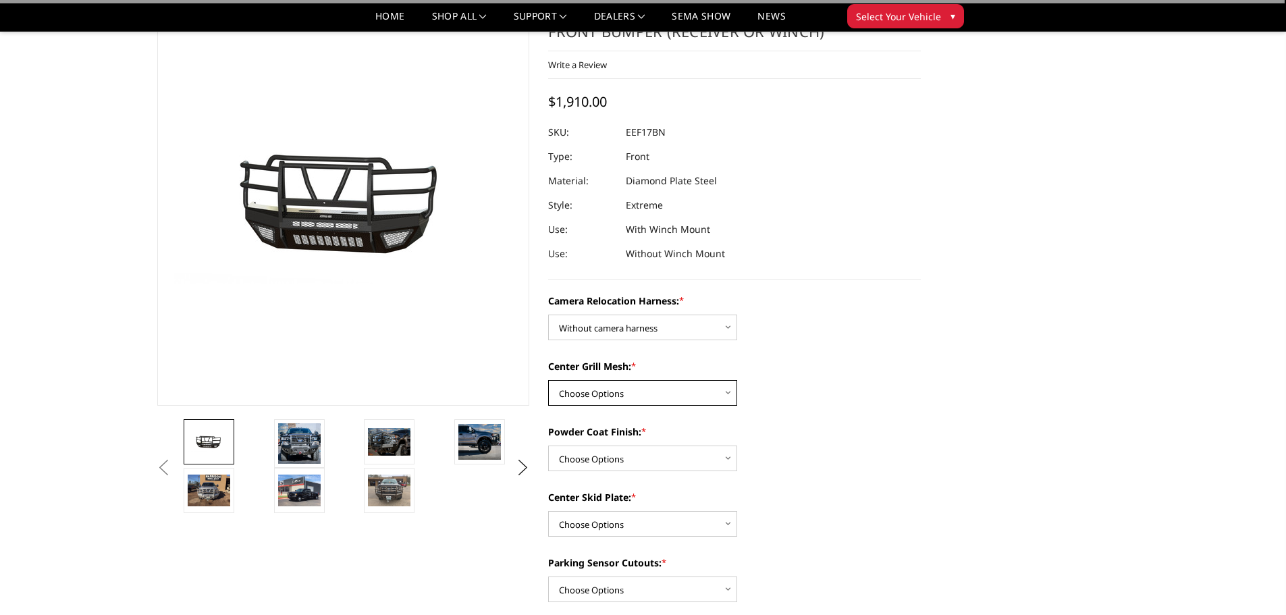
click at [679, 393] on select "Choose Options Without expanded metal With expanded metal" at bounding box center [642, 393] width 189 height 26
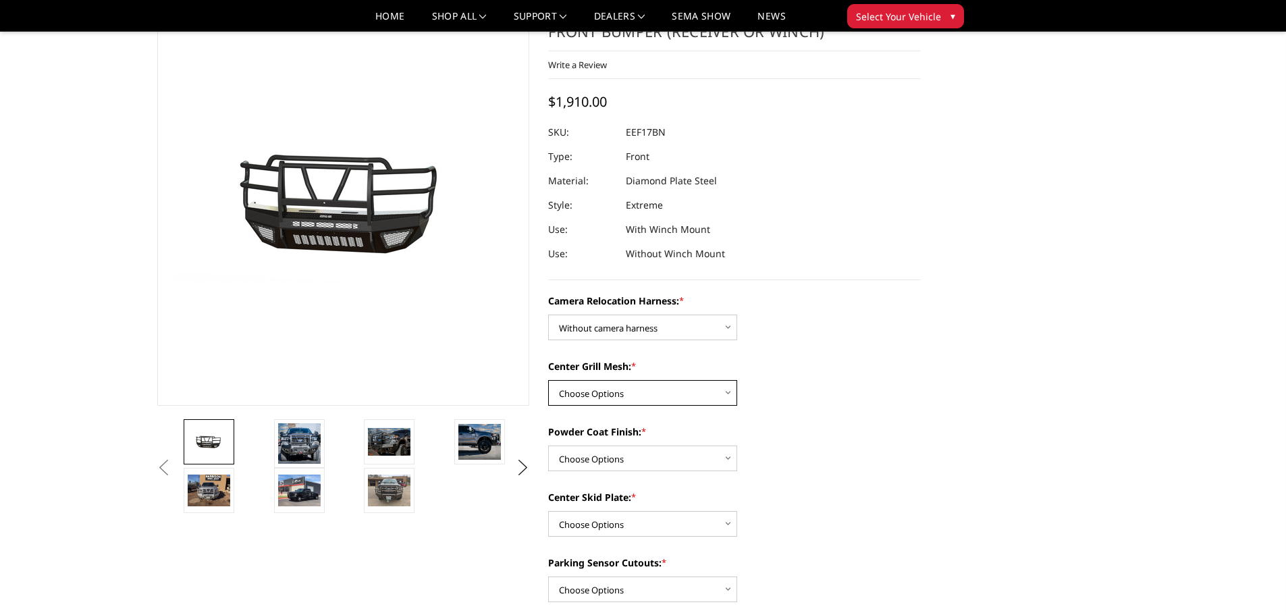
select select "3785"
click at [548, 380] on select "Choose Options Without expanded metal With expanded metal" at bounding box center [642, 393] width 189 height 26
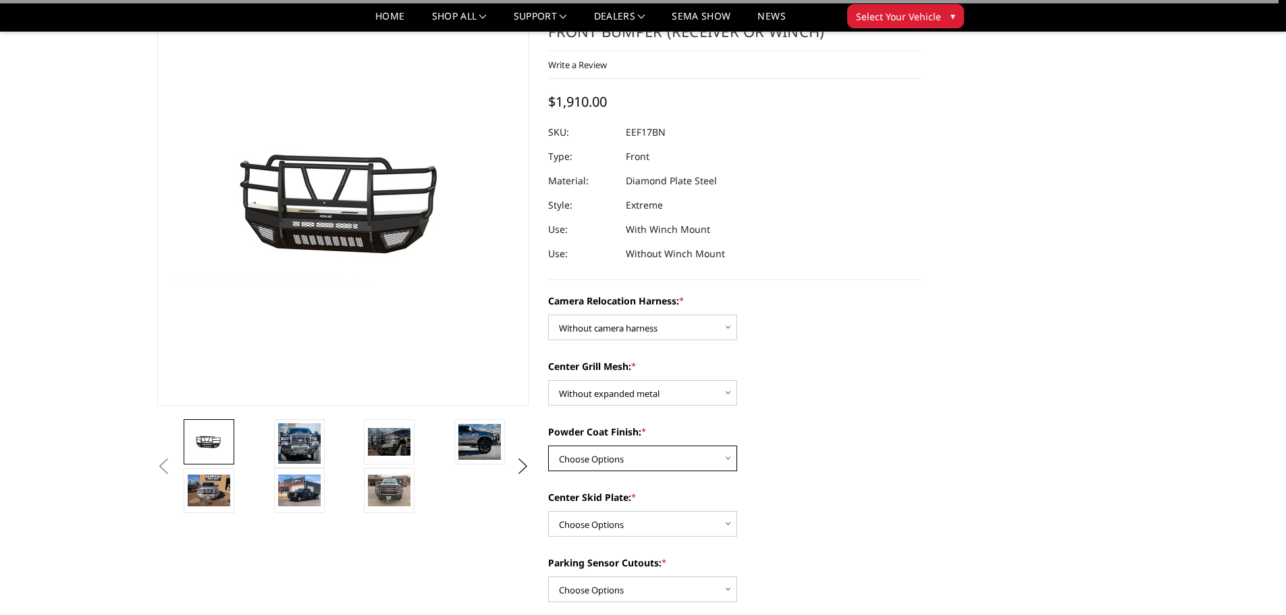
click at [685, 460] on select "Choose Options Textured Black Powder Coat Gloss Black Powder Coat Bare Metal" at bounding box center [642, 459] width 189 height 26
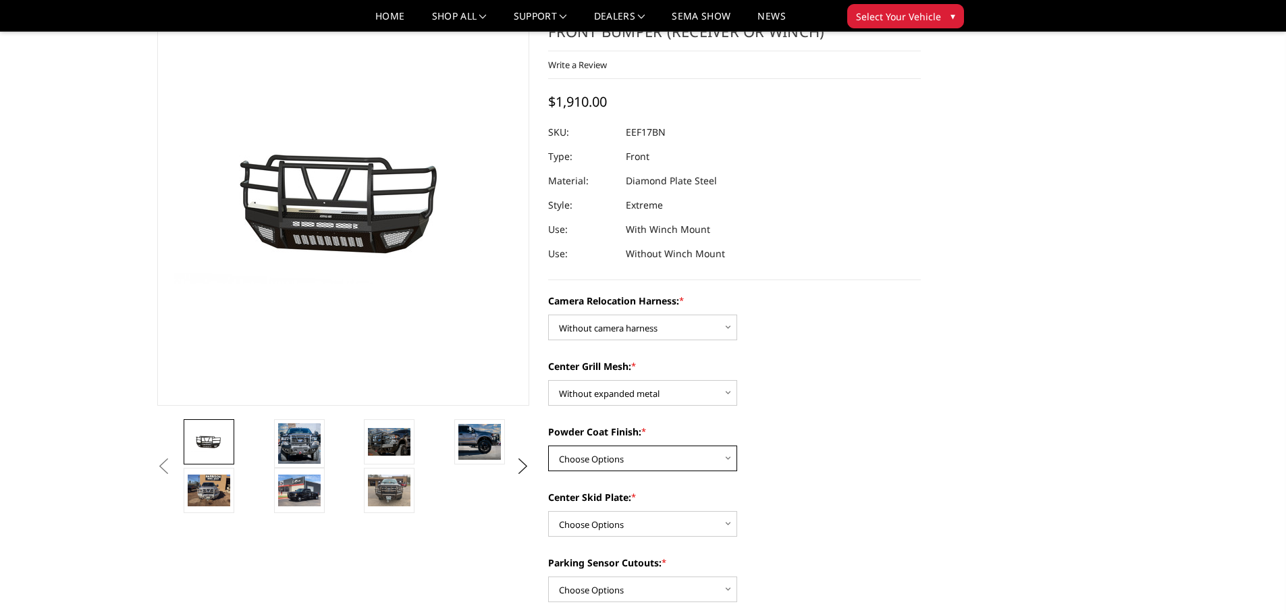
select select "3783"
click at [548, 446] on select "Choose Options Textured Black Powder Coat Gloss Black Powder Coat Bare Metal" at bounding box center [642, 459] width 189 height 26
click at [666, 529] on select "Choose Options Winch Mount Skid Plate Standard Skid Plate (included) 2" Receive…" at bounding box center [642, 524] width 189 height 26
select select "3779"
click at [548, 511] on select "Choose Options Winch Mount Skid Plate Standard Skid Plate (included) 2" Receive…" at bounding box center [642, 524] width 189 height 26
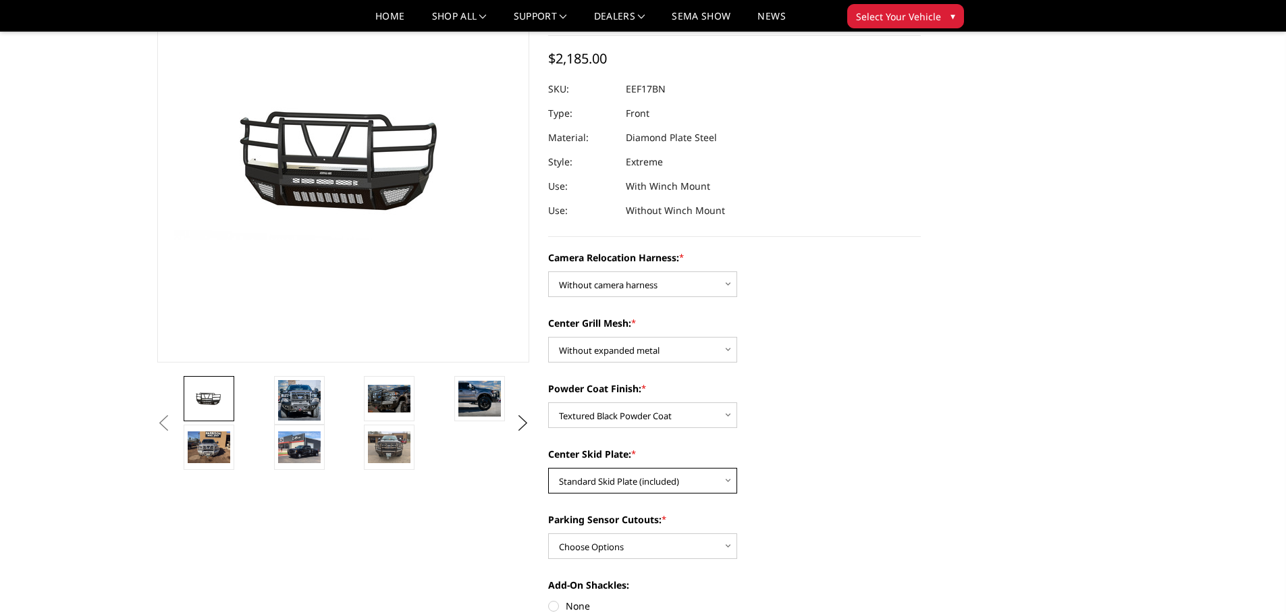
scroll to position [135, 0]
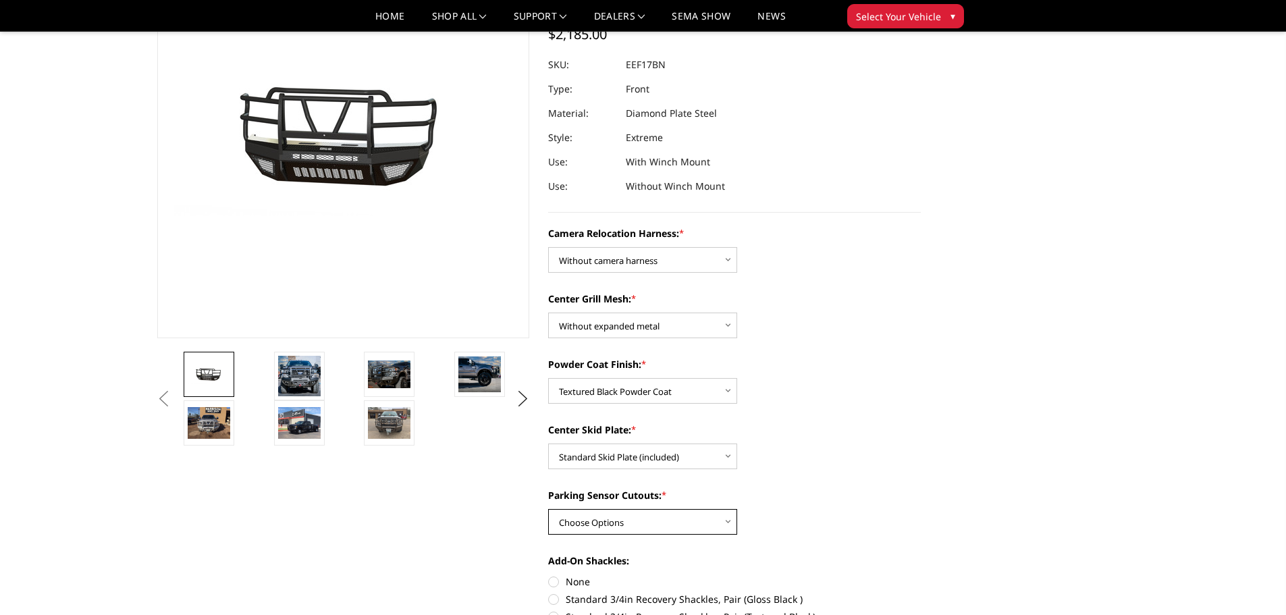
click at [660, 525] on select "Choose Options No - Without Parking Sensor Cutouts" at bounding box center [642, 522] width 189 height 26
select select "3777"
click at [548, 509] on select "Choose Options No - Without Parking Sensor Cutouts" at bounding box center [642, 522] width 189 height 26
click at [683, 398] on select "Choose Options Textured Black Powder Coat Gloss Black Powder Coat Bare Metal" at bounding box center [642, 391] width 189 height 26
select select "3782"
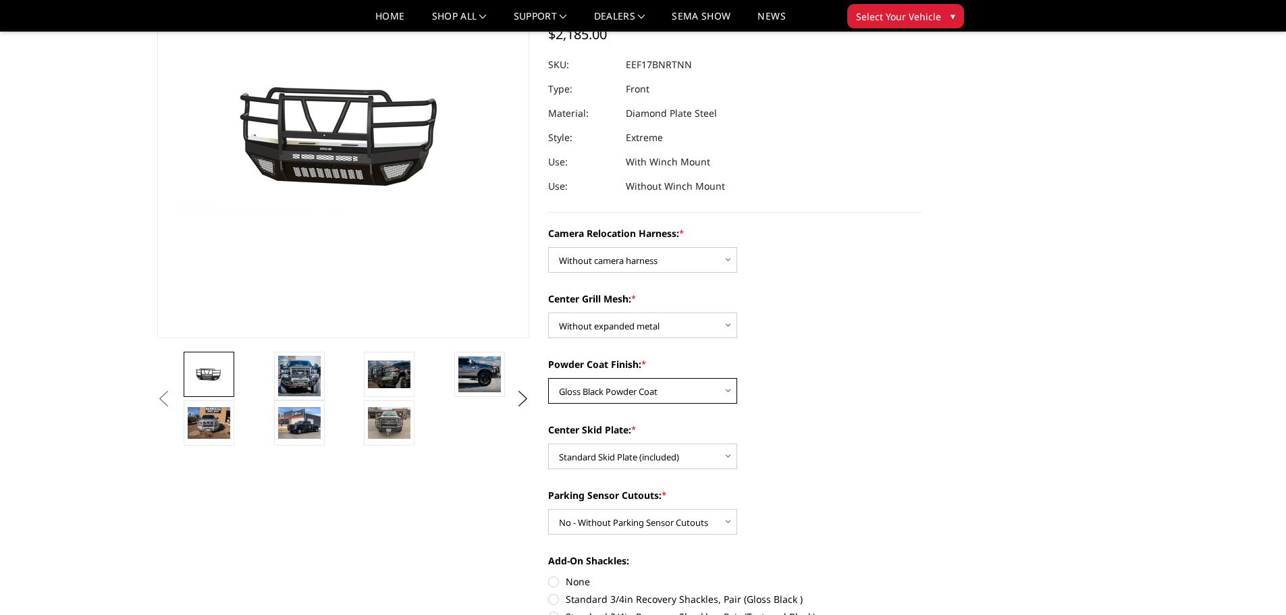
click at [548, 378] on select "Choose Options Textured Black Powder Coat Gloss Black Powder Coat Bare Metal" at bounding box center [642, 391] width 189 height 26
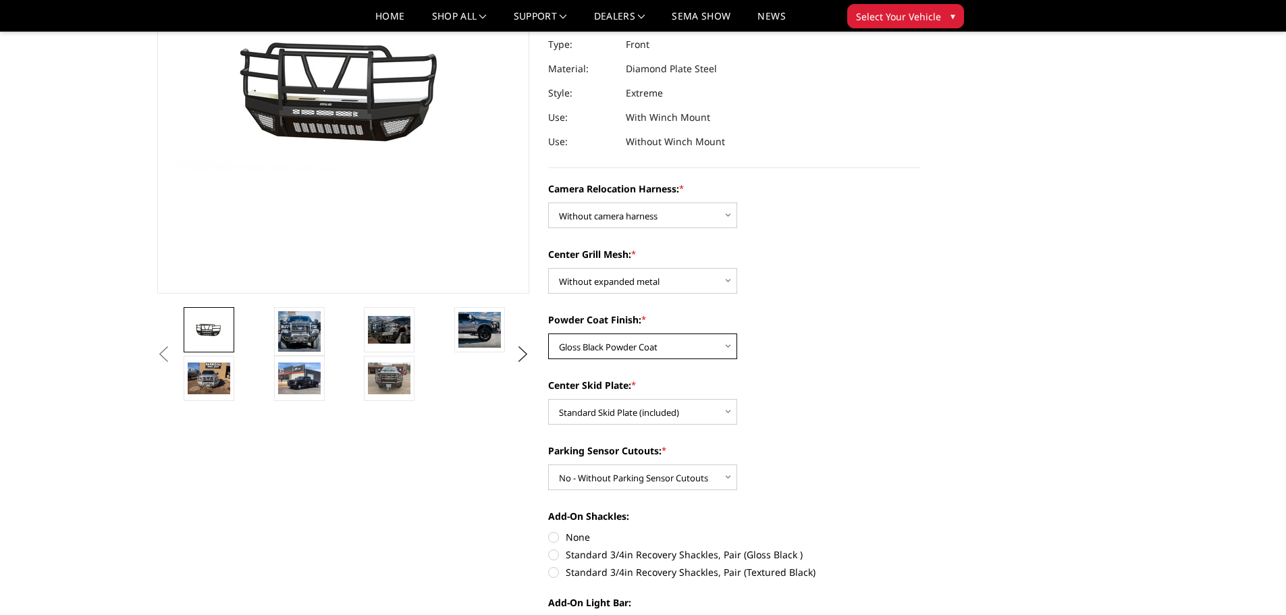
scroll to position [203, 0]
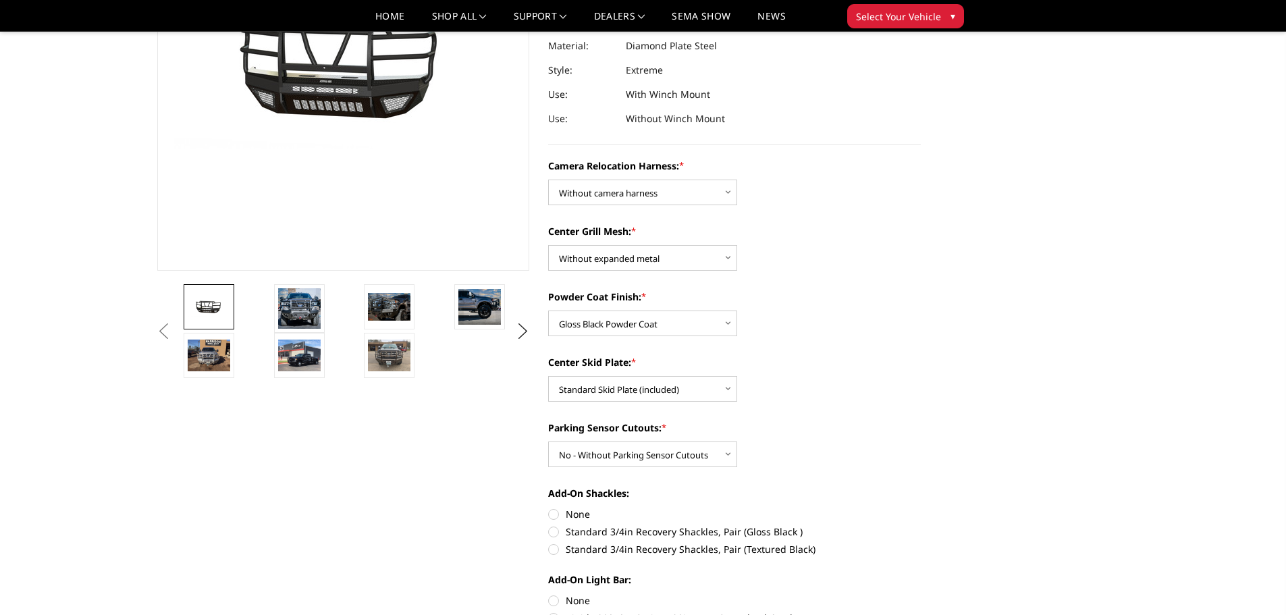
click at [554, 511] on label "None" at bounding box center [734, 514] width 373 height 14
click at [549, 508] on input "None" at bounding box center [548, 507] width 1 height 1
radio input "true"
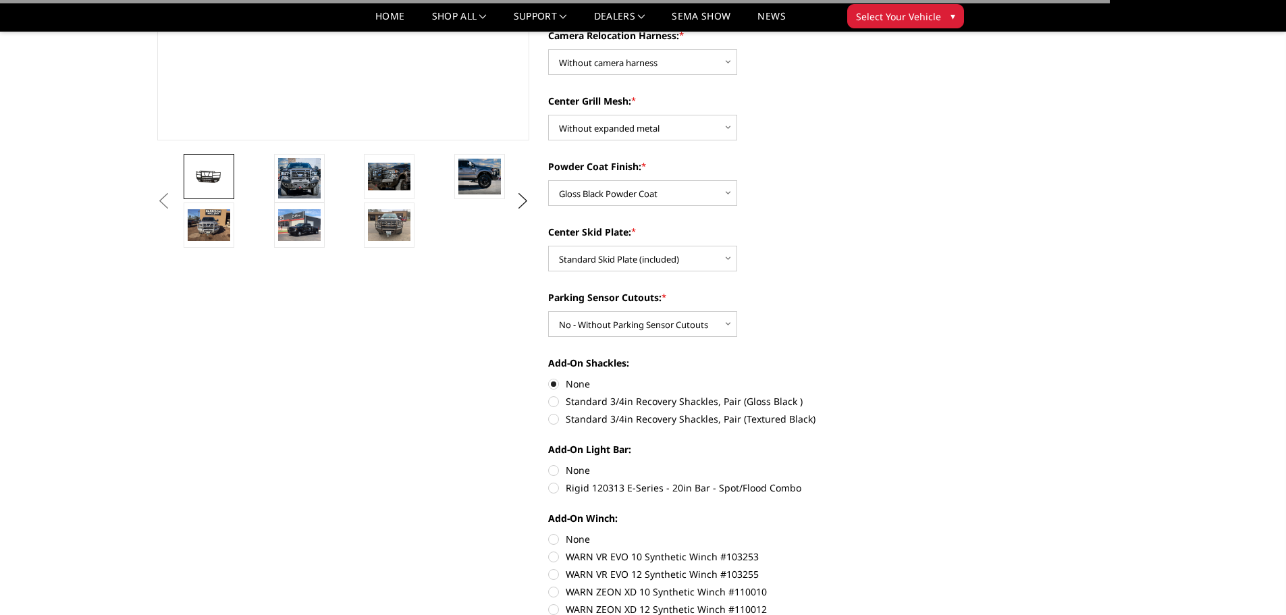
scroll to position [338, 0]
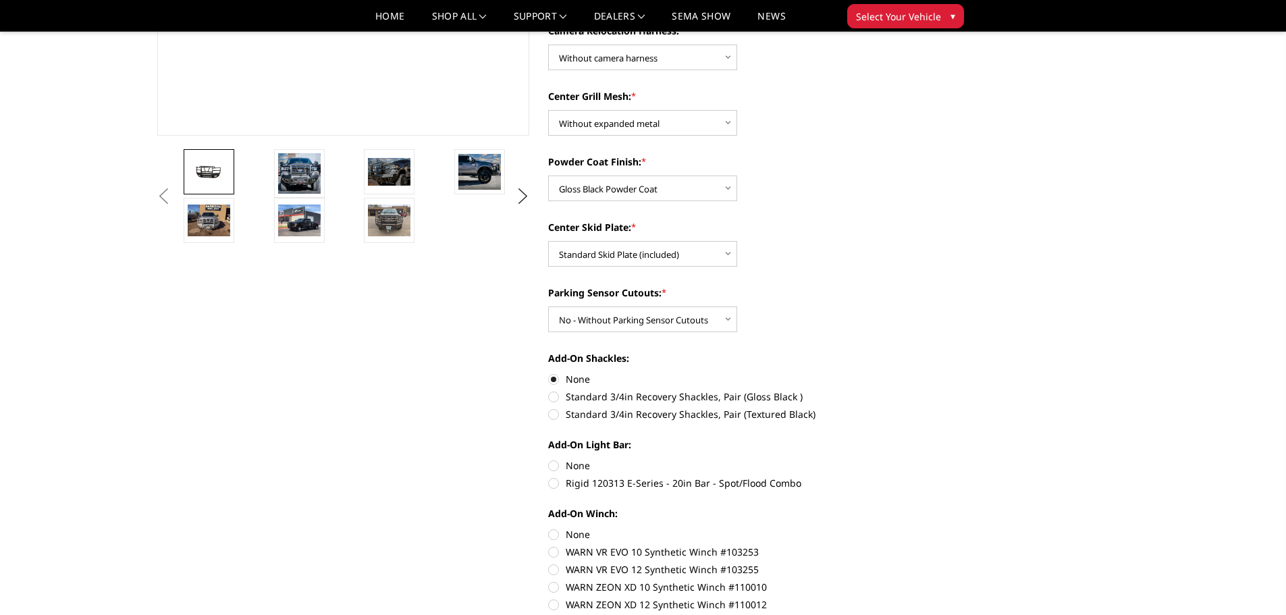
click at [552, 464] on label "None" at bounding box center [734, 465] width 373 height 14
click at [549, 459] on input "None" at bounding box center [548, 458] width 1 height 1
radio input "true"
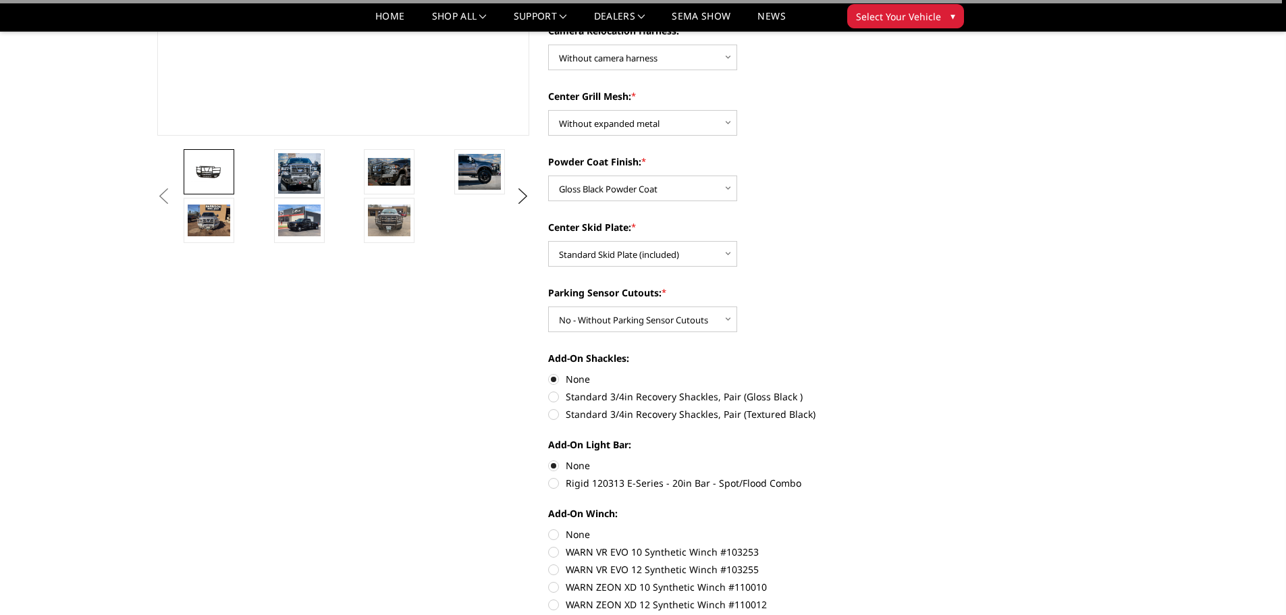
click at [553, 530] on label "None" at bounding box center [734, 534] width 373 height 14
click at [549, 528] on input "None" at bounding box center [548, 527] width 1 height 1
radio input "true"
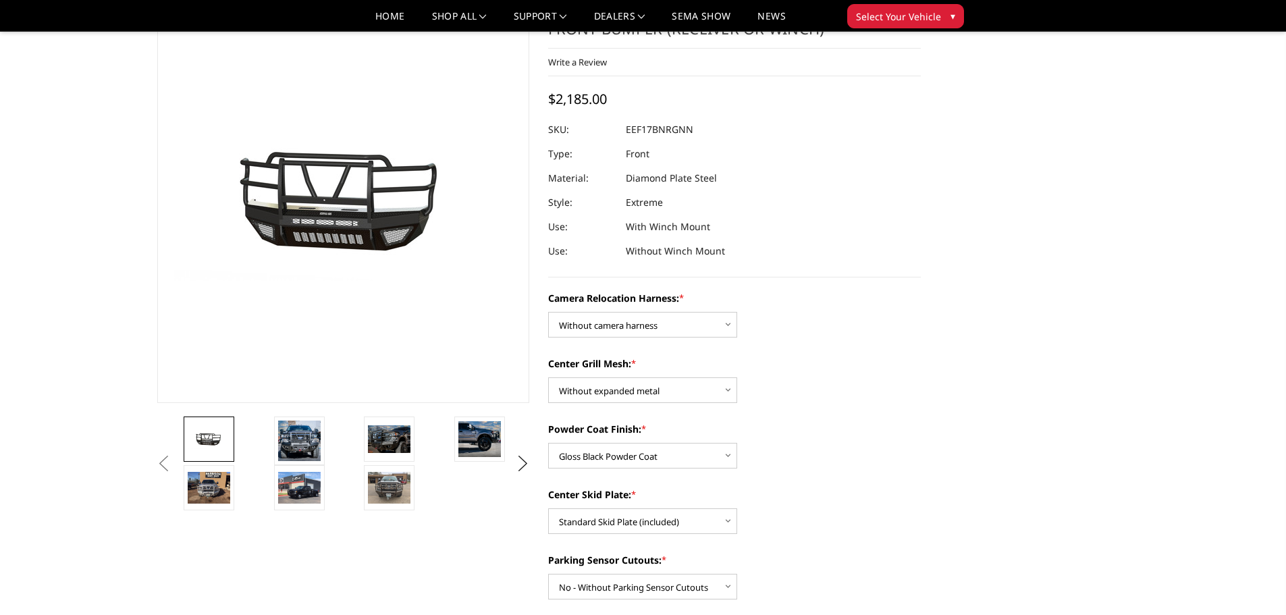
scroll to position [0, 0]
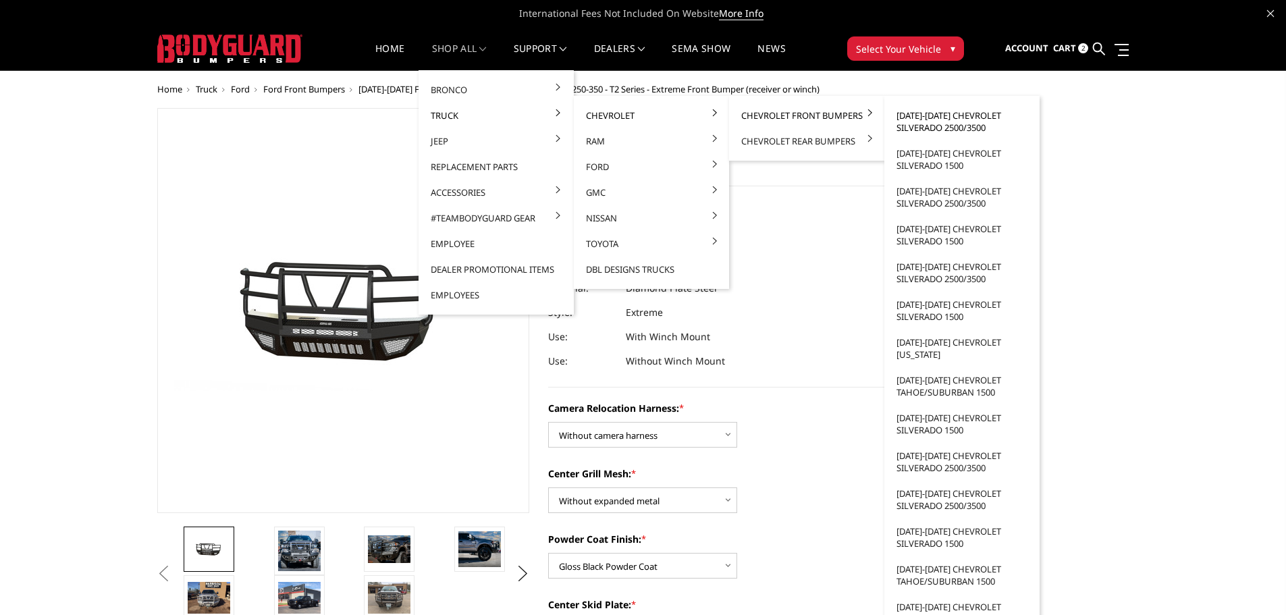
click at [926, 126] on link "[DATE]-[DATE] Chevrolet Silverado 2500/3500" at bounding box center [962, 122] width 144 height 38
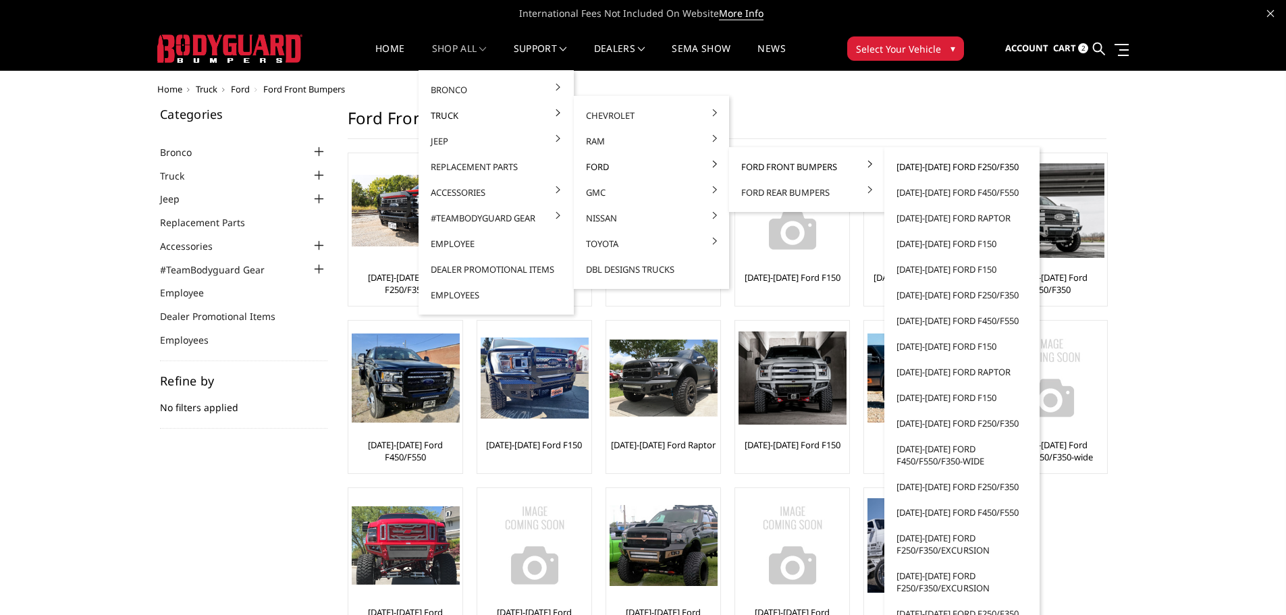
click at [923, 171] on link "[DATE]-[DATE] Ford F250/F350" at bounding box center [962, 167] width 144 height 26
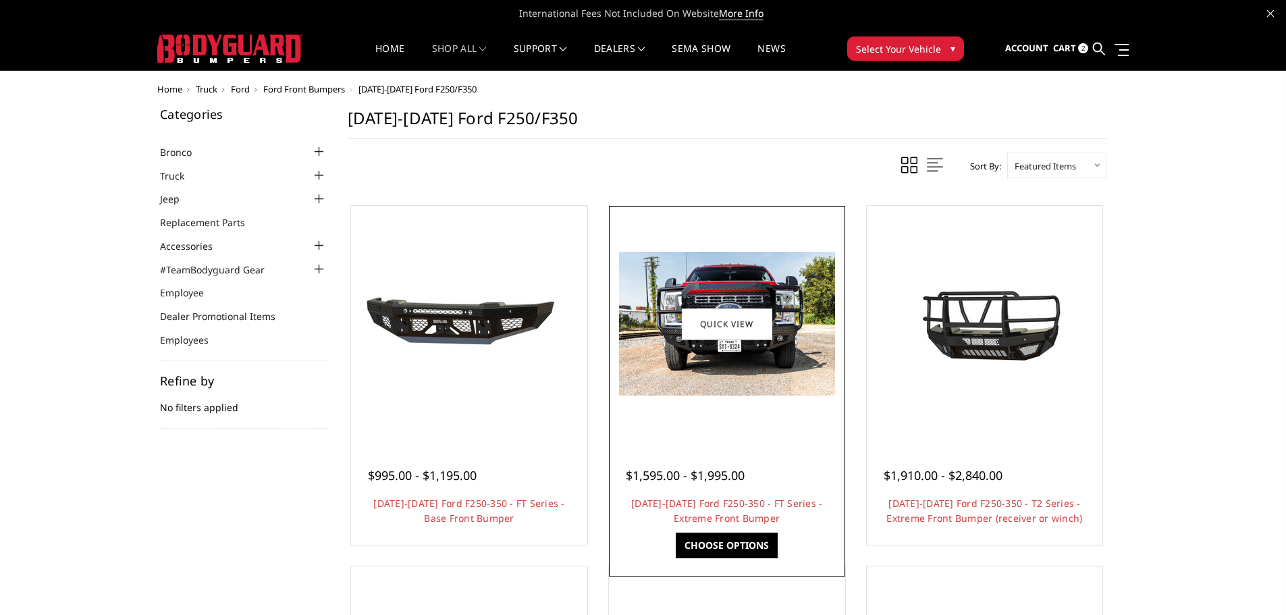
click at [764, 381] on img at bounding box center [727, 324] width 216 height 144
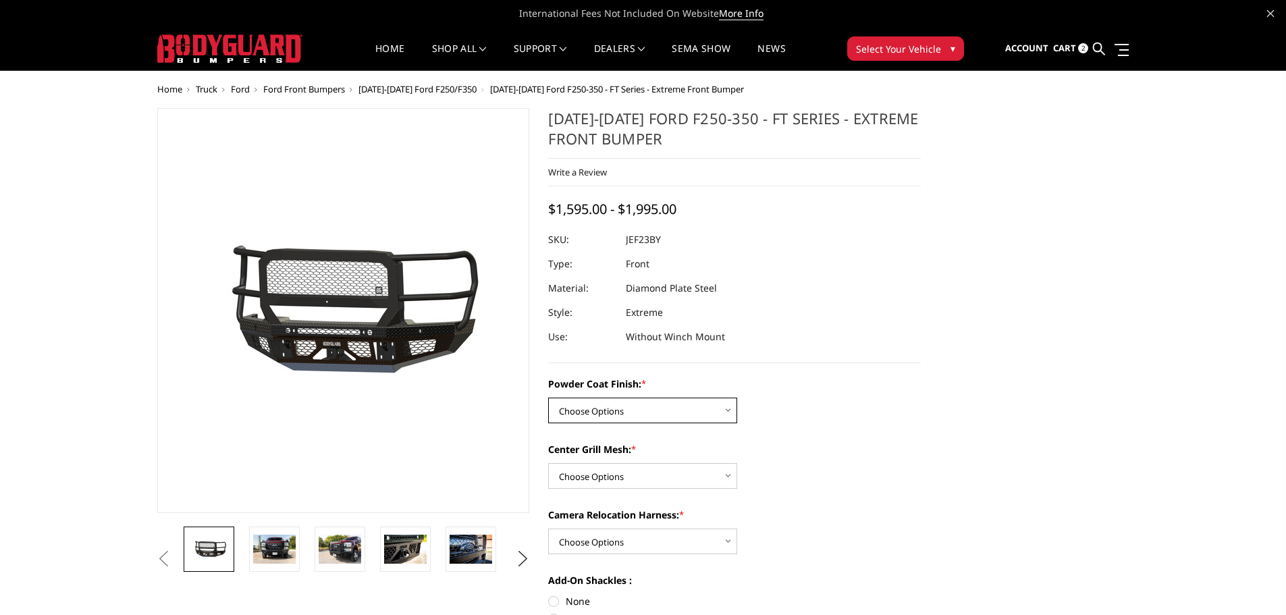
click at [670, 413] on select "Choose Options Bare Metal Gloss Black Powder Coat Textured Black Powder Coat" at bounding box center [642, 411] width 189 height 26
select select "3264"
click at [548, 398] on select "Choose Options Bare Metal Gloss Black Powder Coat Textured Black Powder Coat" at bounding box center [642, 411] width 189 height 26
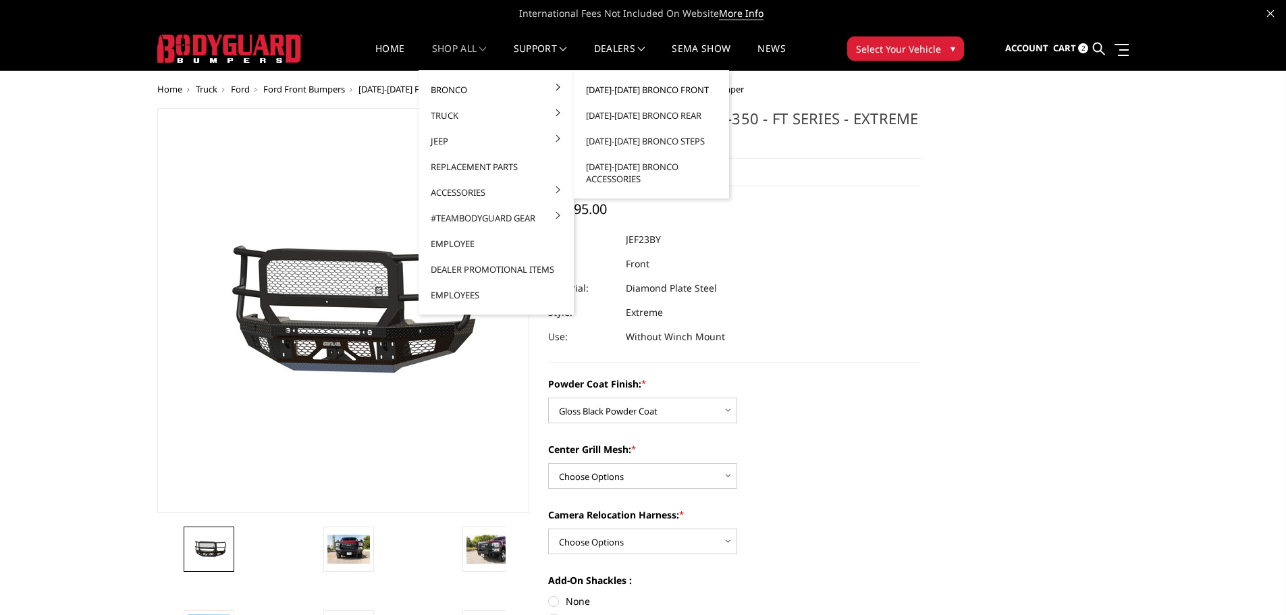
click at [635, 89] on link "[DATE]-[DATE] Bronco Front" at bounding box center [651, 90] width 144 height 26
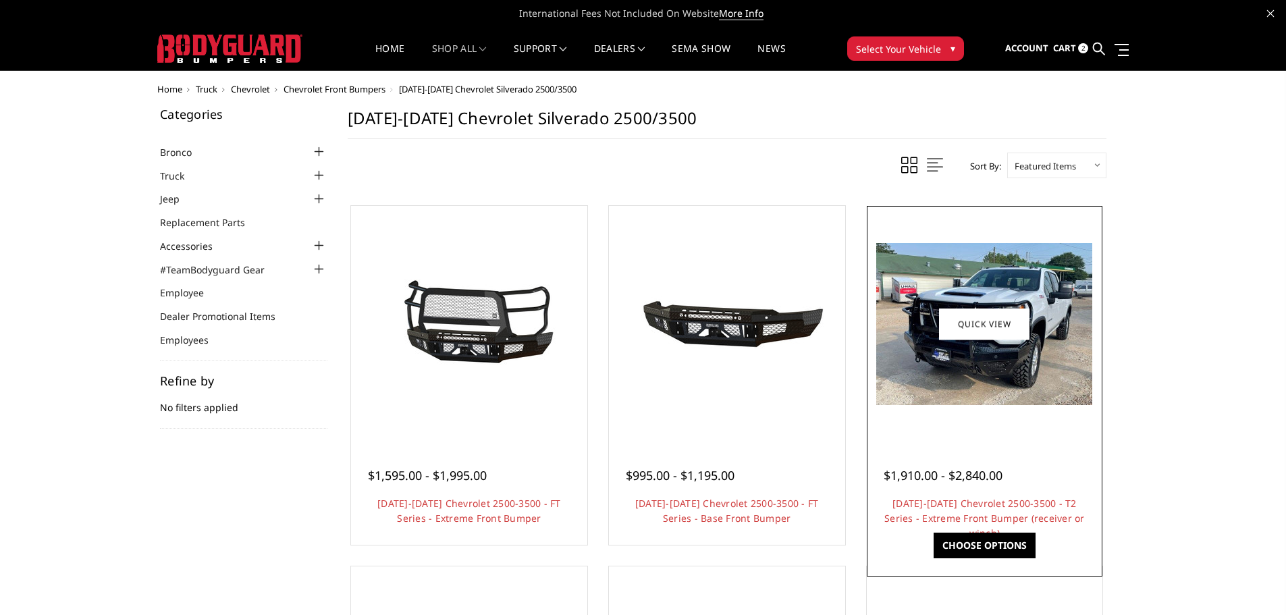
click at [979, 370] on img at bounding box center [984, 324] width 216 height 162
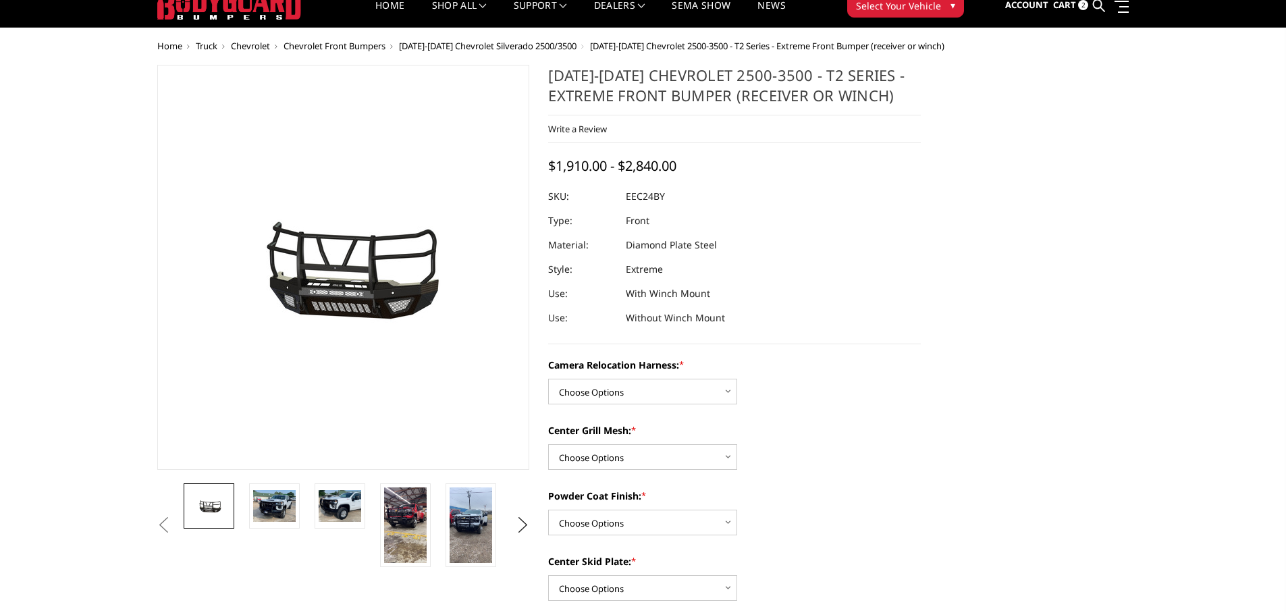
scroll to position [68, 0]
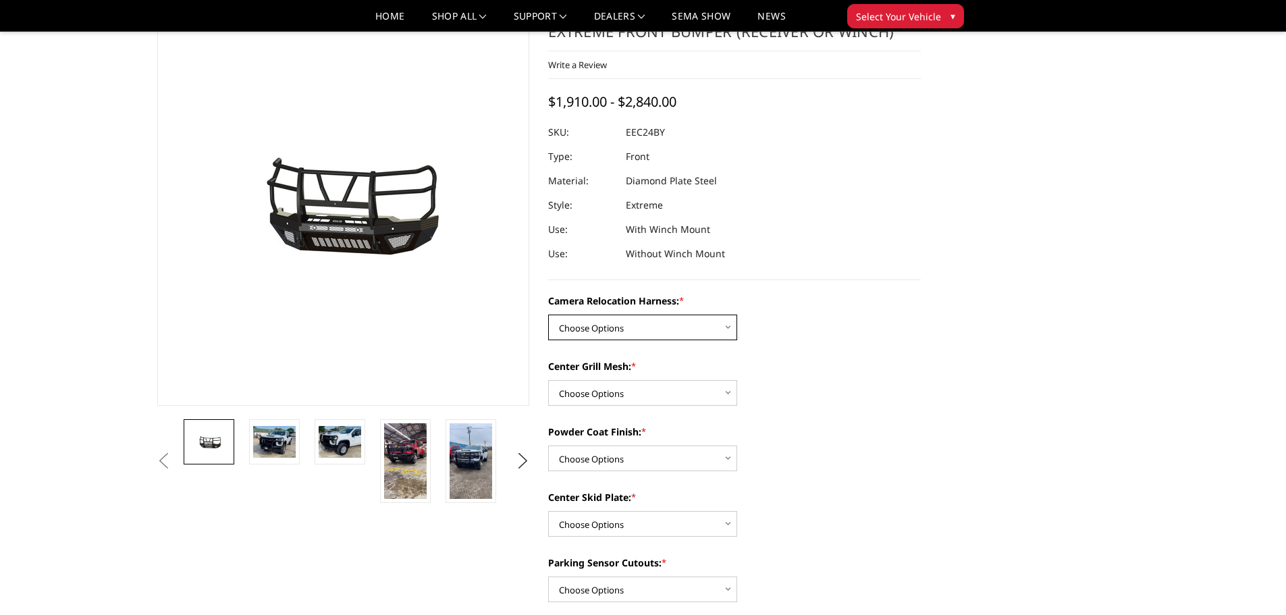
click at [690, 328] on select "Choose Options Without camera harness With camera harness" at bounding box center [642, 328] width 189 height 26
select select "3731"
click at [548, 315] on select "Choose Options Without camera harness With camera harness" at bounding box center [642, 328] width 189 height 26
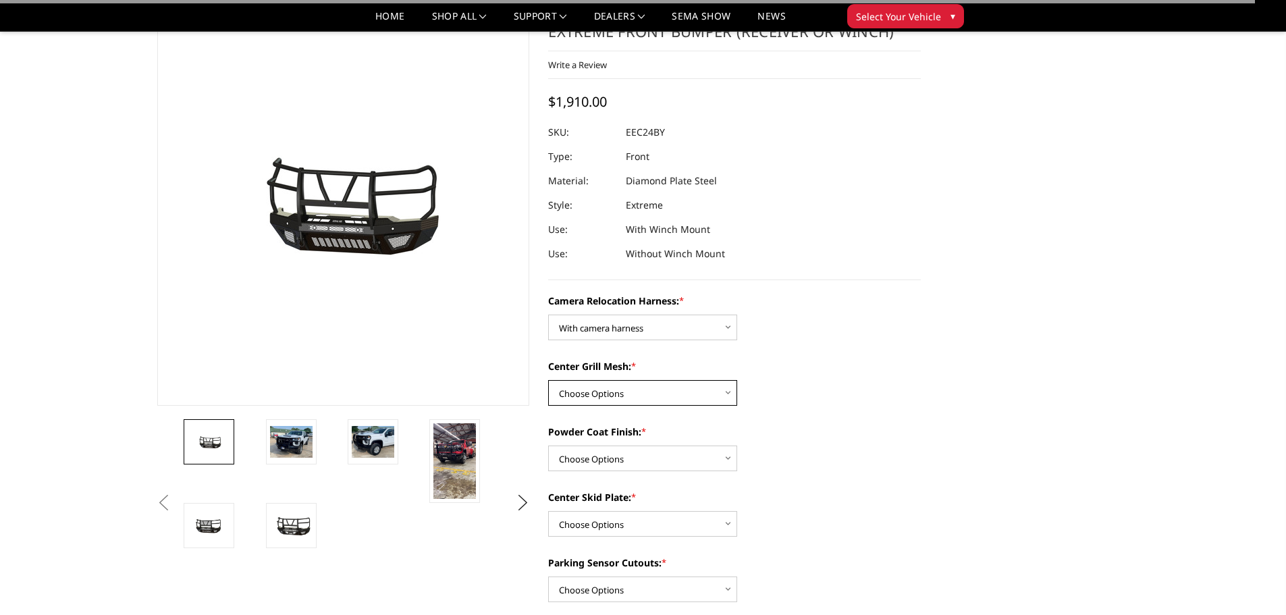
click at [695, 394] on select "Choose Options Without expanded metal With expanded metal" at bounding box center [642, 393] width 189 height 26
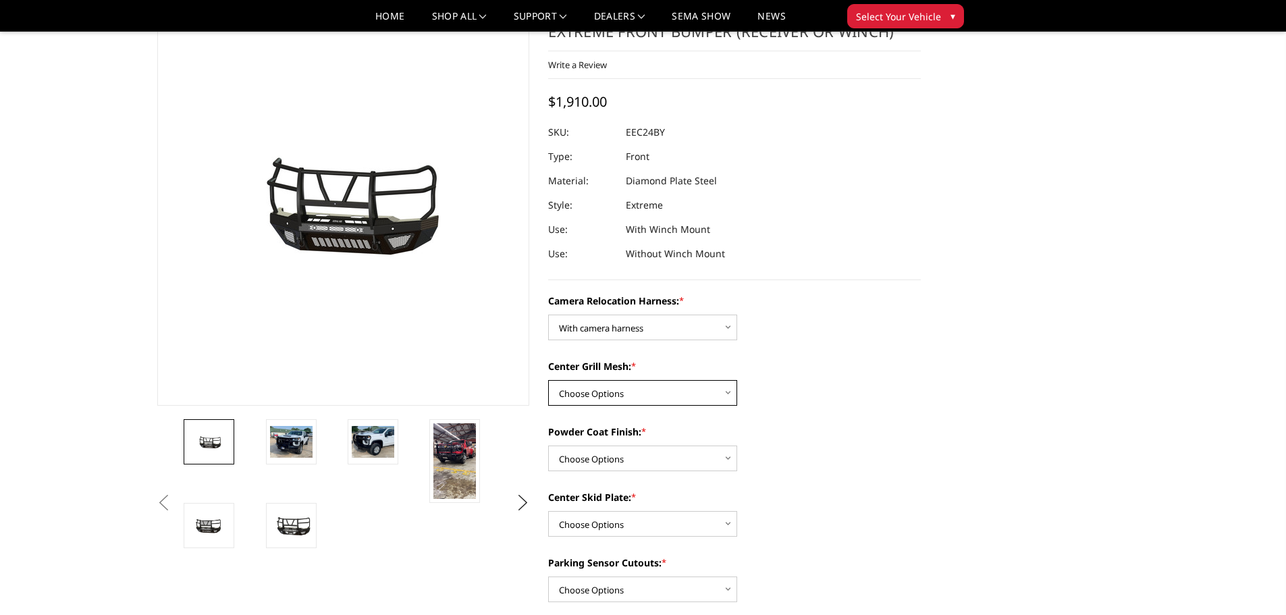
select select "3730"
click at [548, 380] on select "Choose Options Without expanded metal With expanded metal" at bounding box center [642, 393] width 189 height 26
click at [689, 464] on select "Choose Options Textured Black Powder Coat Gloss Black Powder Coat Bare Metal" at bounding box center [642, 459] width 189 height 26
select select "3727"
click at [548, 446] on select "Choose Options Textured Black Powder Coat Gloss Black Powder Coat Bare Metal" at bounding box center [642, 459] width 189 height 26
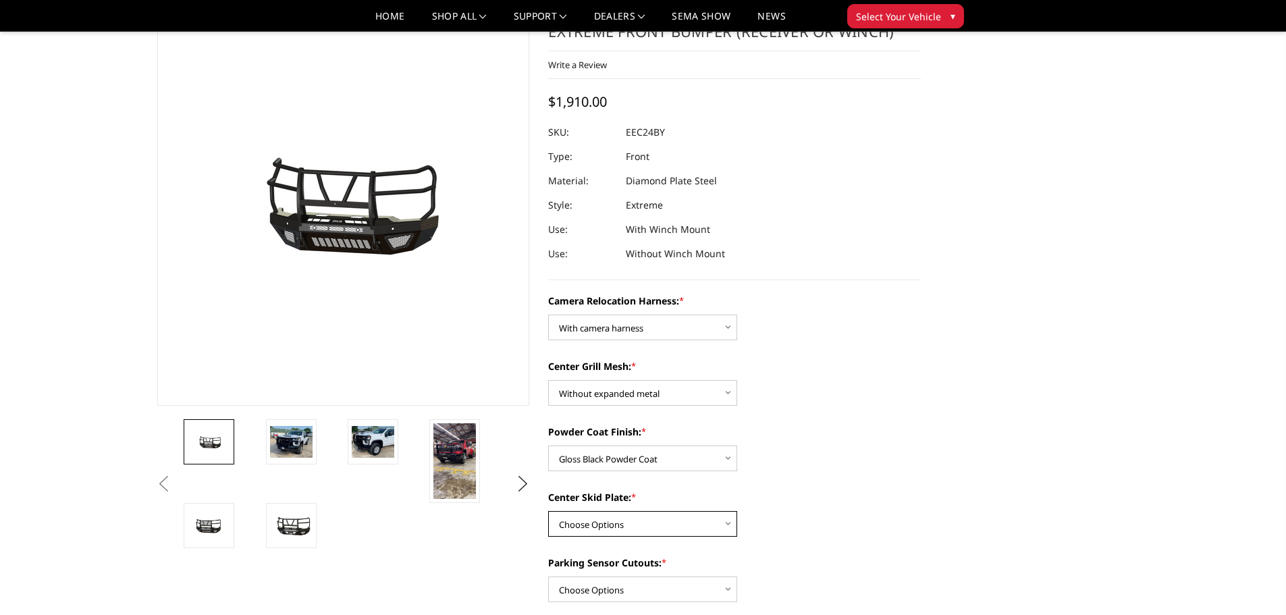
click at [674, 527] on select "Choose Options Winch Mount Skid Plate Standard Skid Plate (included) 2" Receive…" at bounding box center [642, 524] width 189 height 26
select select "3724"
click at [548, 511] on select "Choose Options Winch Mount Skid Plate Standard Skid Plate (included) 2" Receive…" at bounding box center [642, 524] width 189 height 26
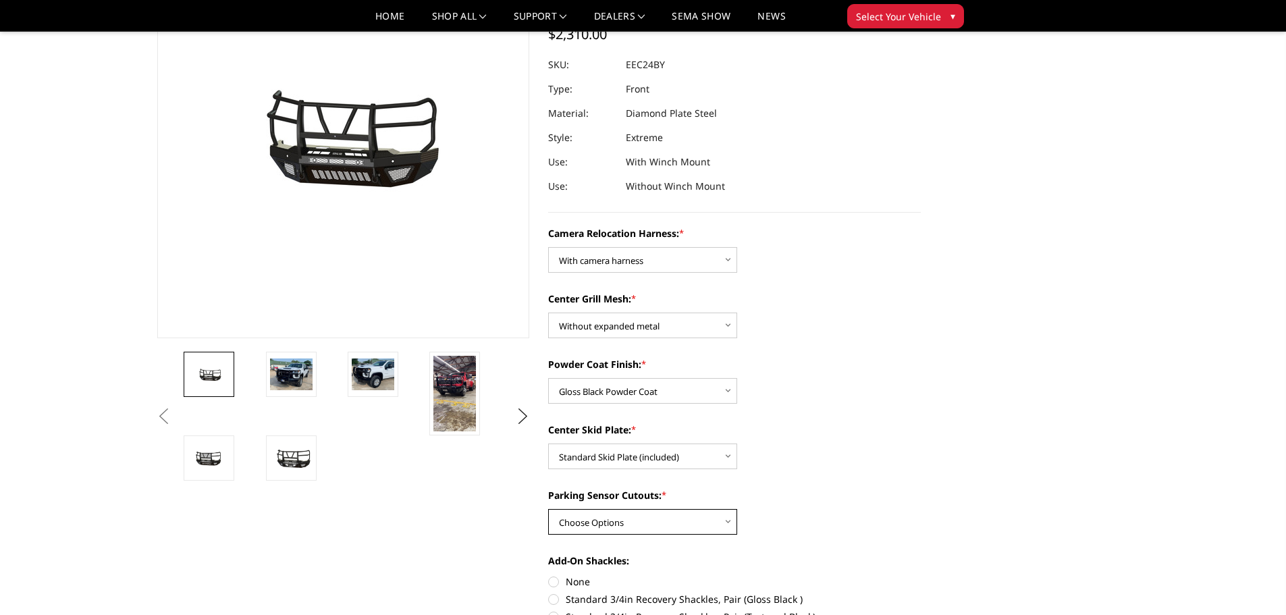
click at [680, 521] on select "Choose Options Yes - With Parking Sensor Cutouts" at bounding box center [642, 522] width 189 height 26
select select "3722"
click at [548, 509] on select "Choose Options Yes - With Parking Sensor Cutouts" at bounding box center [642, 522] width 189 height 26
click at [668, 257] on select "Choose Options Without camera harness With camera harness" at bounding box center [642, 260] width 189 height 26
select select "3732"
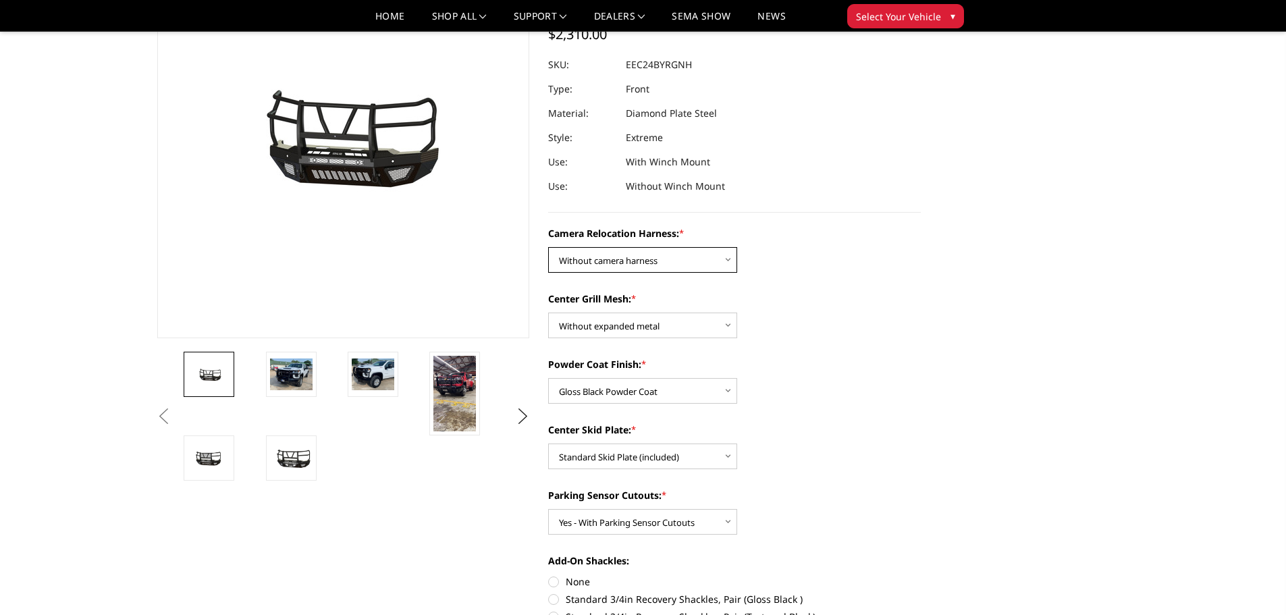
click at [548, 247] on select "Choose Options Without camera harness With camera harness" at bounding box center [642, 260] width 189 height 26
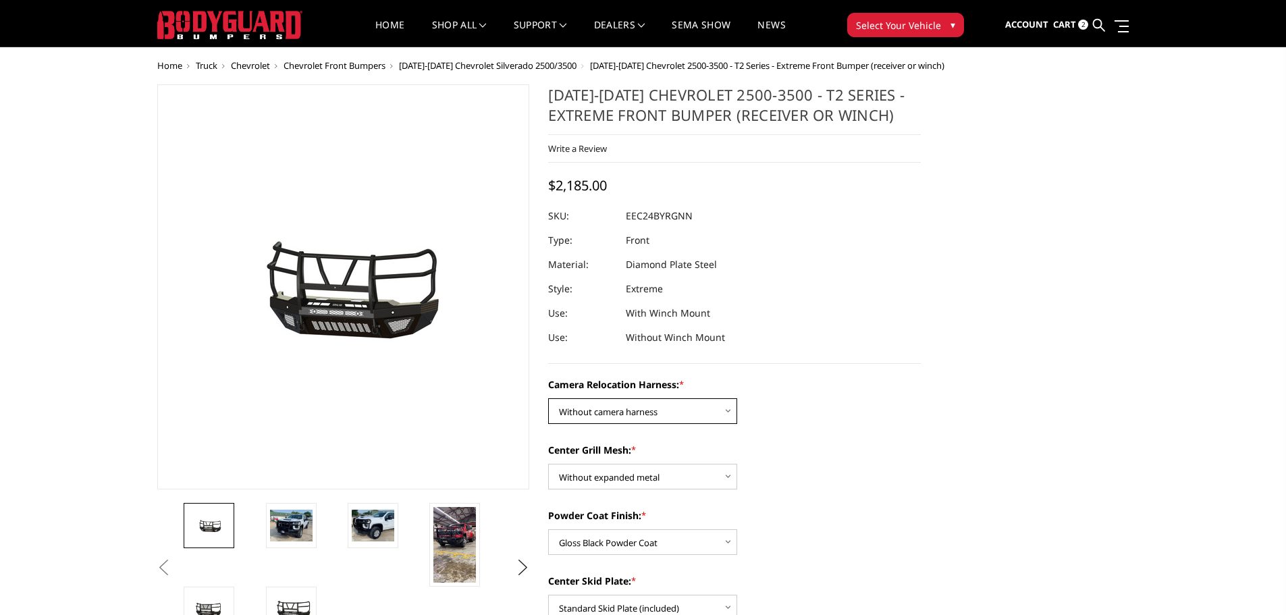
scroll to position [0, 0]
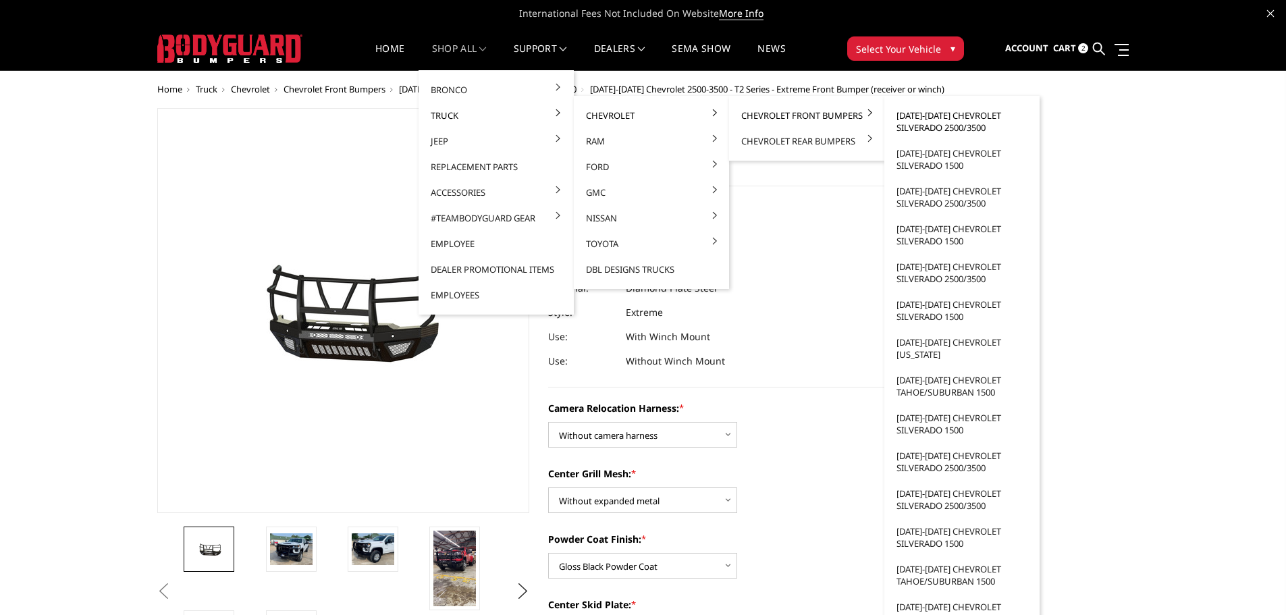
click at [914, 115] on link "[DATE]-[DATE] Chevrolet Silverado 2500/3500" at bounding box center [962, 122] width 144 height 38
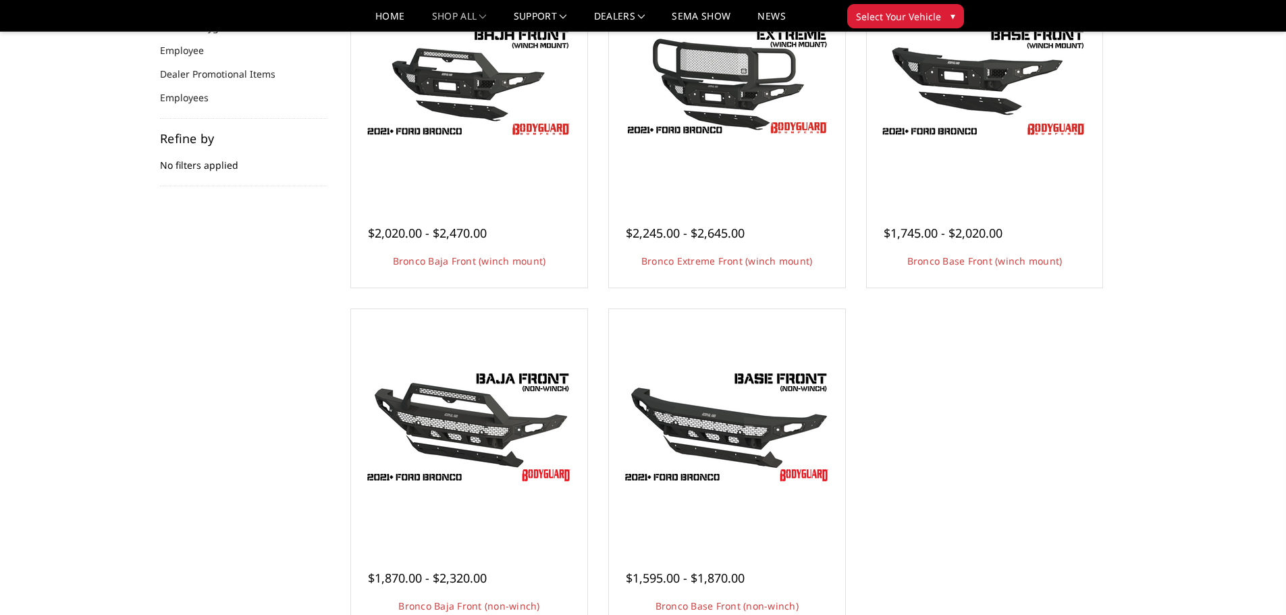
scroll to position [135, 0]
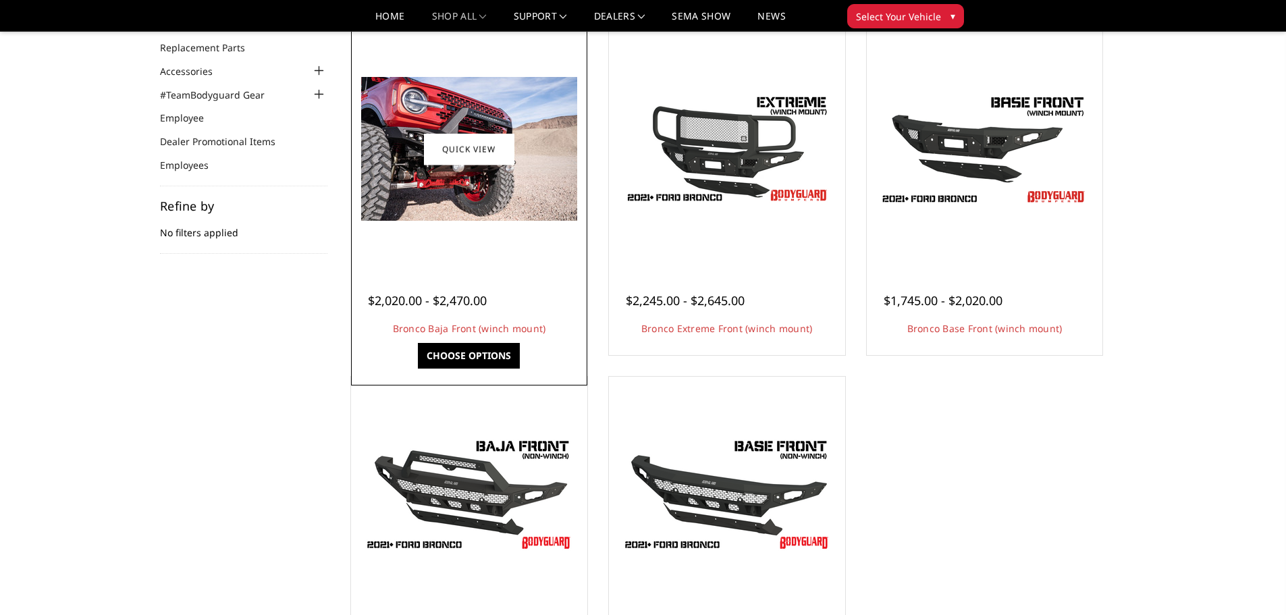
click at [459, 198] on img at bounding box center [469, 149] width 216 height 144
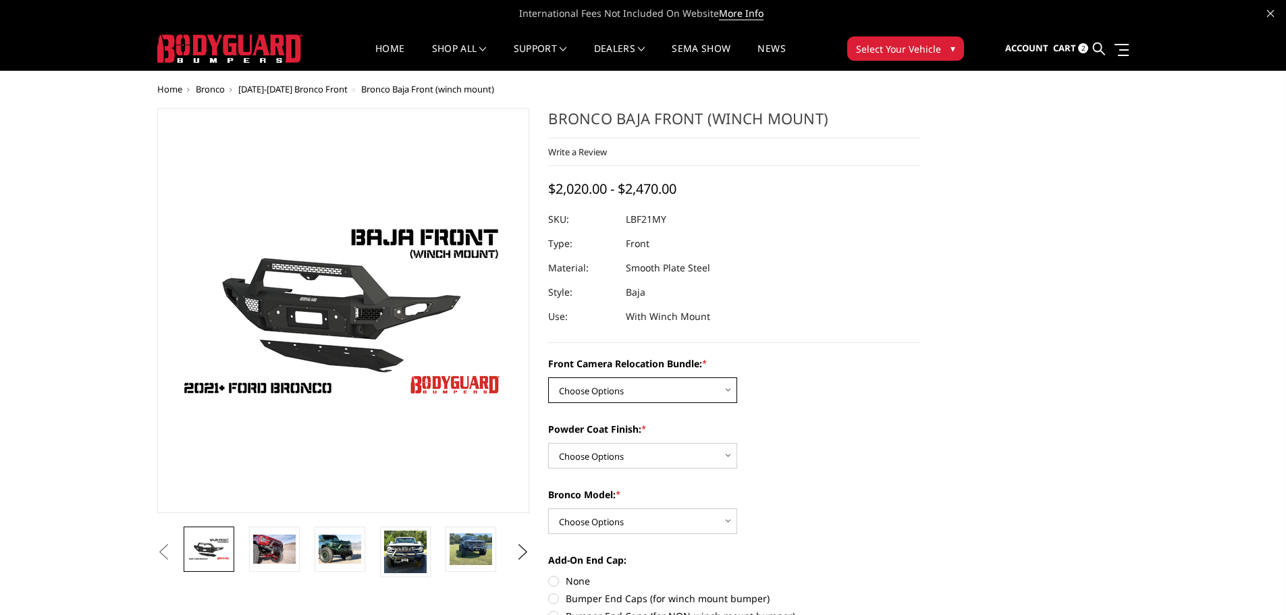
click at [685, 386] on select "Choose Options Without Front Camera Relocation With Front Camera Relocation (Ha…" at bounding box center [642, 390] width 189 height 26
select select "4016"
click at [548, 377] on select "Choose Options Without Front Camera Relocation With Front Camera Relocation (Ha…" at bounding box center [642, 390] width 189 height 26
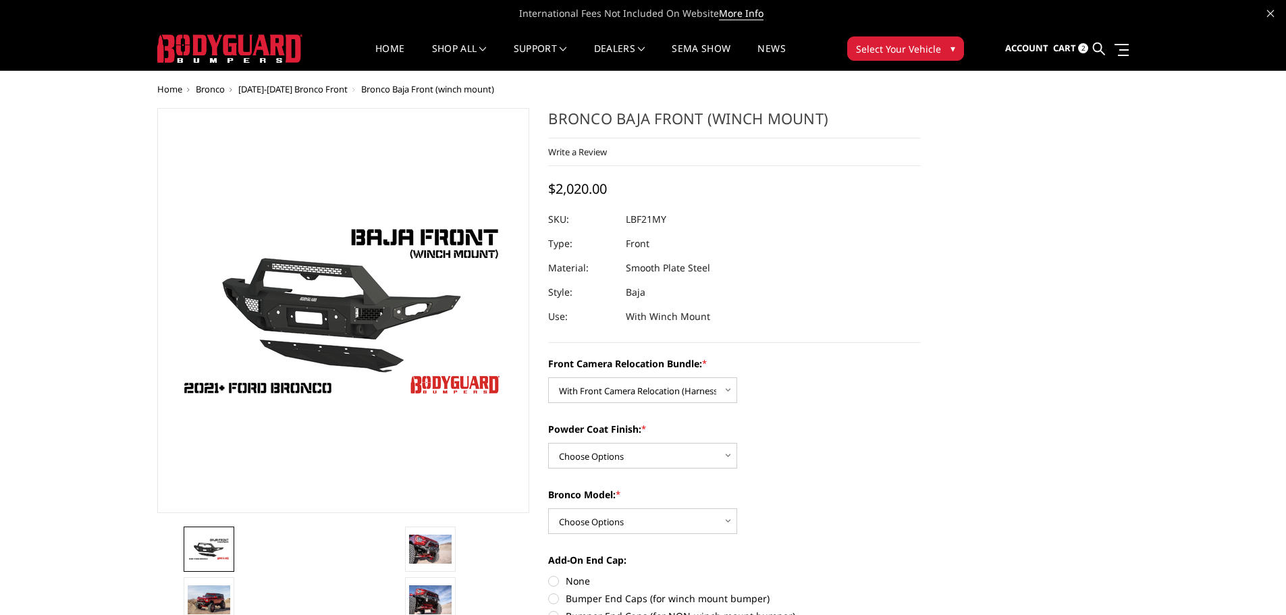
click at [688, 427] on label "Powder Coat Finish: *" at bounding box center [734, 429] width 373 height 14
click at [688, 443] on select "Choose Options Textured Black Powder Coat Bare Metal" at bounding box center [642, 456] width 189 height 26
click at [688, 455] on select "Choose Options Textured Black Powder Coat Bare Metal" at bounding box center [642, 456] width 189 height 26
select select "4015"
click at [548, 443] on select "Choose Options Textured Black Powder Coat Bare Metal" at bounding box center [642, 456] width 189 height 26
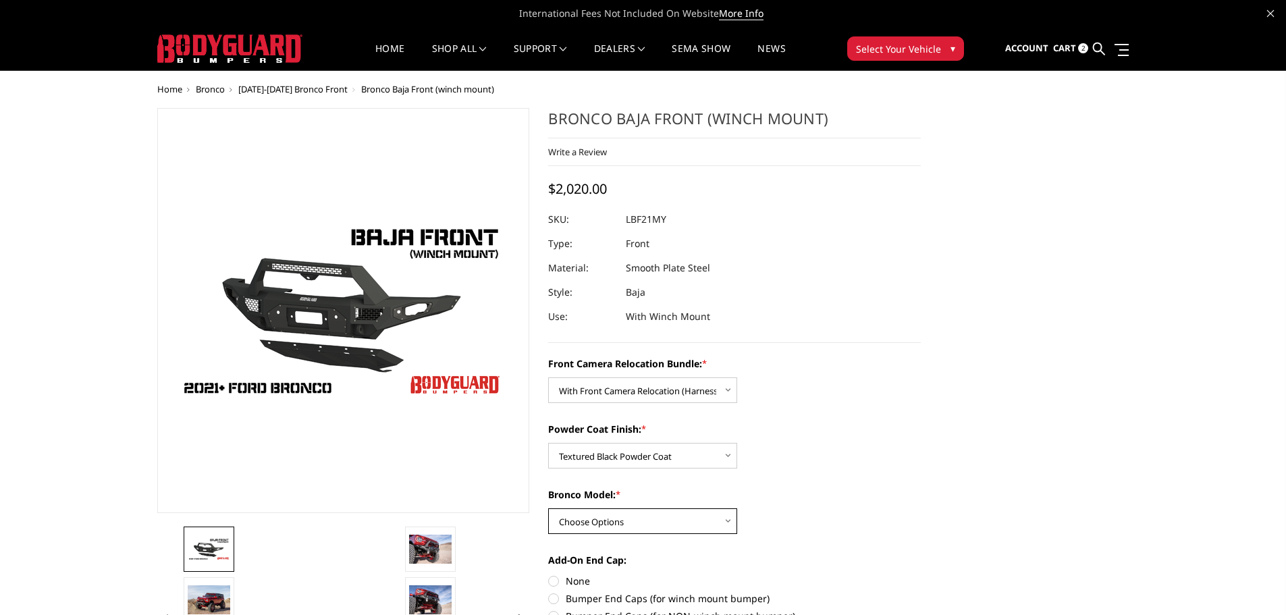
click at [702, 519] on select "Choose Options Raptor Base/Badlands/Wildtrak/etc." at bounding box center [642, 521] width 189 height 26
select select "4012"
click at [548, 508] on select "Choose Options Raptor Base/Badlands/Wildtrak/etc." at bounding box center [642, 521] width 189 height 26
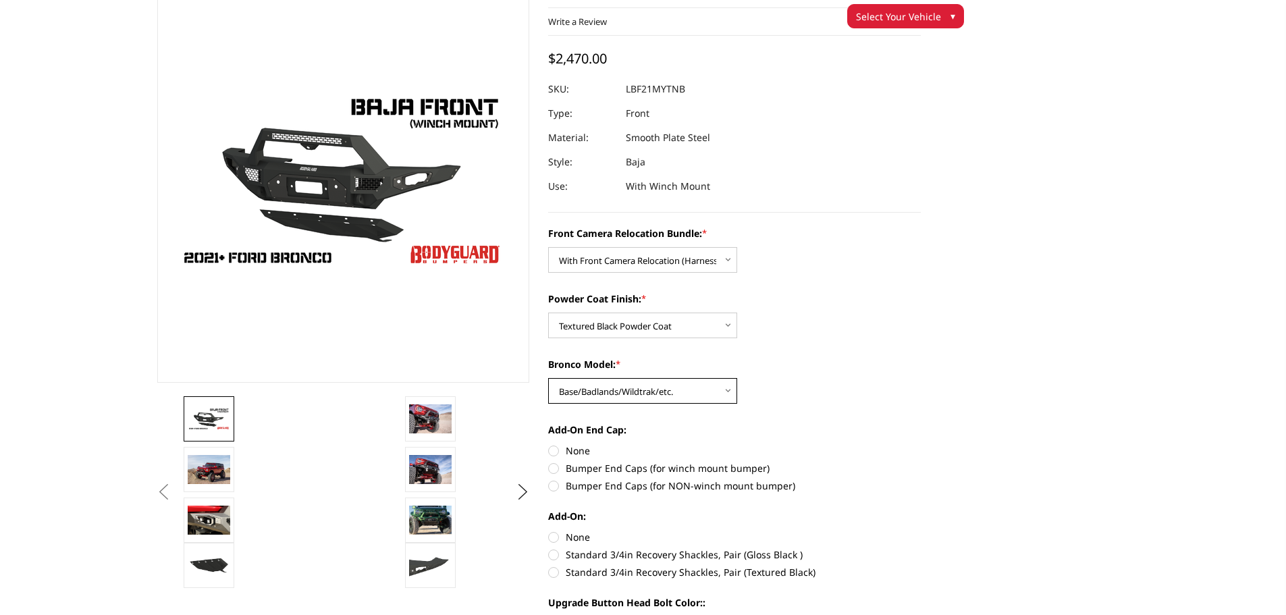
scroll to position [68, 0]
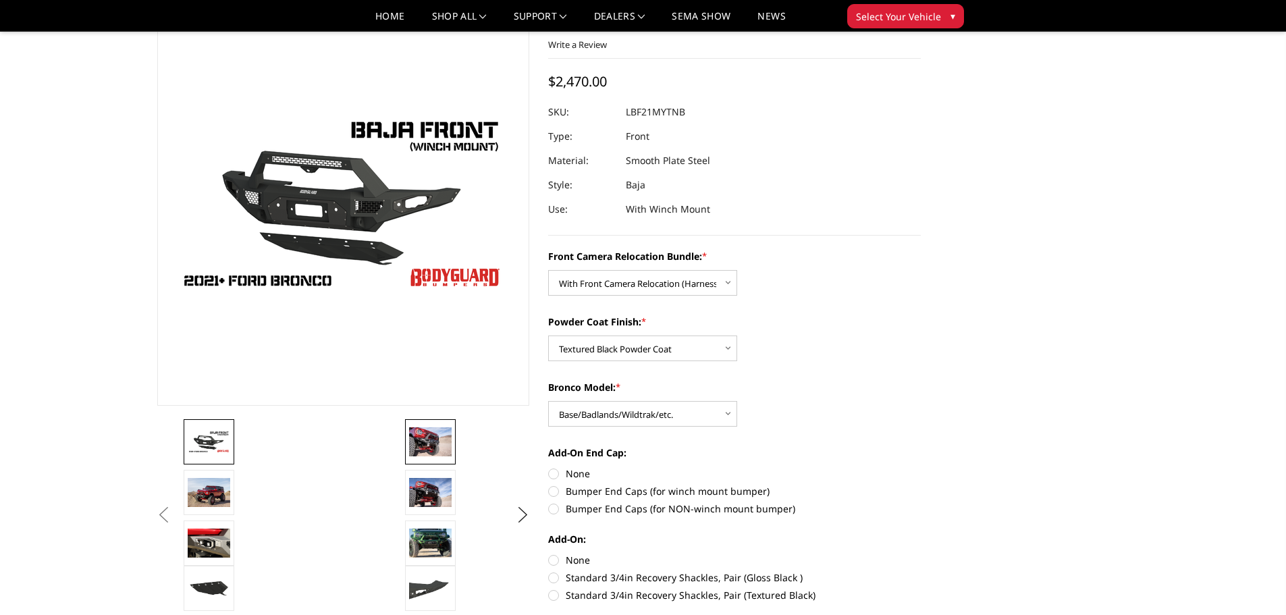
click at [433, 442] on img at bounding box center [430, 441] width 43 height 28
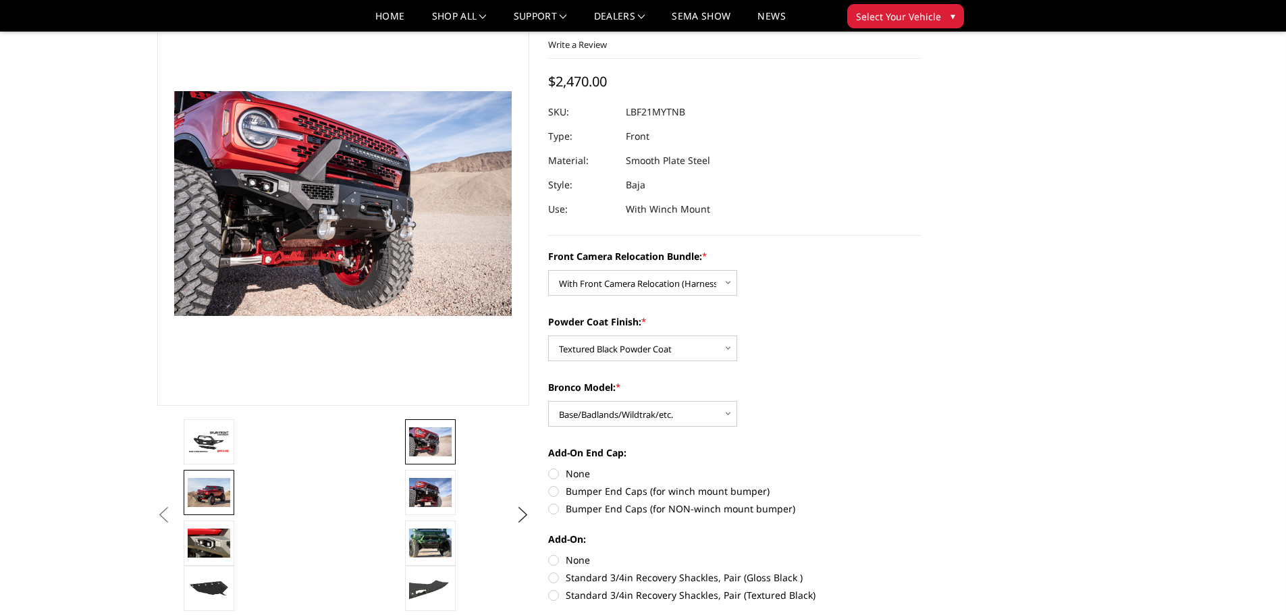
click at [222, 491] on img at bounding box center [209, 492] width 43 height 28
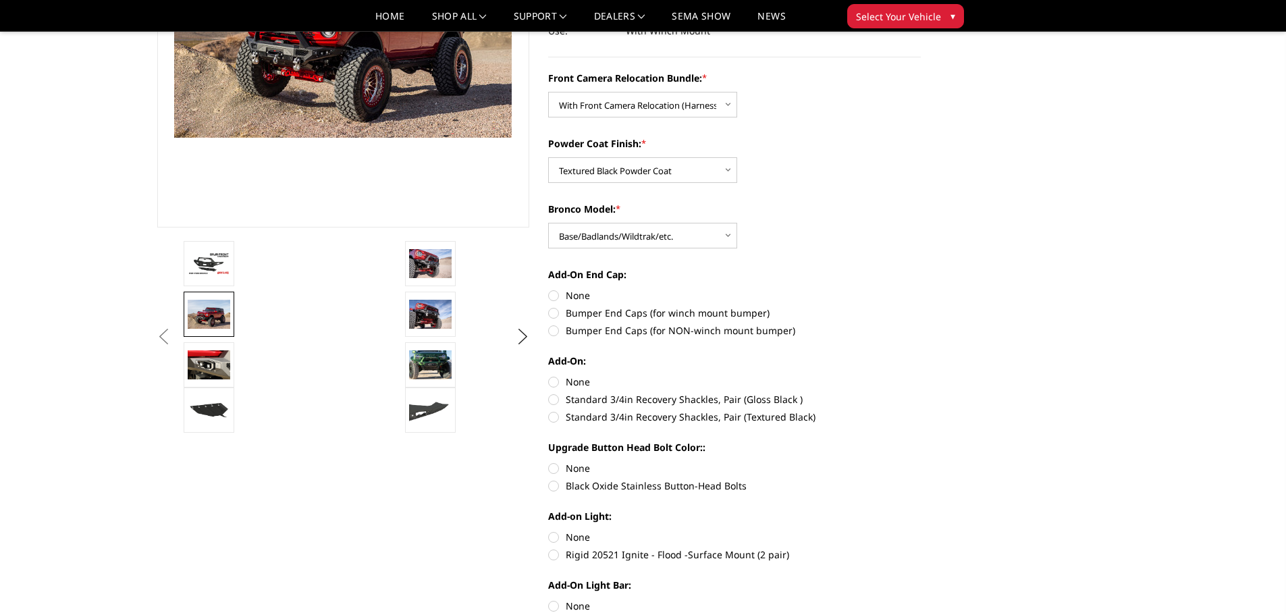
scroll to position [203, 0]
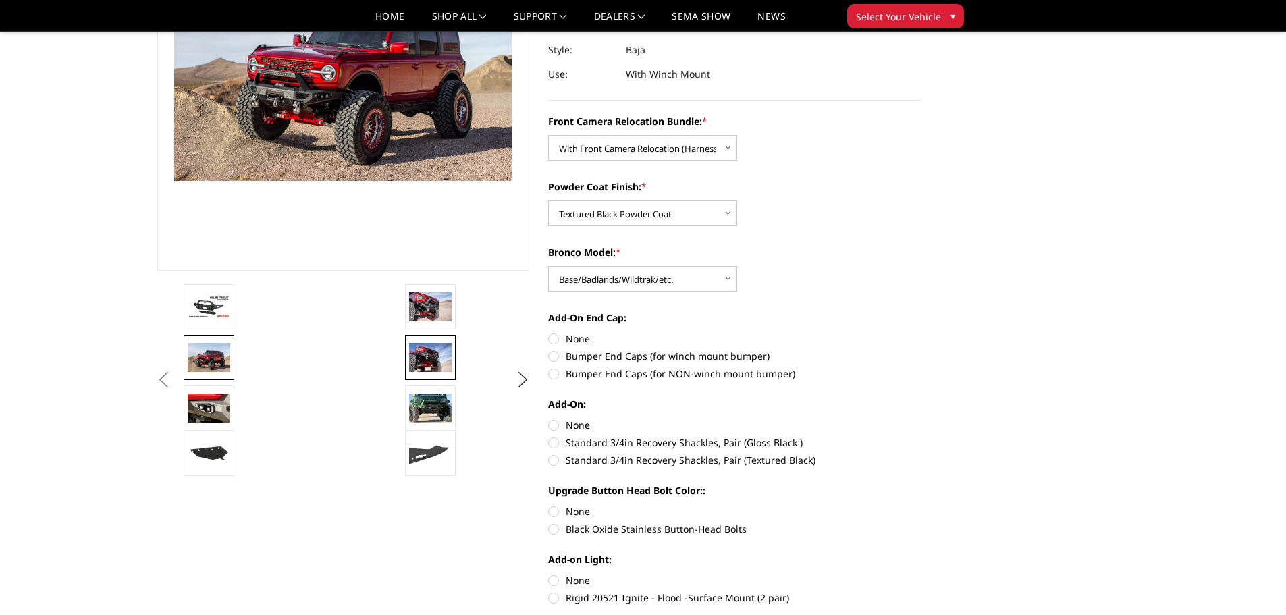
click at [432, 358] on img at bounding box center [430, 357] width 43 height 28
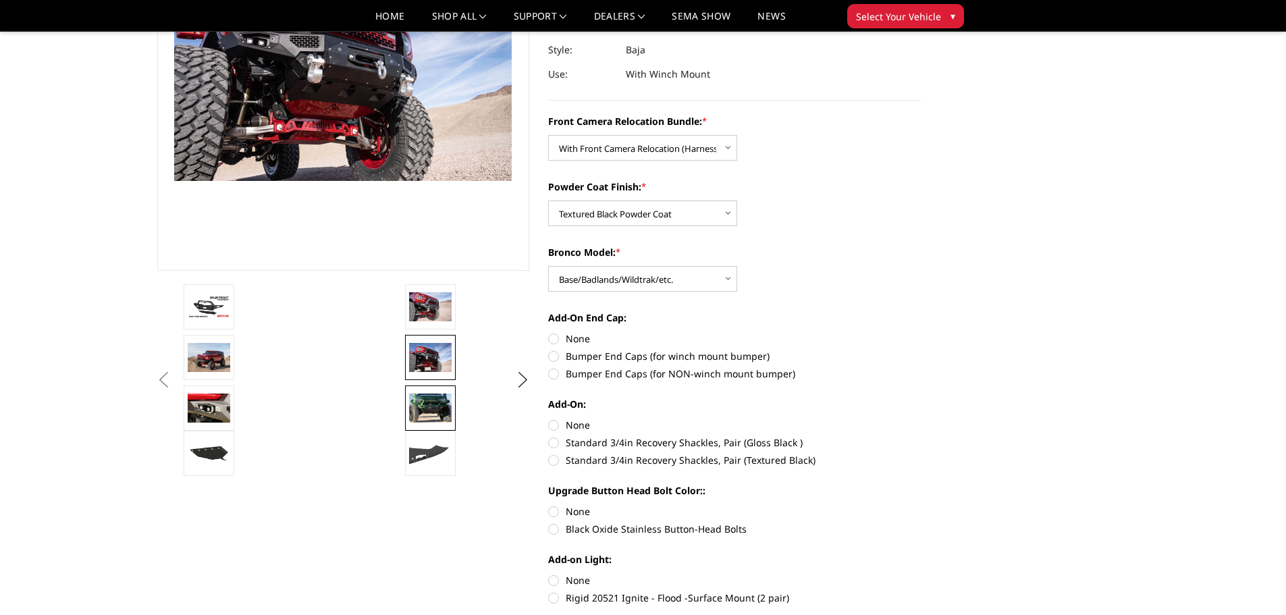
click at [429, 400] on img at bounding box center [430, 408] width 43 height 28
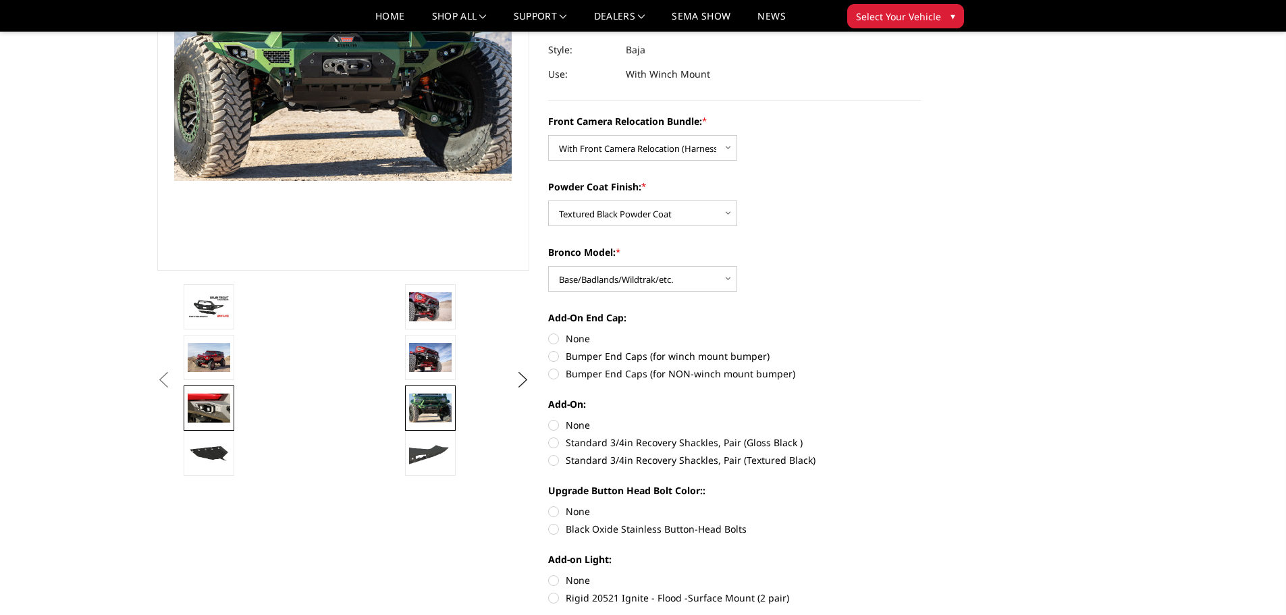
click at [213, 408] on img at bounding box center [209, 408] width 43 height 28
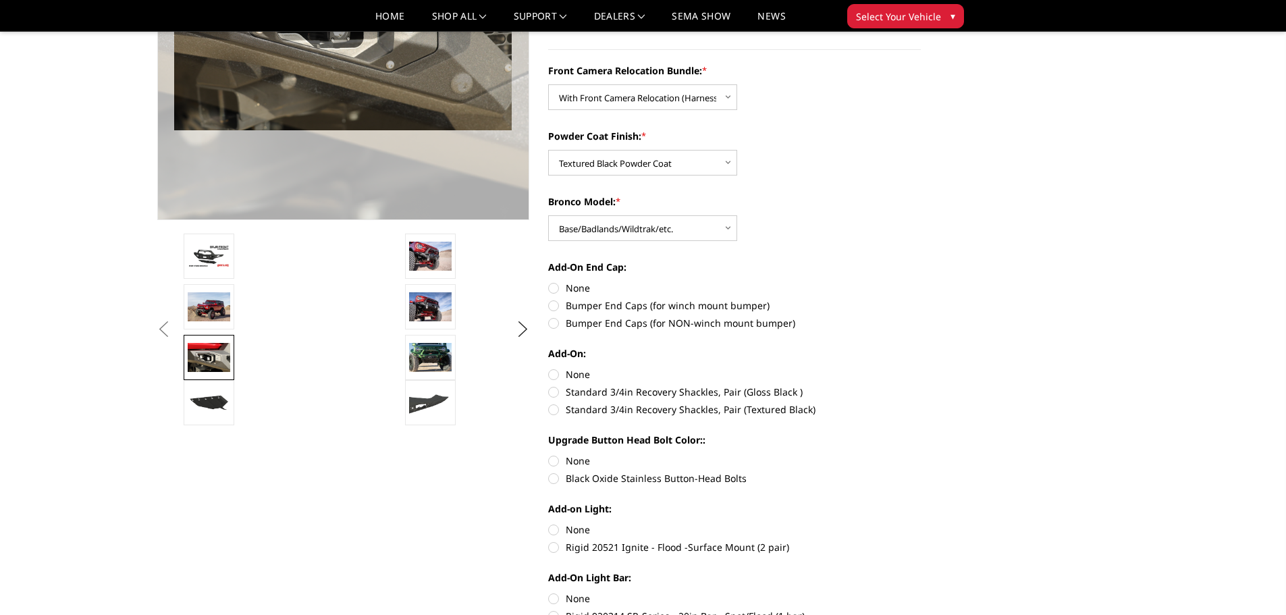
scroll to position [338, 0]
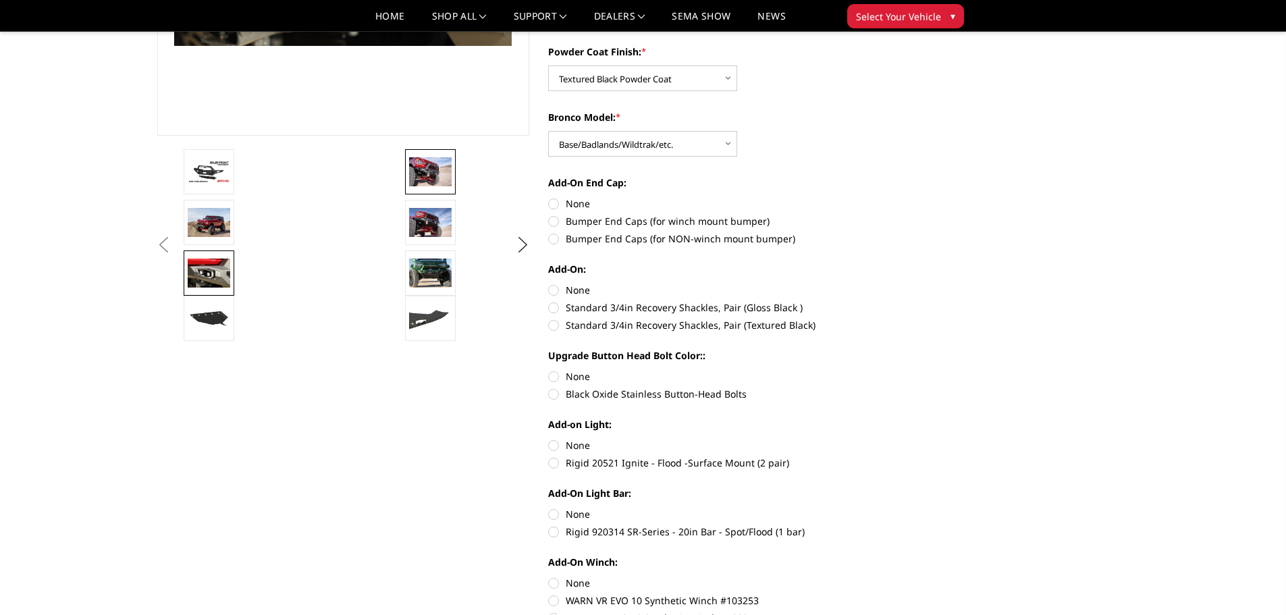
click at [433, 169] on img at bounding box center [430, 171] width 43 height 28
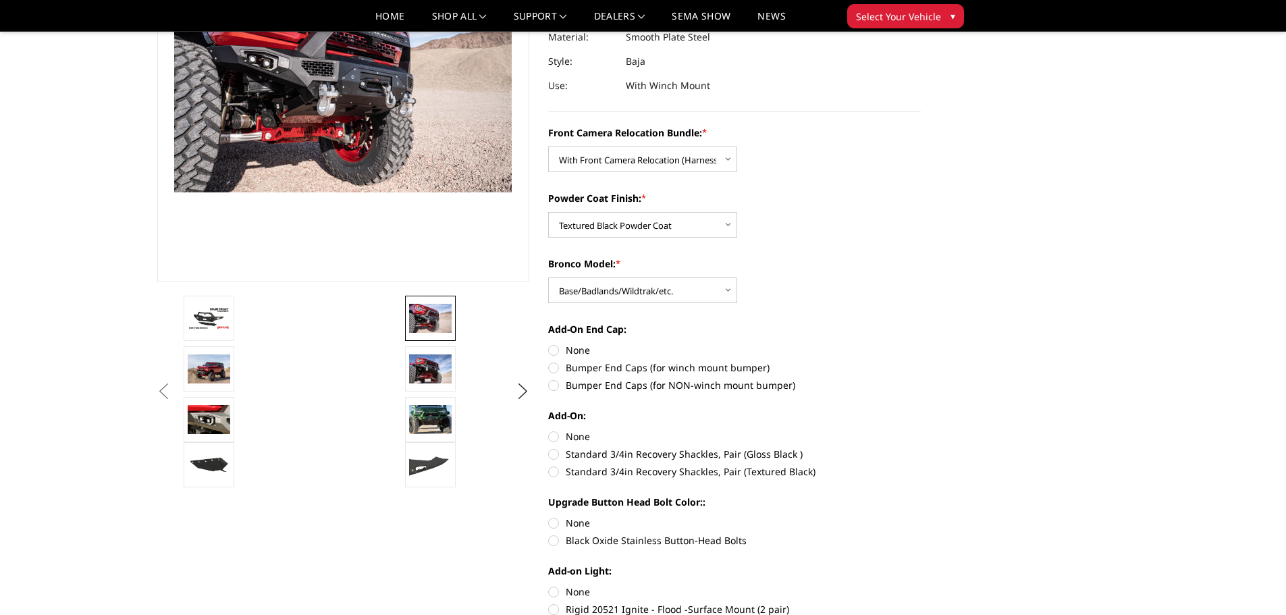
scroll to position [68, 0]
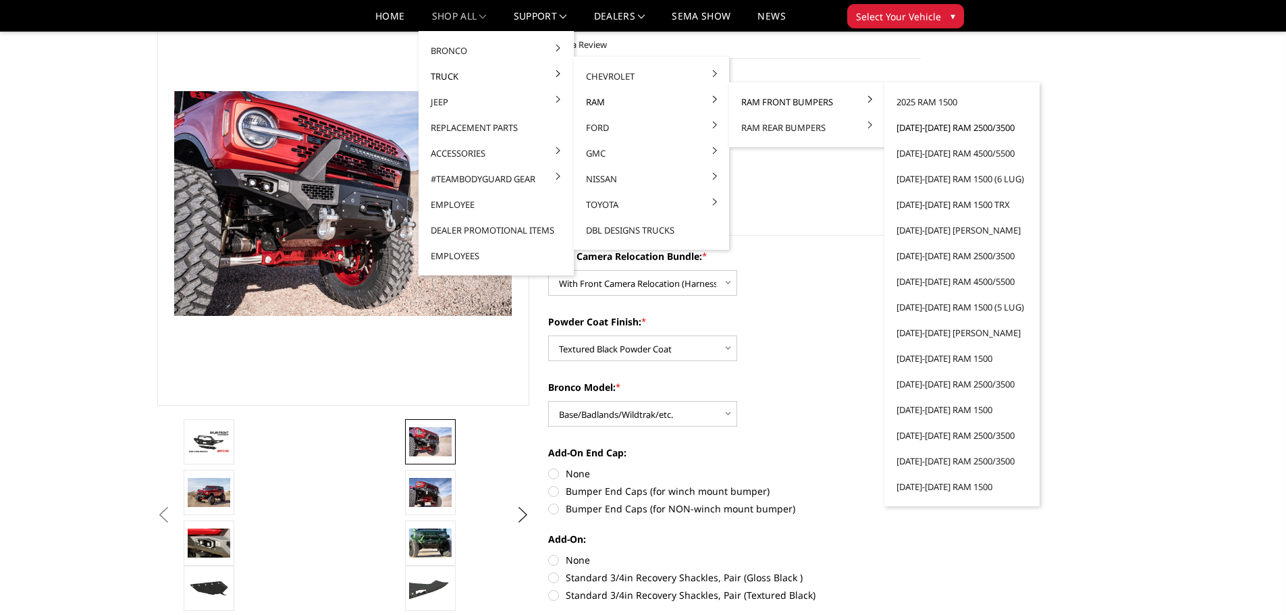
click at [940, 130] on link "[DATE]-[DATE] Ram 2500/3500" at bounding box center [962, 128] width 144 height 26
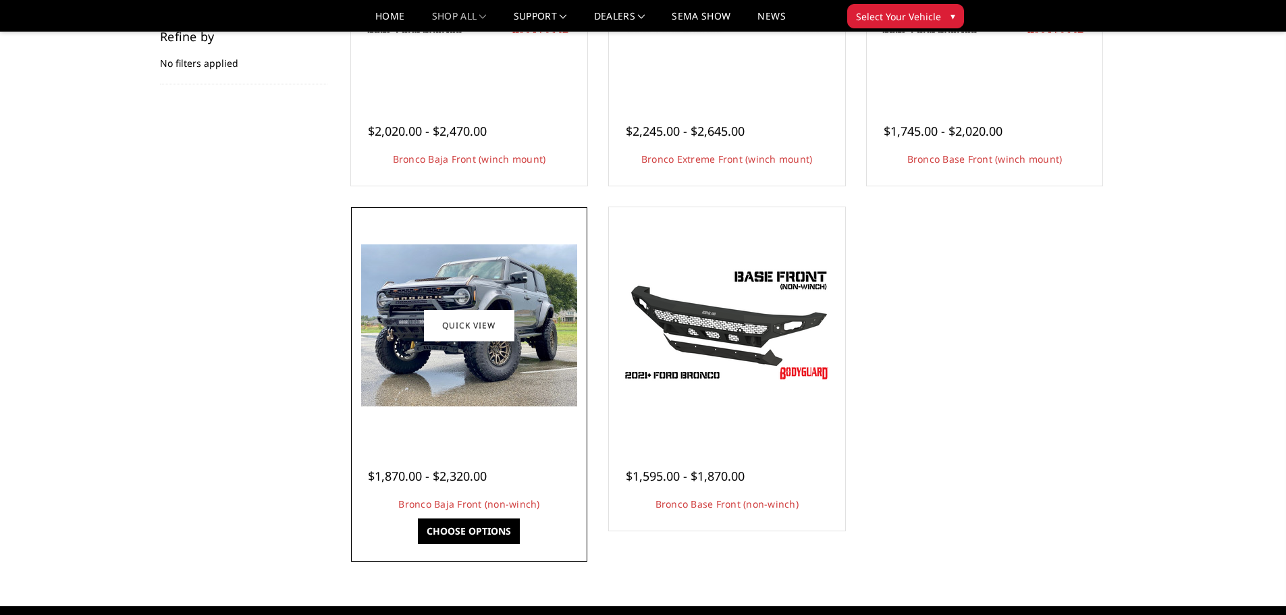
scroll to position [338, 0]
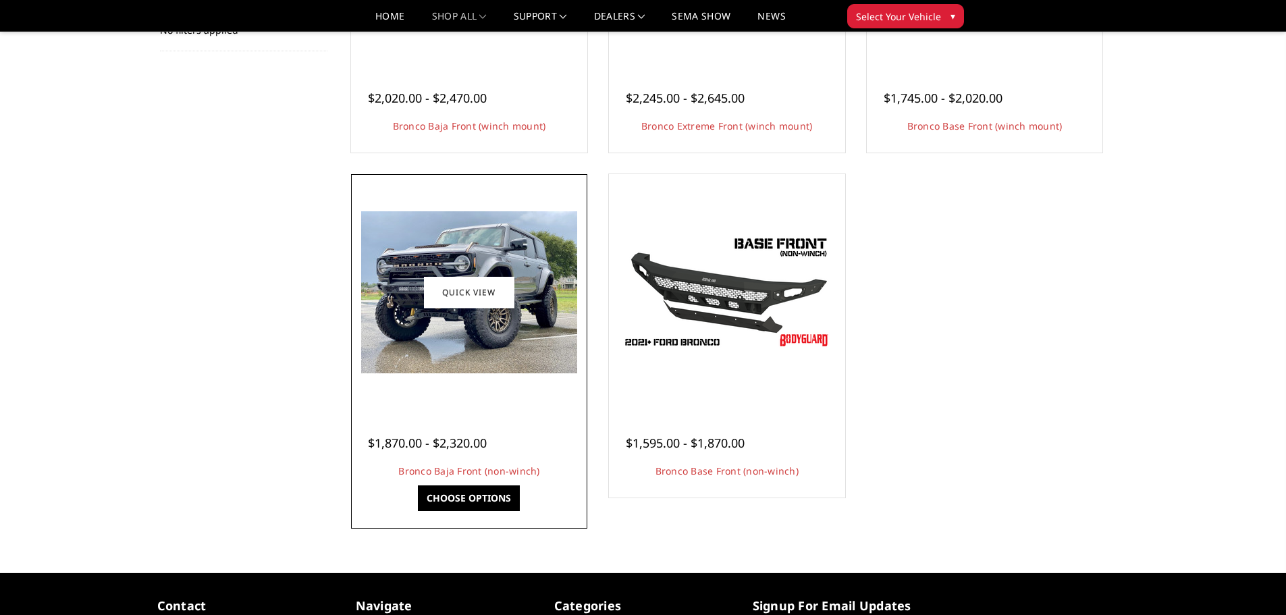
click at [458, 332] on img at bounding box center [469, 292] width 216 height 162
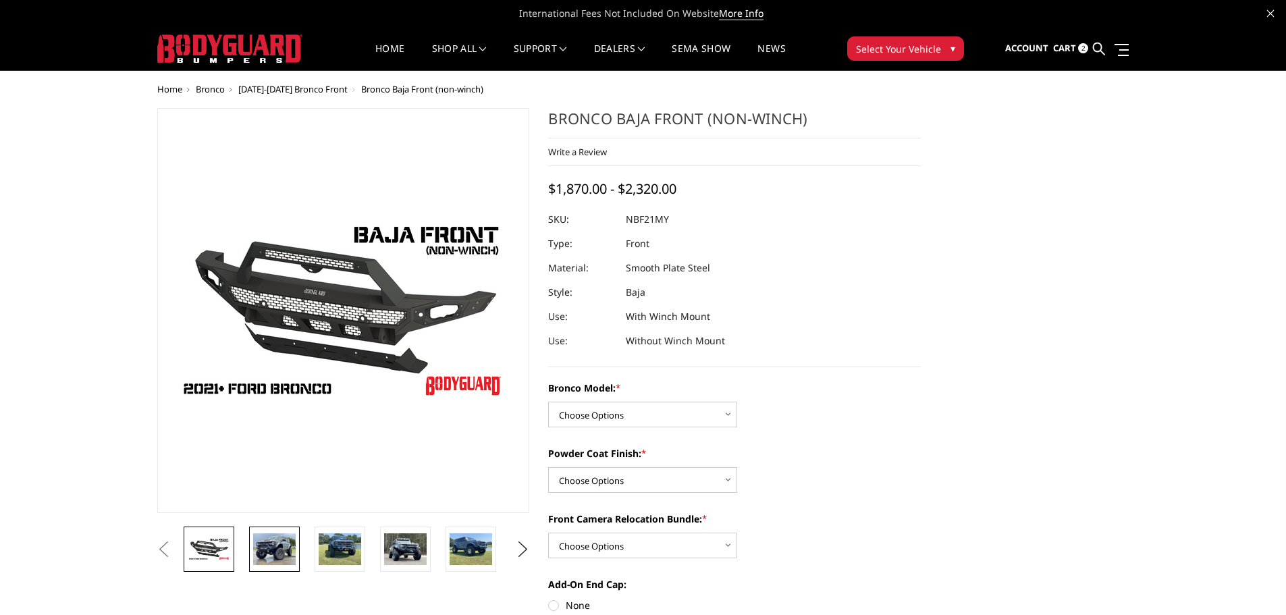
click at [274, 555] on img at bounding box center [274, 549] width 43 height 32
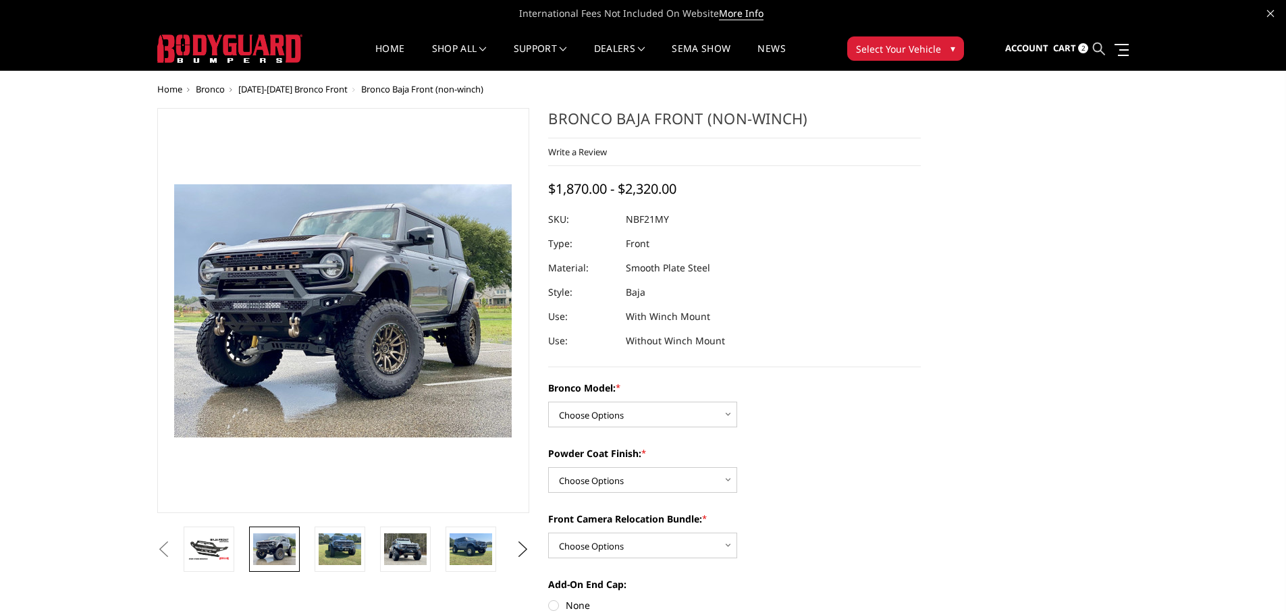
click at [1098, 47] on icon at bounding box center [1099, 49] width 12 height 12
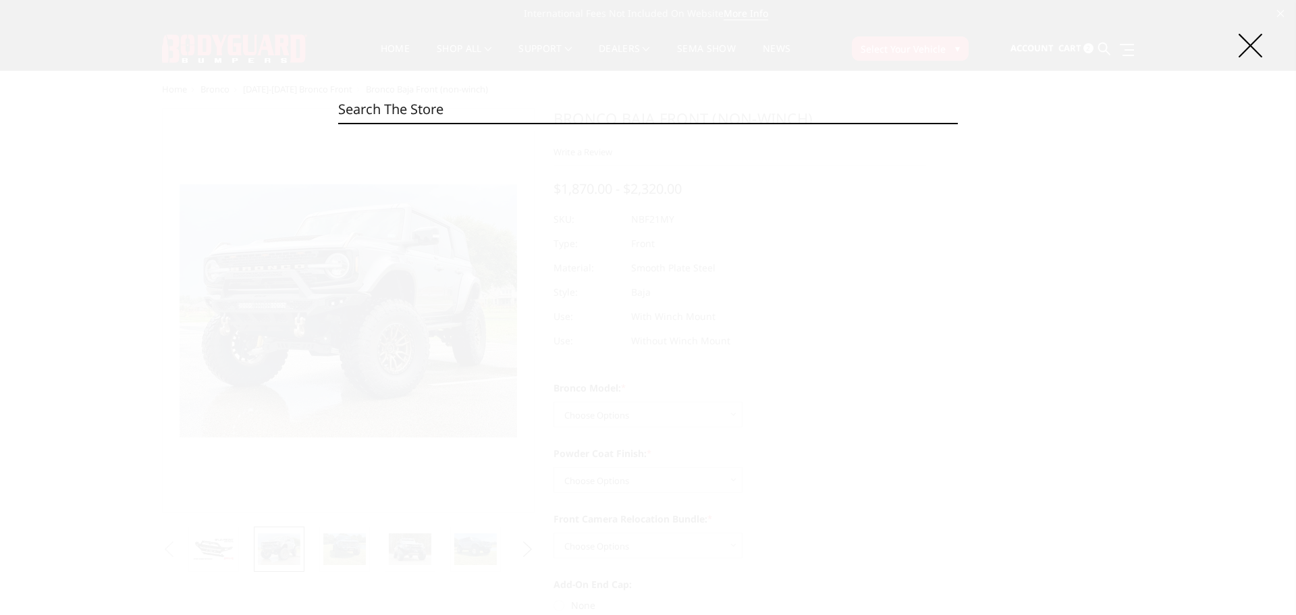
click at [667, 113] on input "Search" at bounding box center [648, 109] width 620 height 27
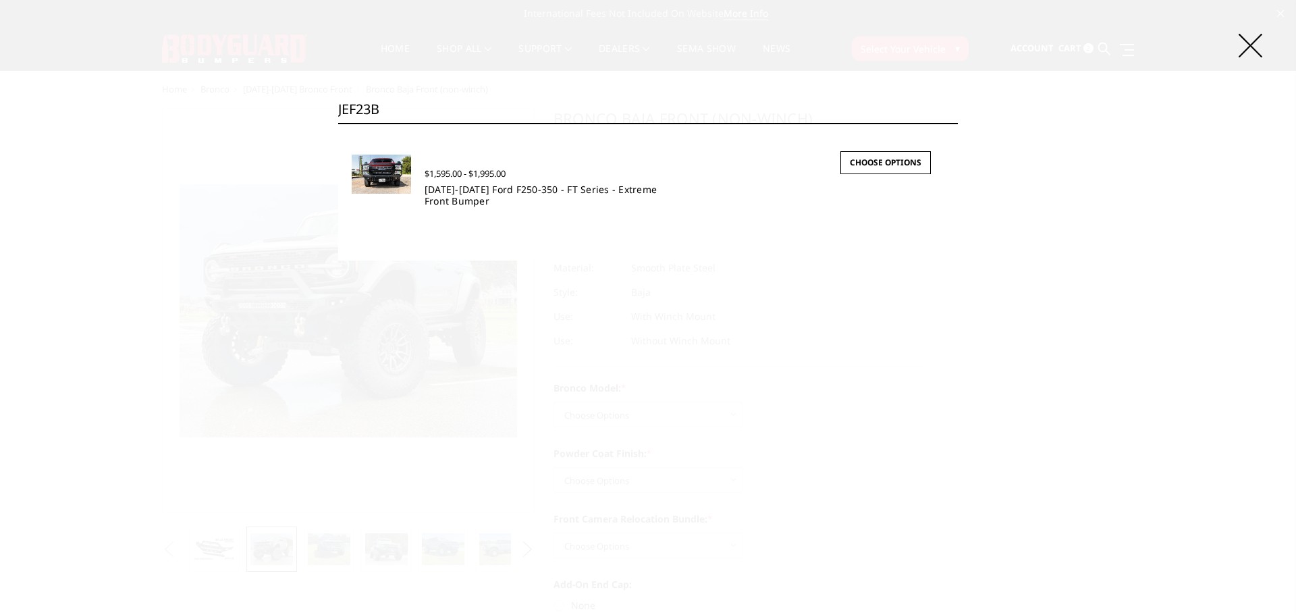
type input "JEF23B"
click at [435, 197] on link "[DATE]-[DATE] Ford F250-350 - FT Series - Extreme Front Bumper" at bounding box center [541, 195] width 232 height 24
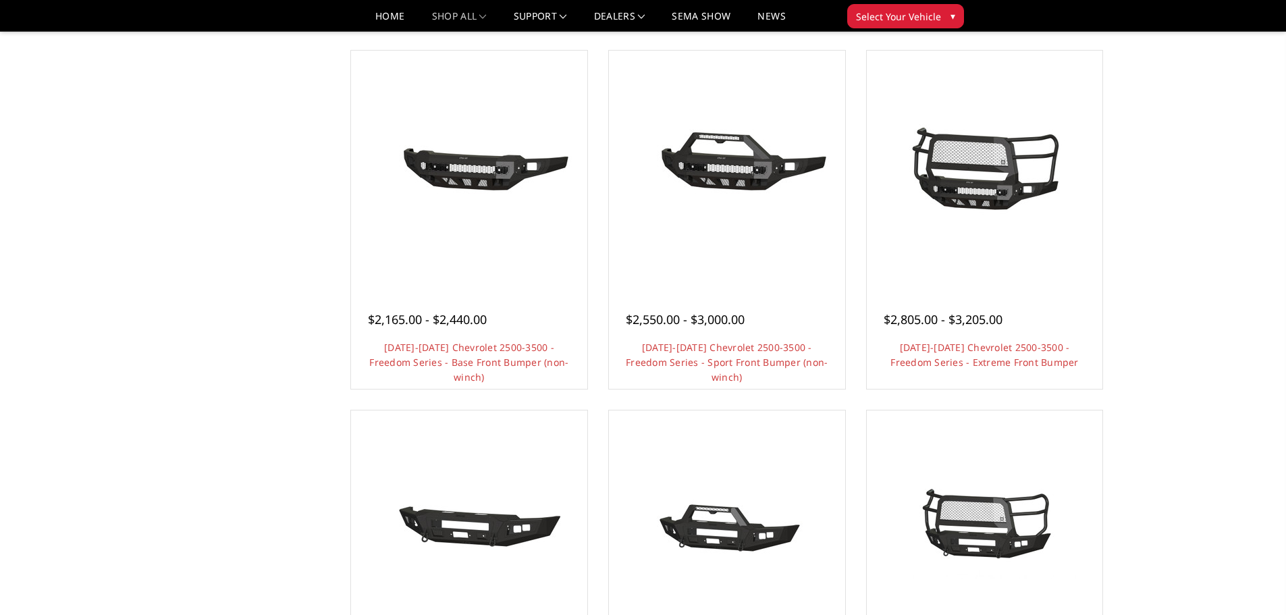
scroll to position [675, 0]
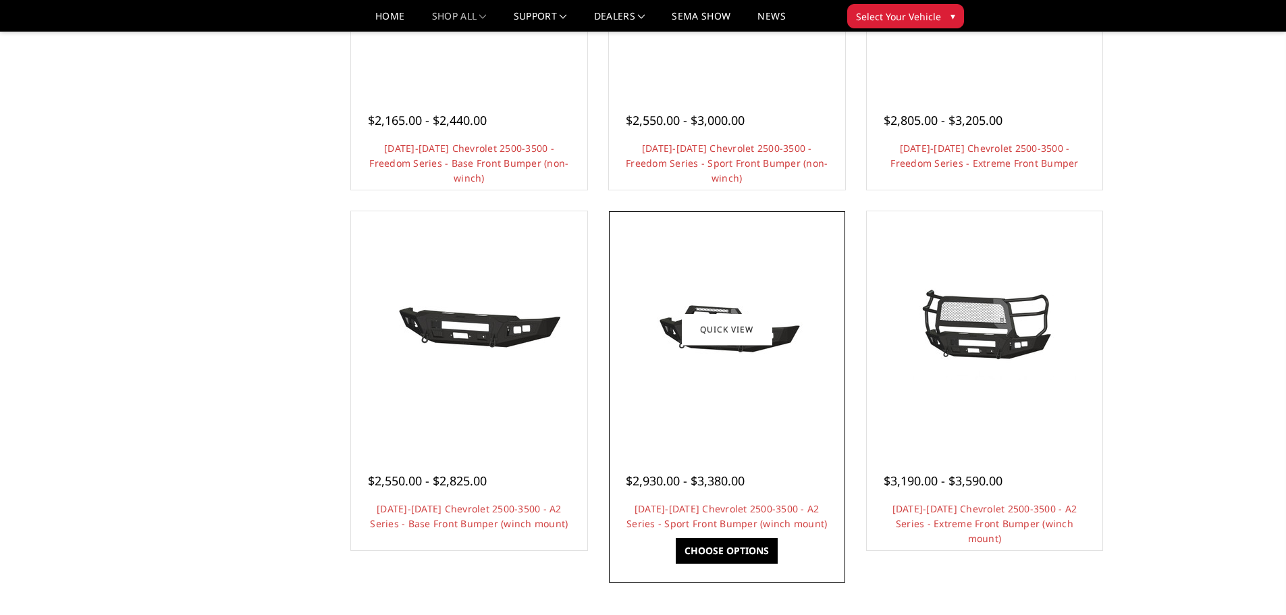
click at [697, 381] on div at bounding box center [727, 330] width 230 height 230
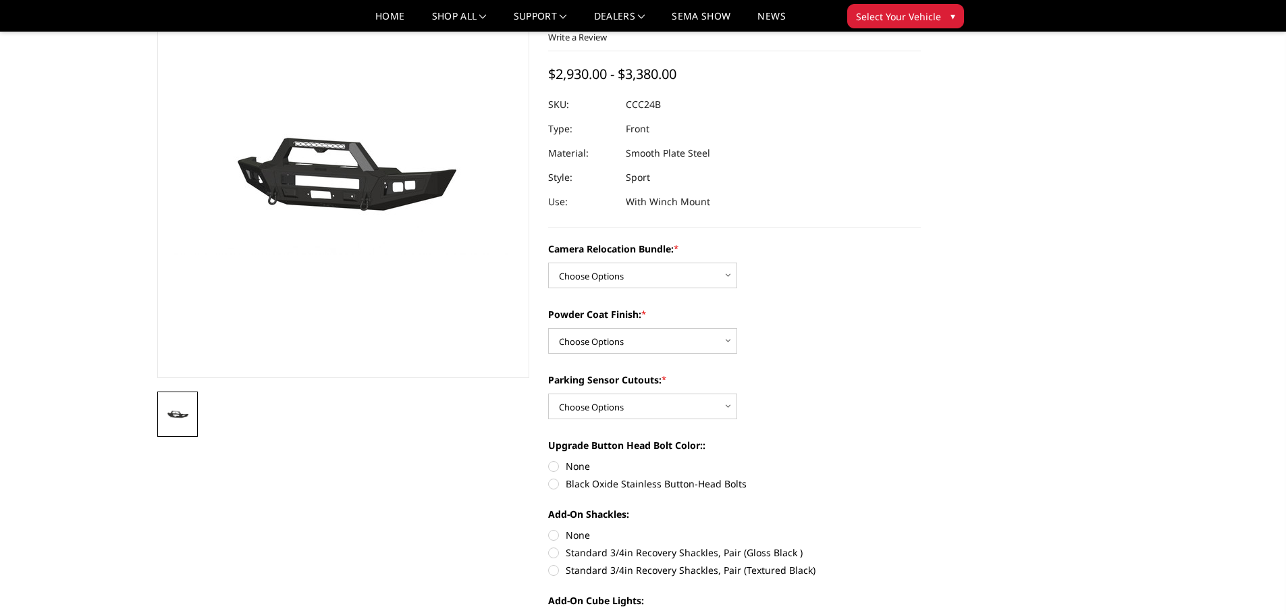
scroll to position [68, 0]
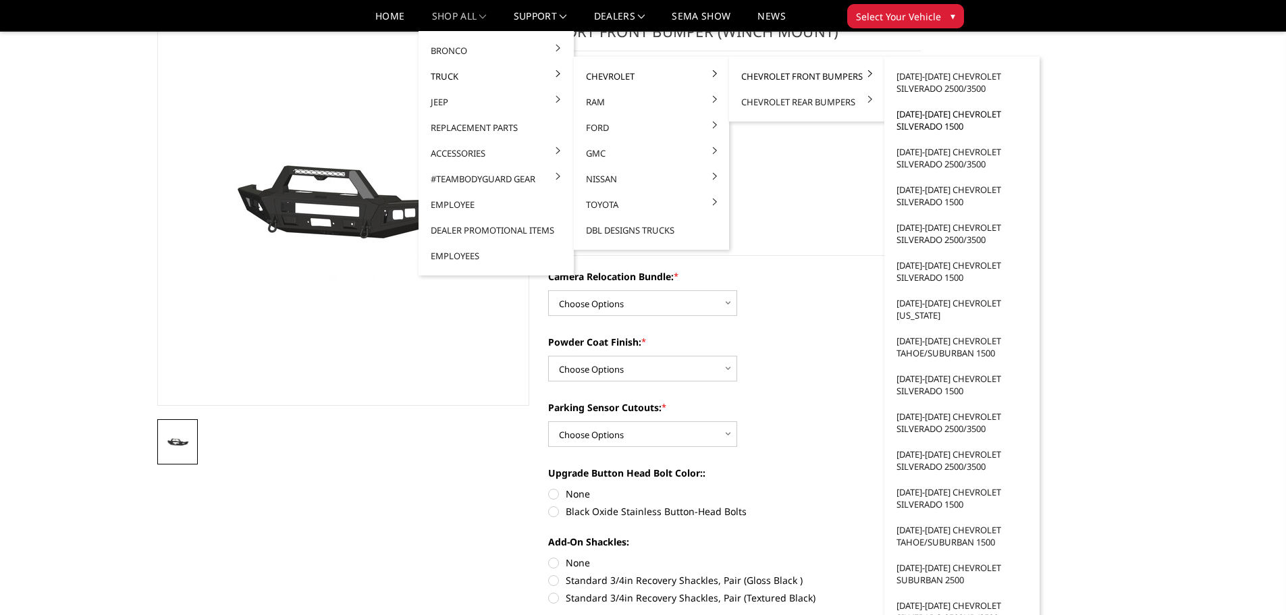
click at [940, 128] on link "[DATE]-[DATE] Chevrolet Silverado 1500" at bounding box center [962, 120] width 144 height 38
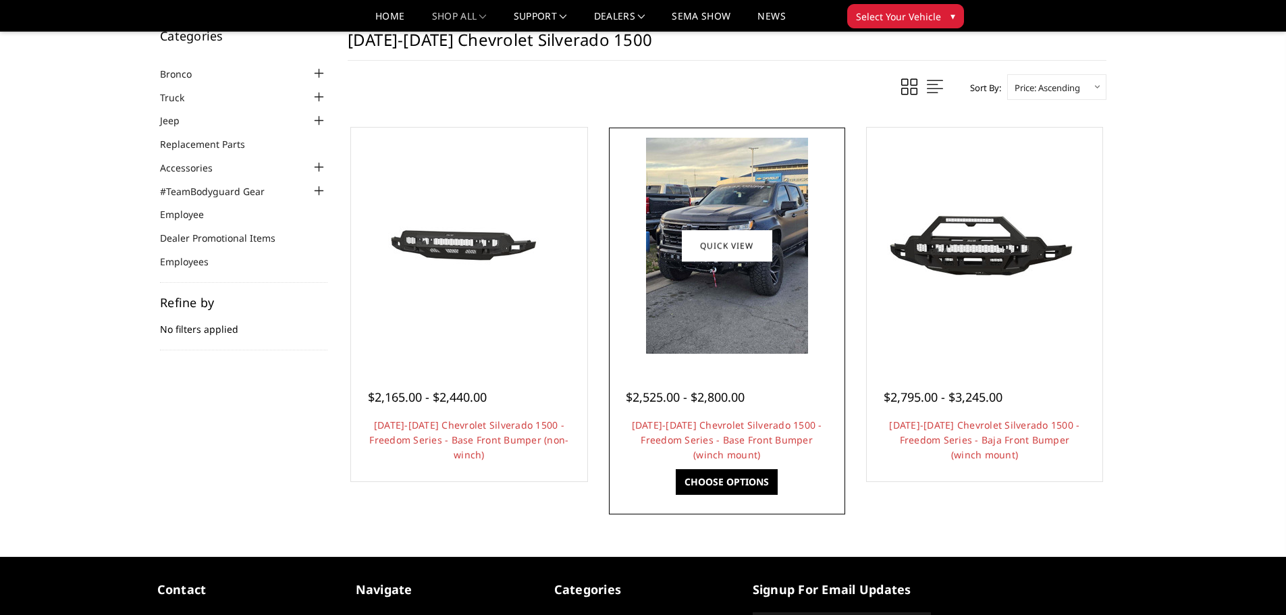
scroll to position [22, 0]
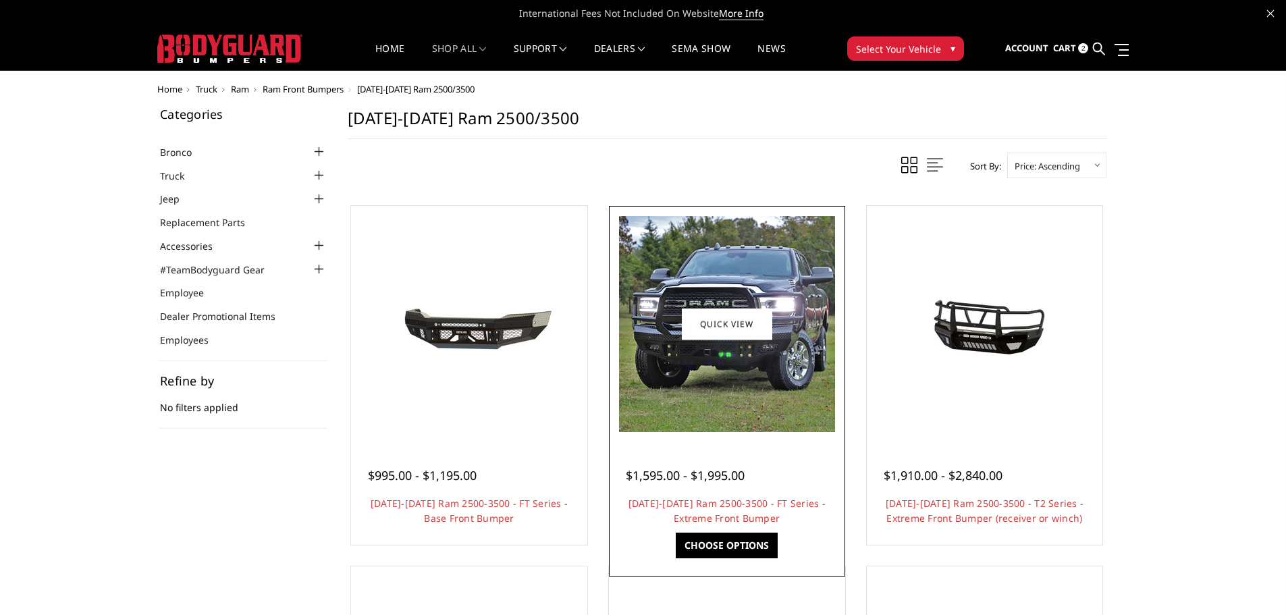
click at [725, 380] on img at bounding box center [727, 324] width 216 height 216
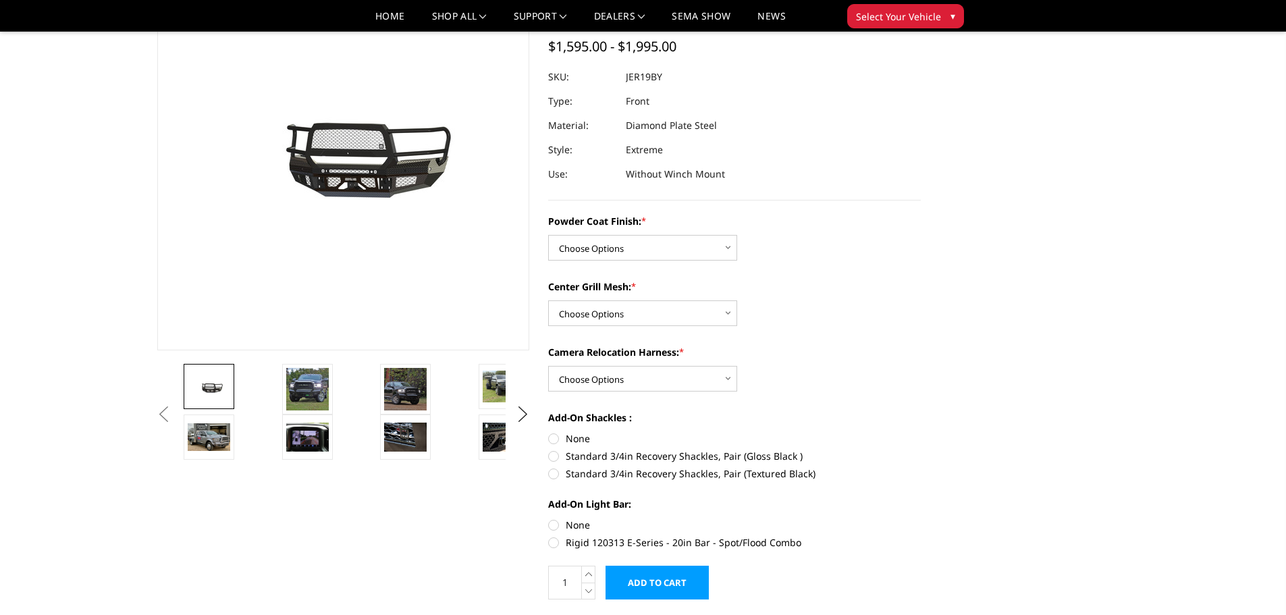
scroll to position [135, 0]
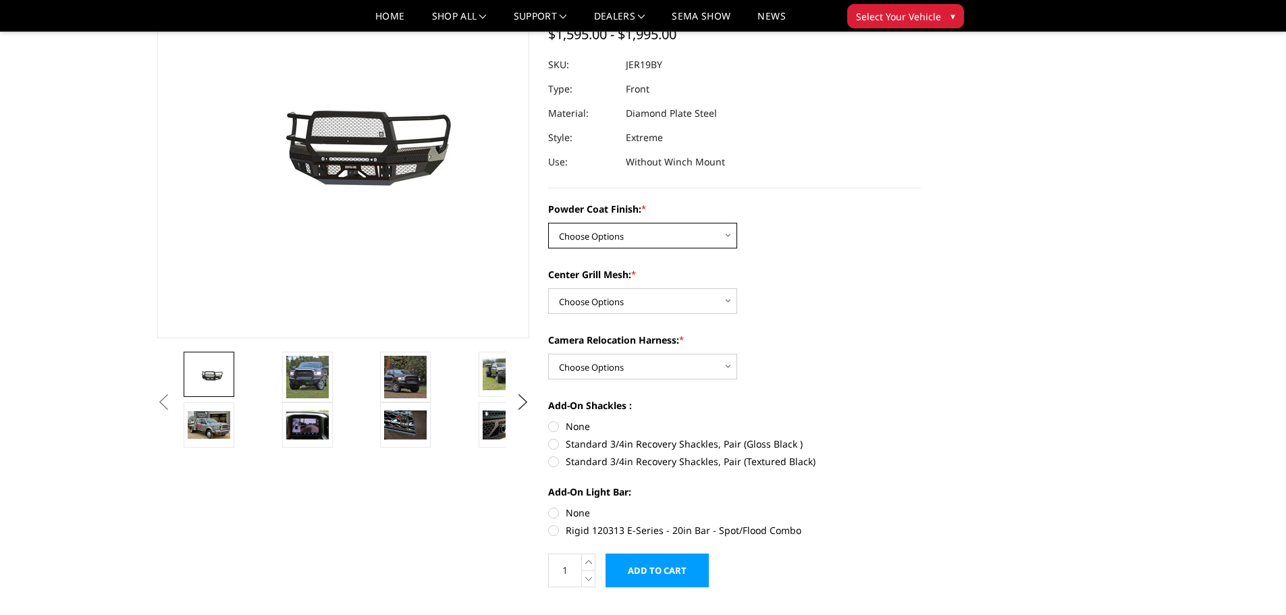
click at [701, 240] on select "Choose Options Bare Metal Gloss Black Powder Coat Textured Black Powder Coat" at bounding box center [642, 236] width 189 height 26
click at [817, 284] on div "Center Grill Mesh: * Choose Options WITH Expanded Metal in Center Grill WITHOUT…" at bounding box center [734, 290] width 373 height 47
click at [667, 299] on select "Choose Options WITH Expanded Metal in Center Grill WITHOUT Expanded Metal in Ce…" at bounding box center [642, 301] width 189 height 26
select select "3217"
click at [548, 288] on select "Choose Options WITH Expanded Metal in Center Grill WITHOUT Expanded Metal in Ce…" at bounding box center [642, 301] width 189 height 26
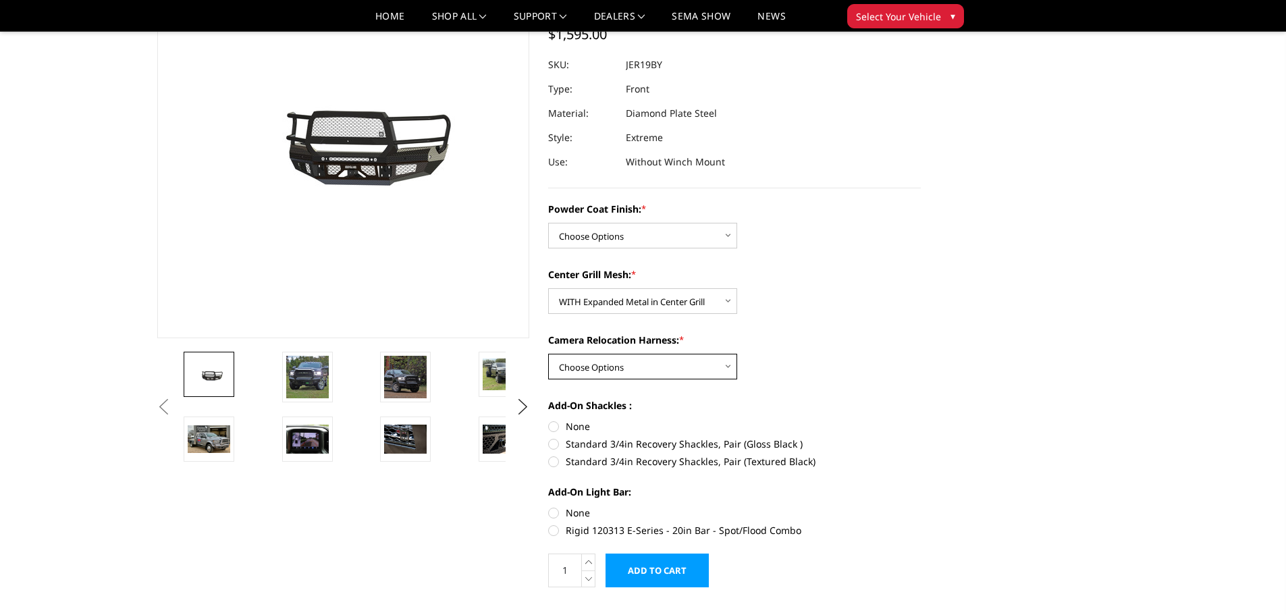
click at [706, 371] on select "Choose Options WITH Camera Relocation Harness WITHOUT Camera Relocation Harness" at bounding box center [642, 367] width 189 height 26
select select "3220"
click at [548, 354] on select "Choose Options WITH Camera Relocation Harness WITHOUT Camera Relocation Harness" at bounding box center [642, 367] width 189 height 26
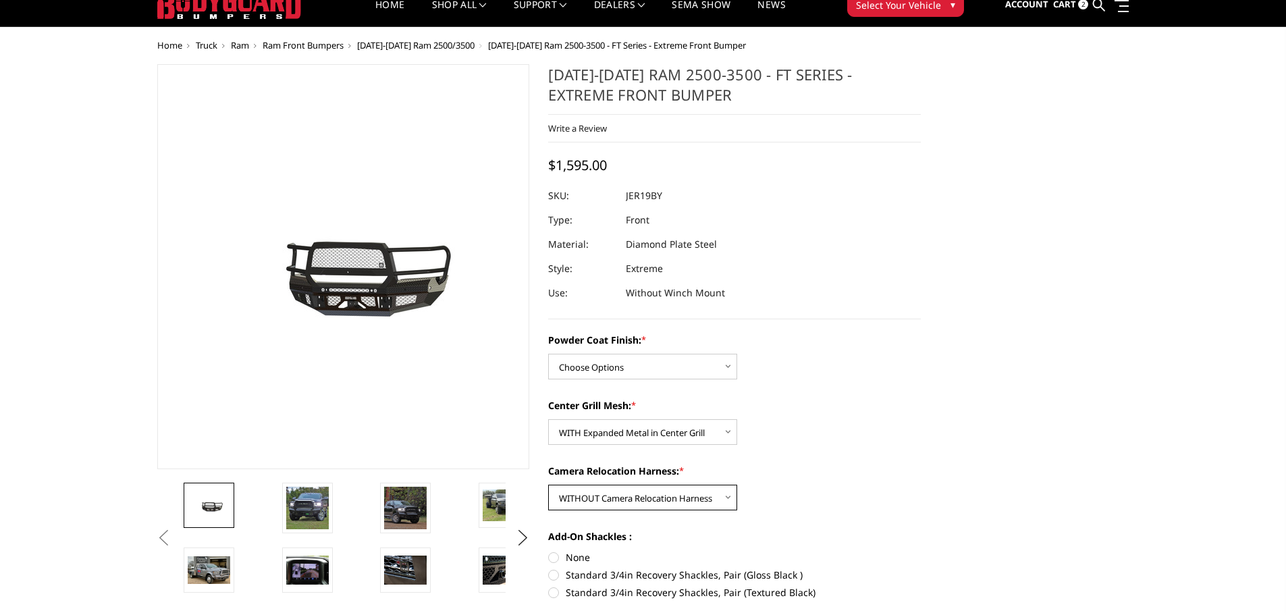
scroll to position [68, 0]
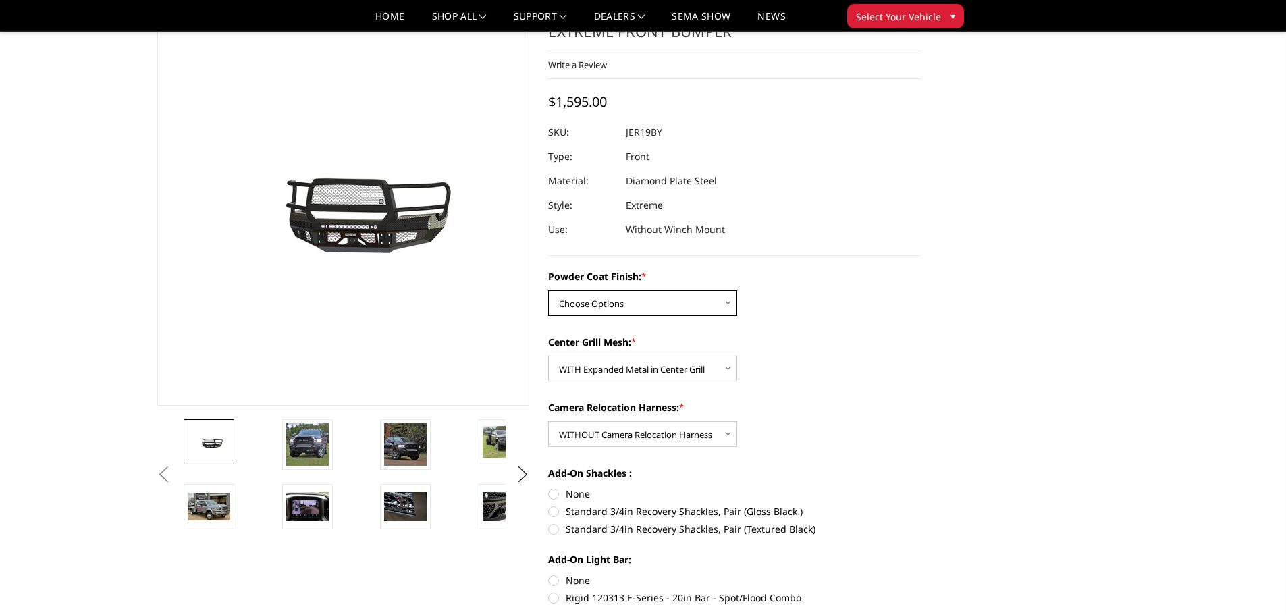
click at [693, 305] on select "Choose Options Bare Metal Gloss Black Powder Coat Textured Black Powder Coat" at bounding box center [642, 303] width 189 height 26
select select "3215"
click at [548, 290] on select "Choose Options Bare Metal Gloss Black Powder Coat Textured Black Powder Coat" at bounding box center [642, 303] width 189 height 26
click at [553, 496] on label "None" at bounding box center [734, 494] width 373 height 14
click at [549, 487] on input "None" at bounding box center [548, 487] width 1 height 1
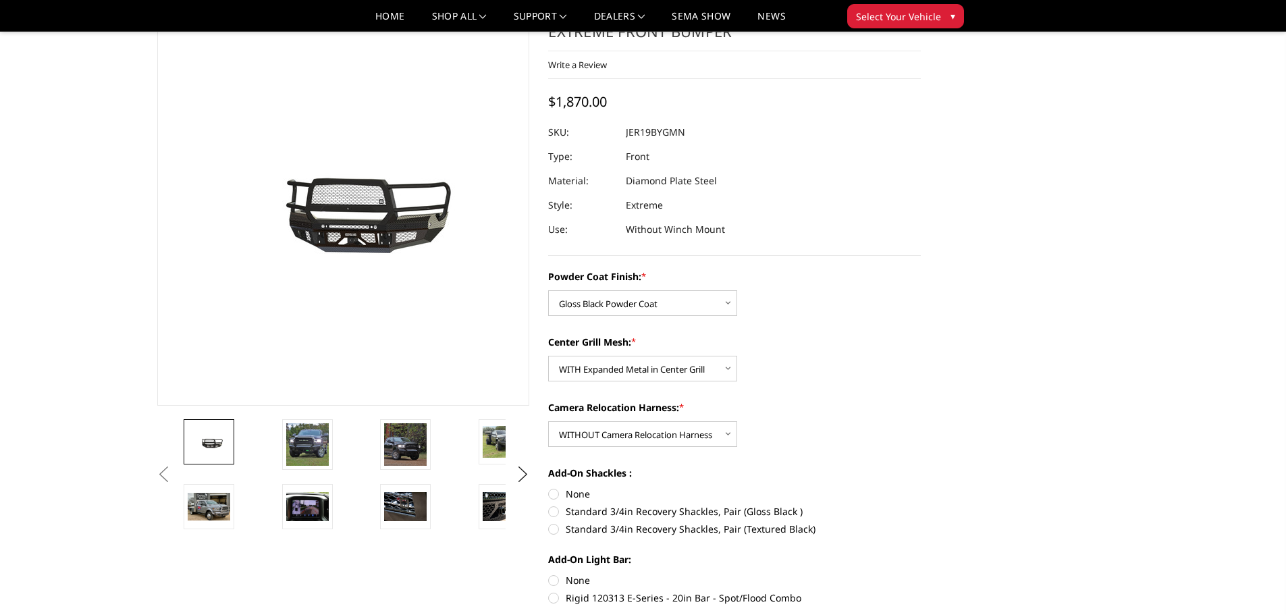
radio input "true"
click at [548, 577] on label "None" at bounding box center [734, 580] width 373 height 14
click at [548, 574] on input "None" at bounding box center [548, 573] width 1 height 1
radio input "true"
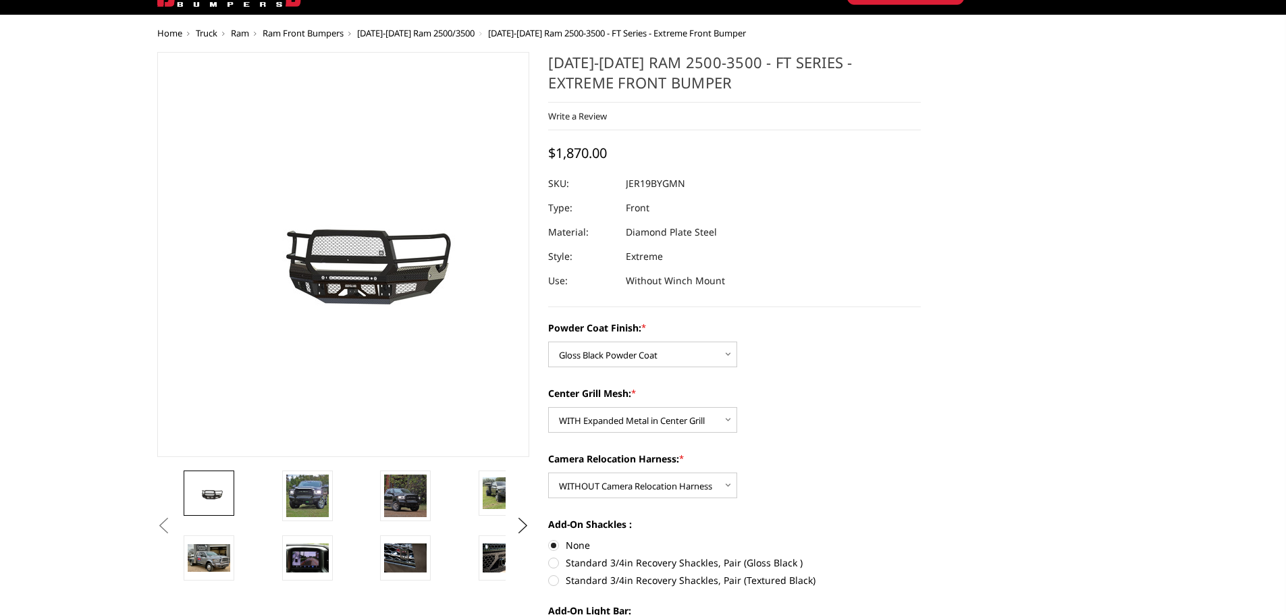
scroll to position [0, 0]
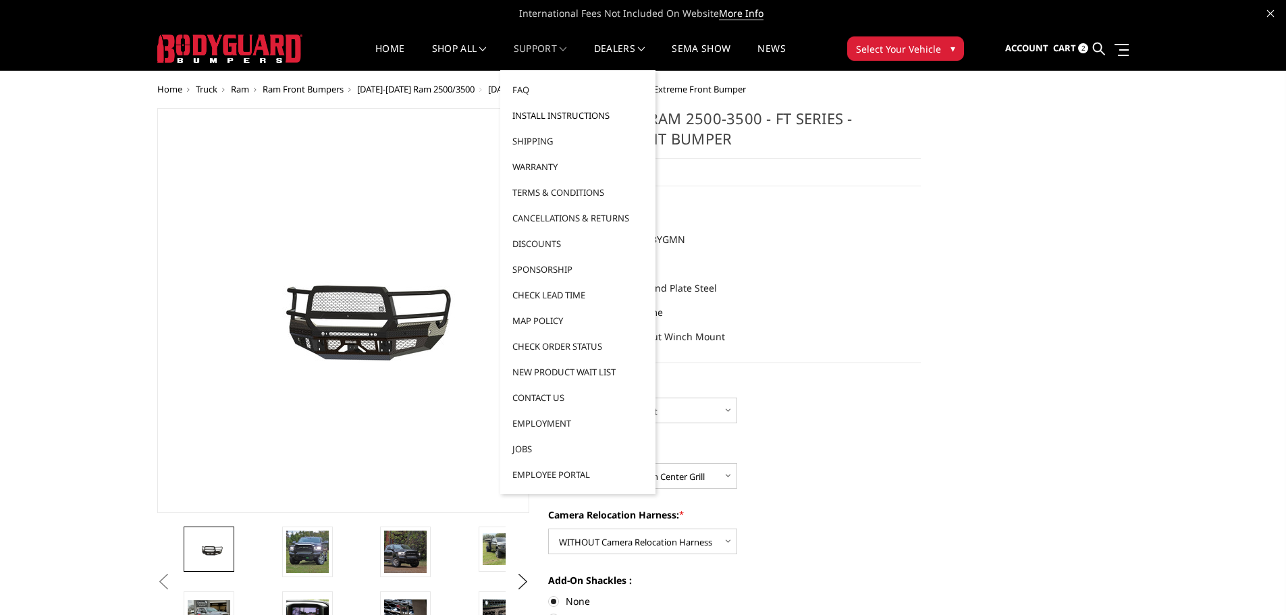
click at [541, 116] on link "Install Instructions" at bounding box center [578, 116] width 144 height 26
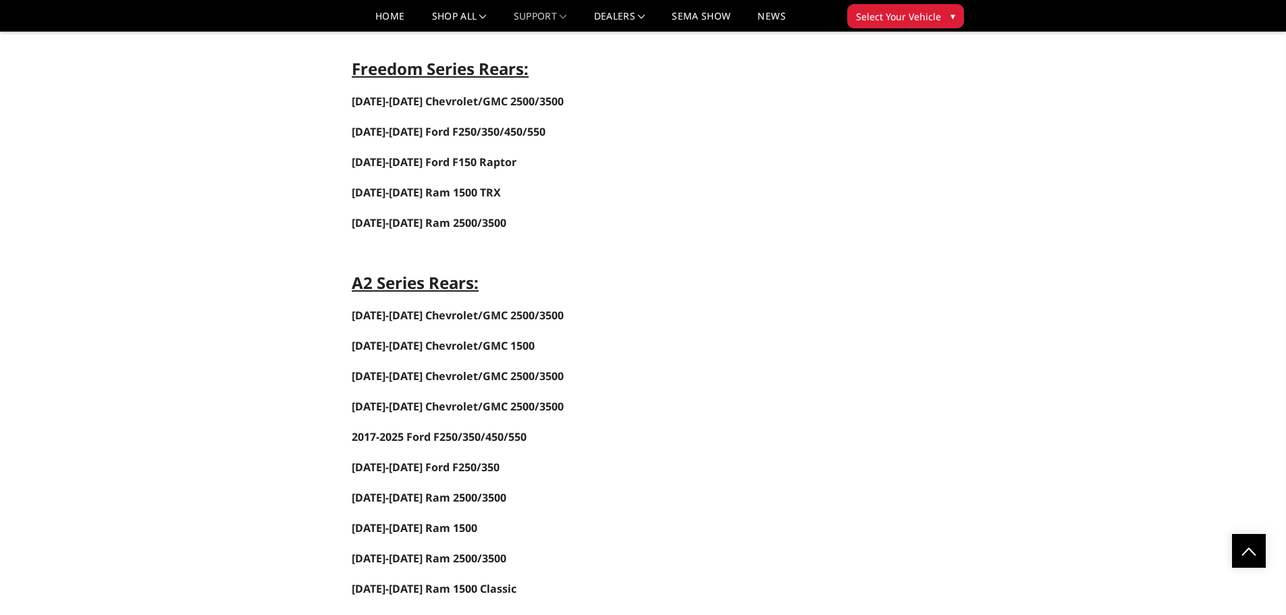
scroll to position [2228, 0]
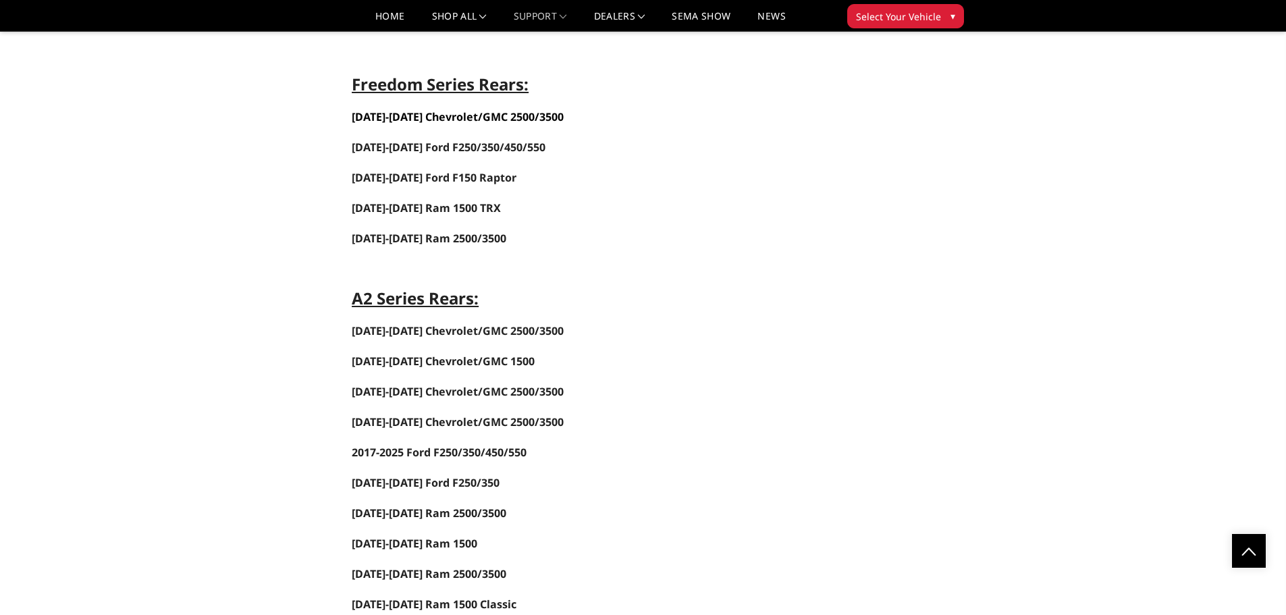
click at [420, 115] on span "2020-2025 Chevrolet/GMC 2500/3500" at bounding box center [458, 116] width 212 height 15
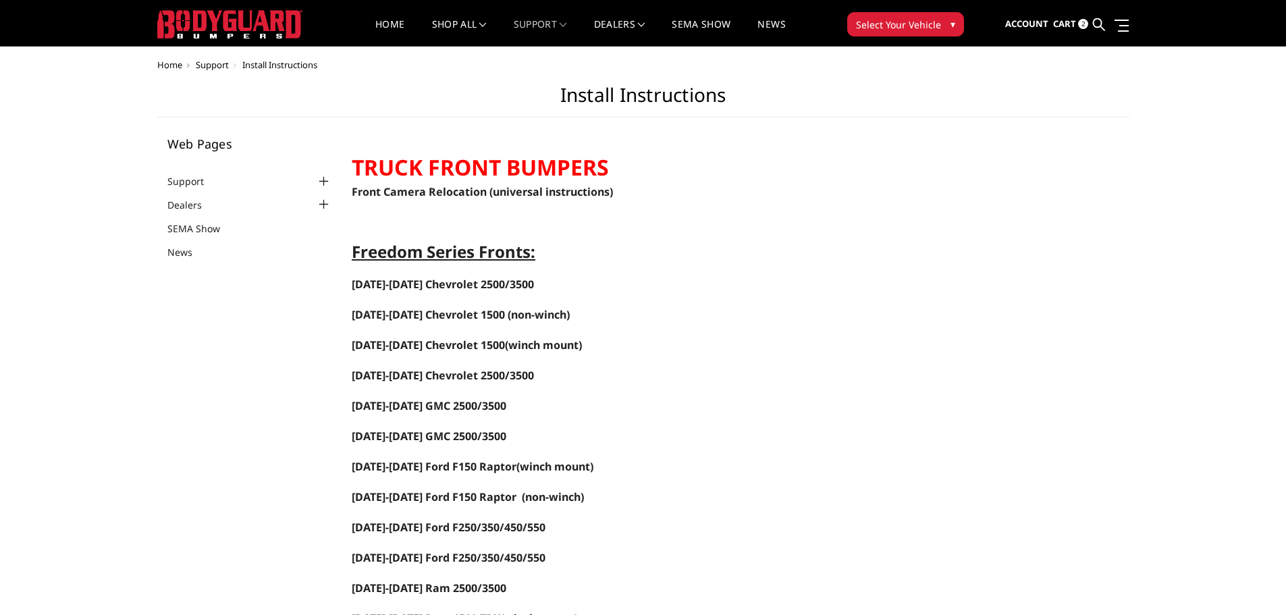
scroll to position [0, 0]
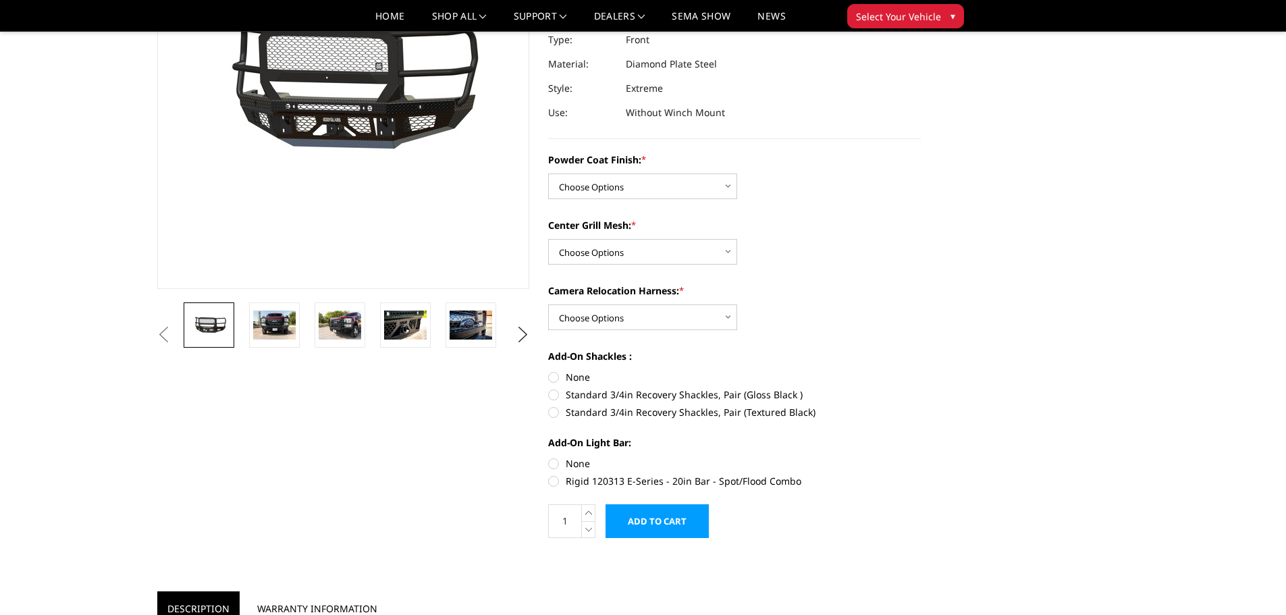
scroll to position [203, 0]
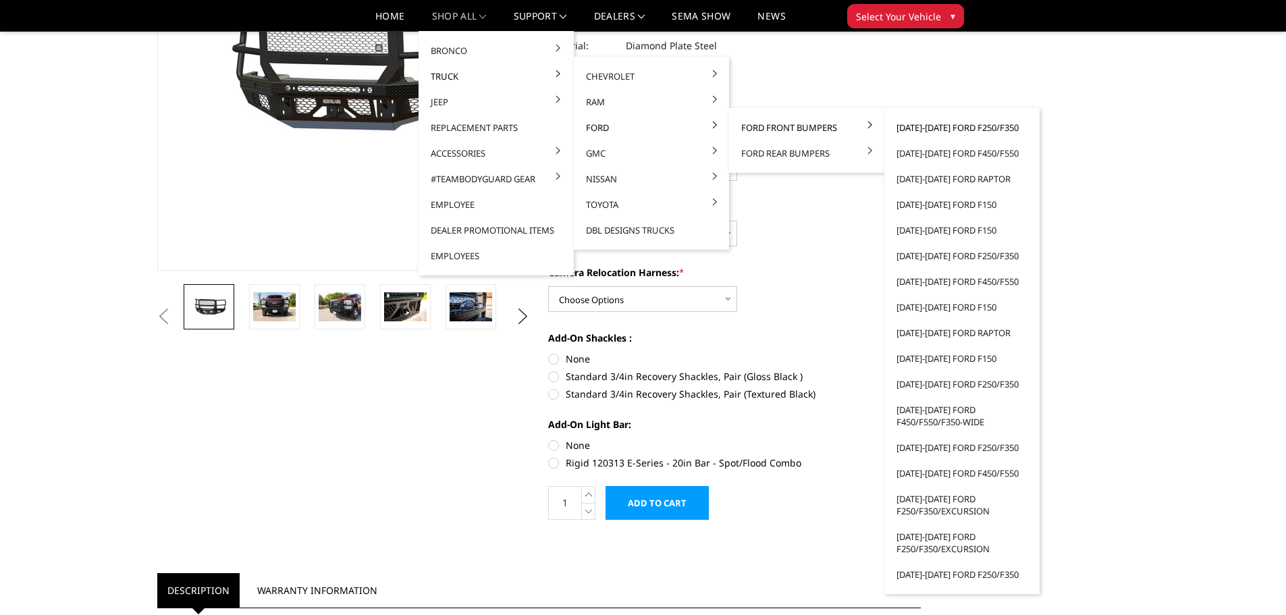
click at [939, 130] on link "[DATE]-[DATE] Ford F250/F350" at bounding box center [962, 128] width 144 height 26
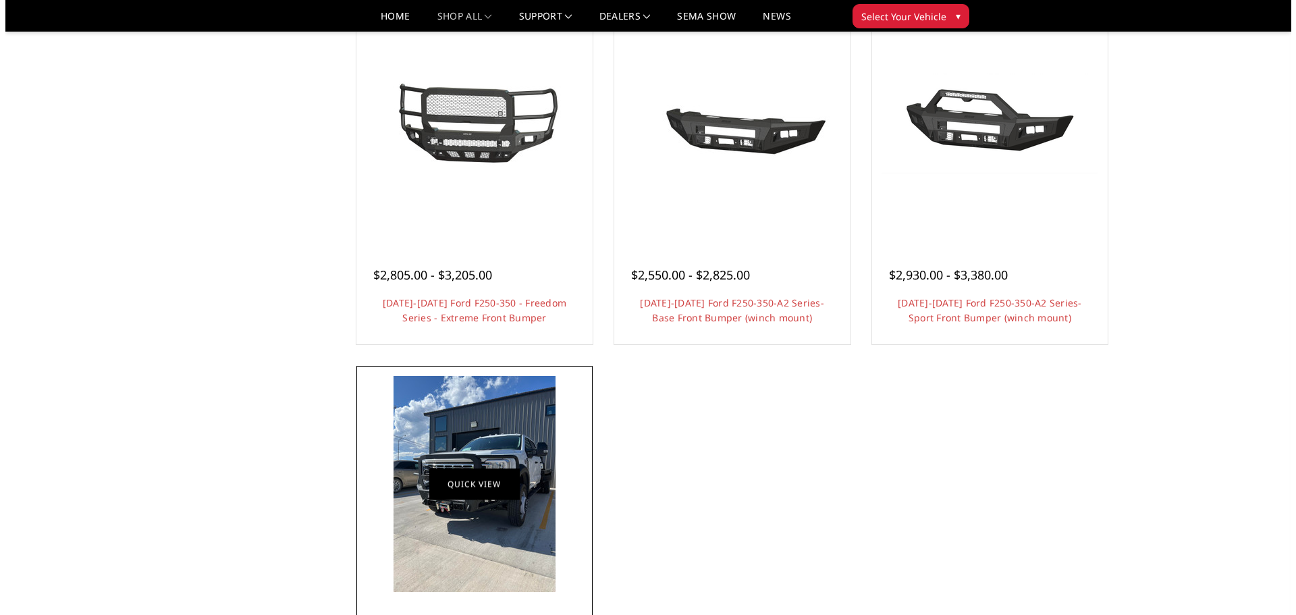
scroll to position [1013, 0]
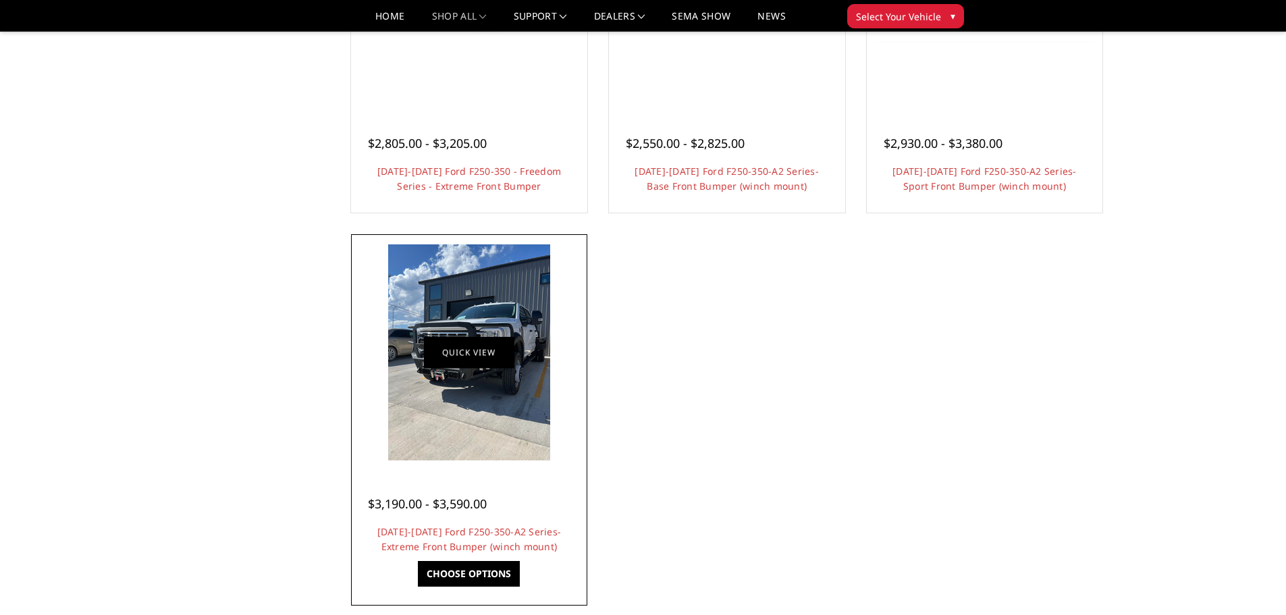
click at [471, 360] on link "Quick view" at bounding box center [469, 353] width 90 height 32
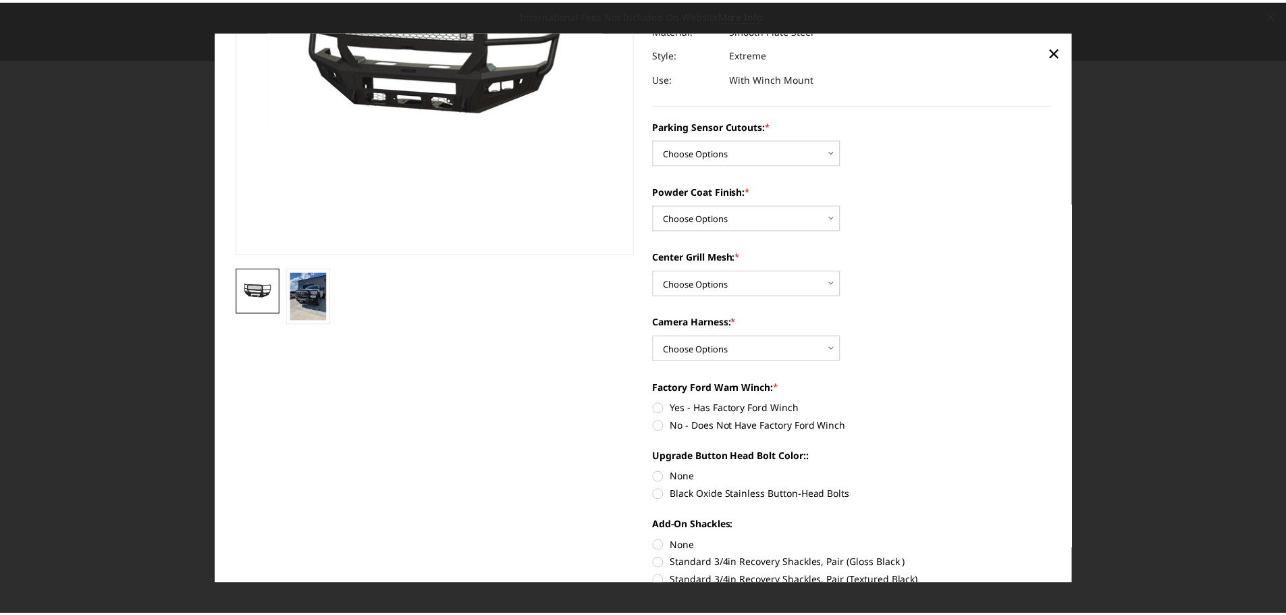
scroll to position [135, 0]
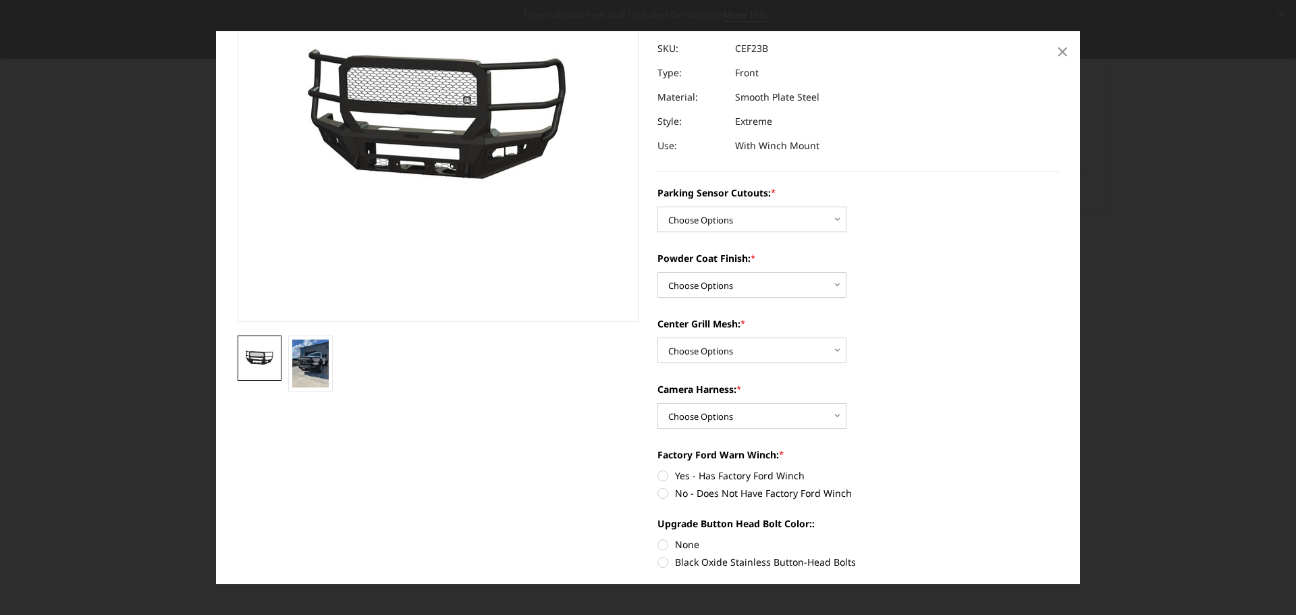
click at [1063, 52] on span "×" at bounding box center [1063, 50] width 12 height 29
